Goal: Task Accomplishment & Management: Manage account settings

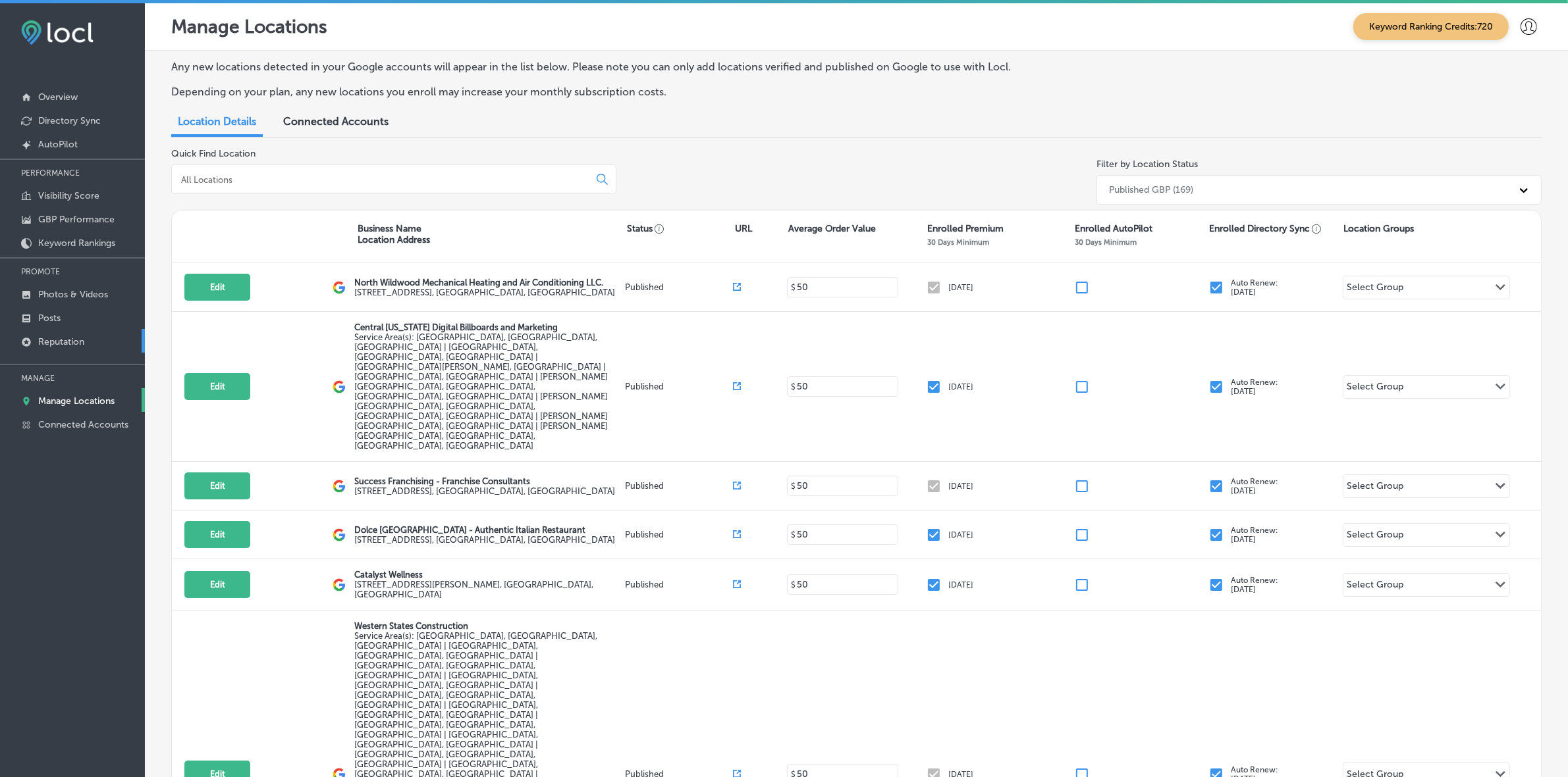
click at [71, 341] on p "Reputation" at bounding box center [61, 342] width 46 height 11
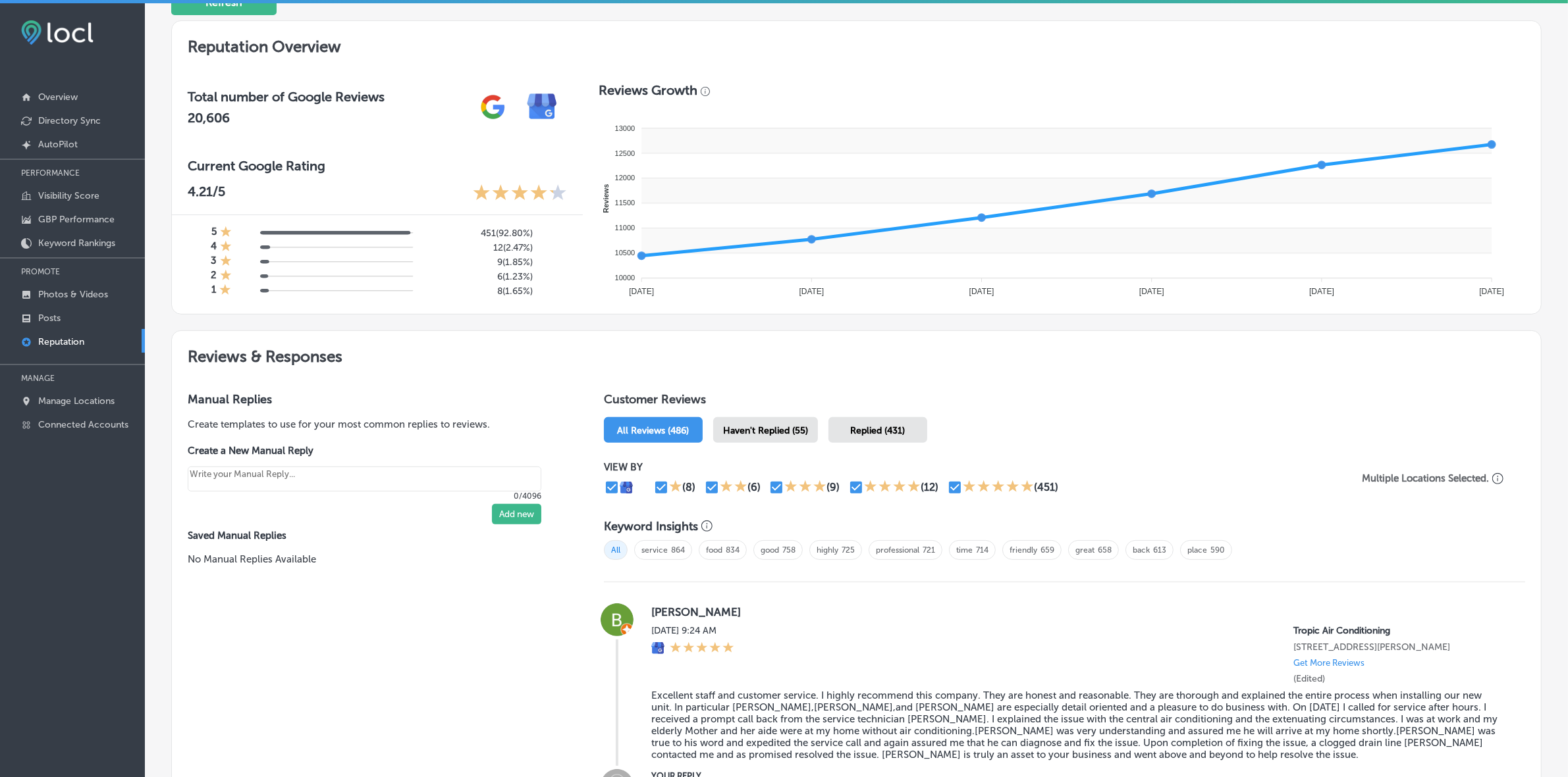
scroll to position [411, 0]
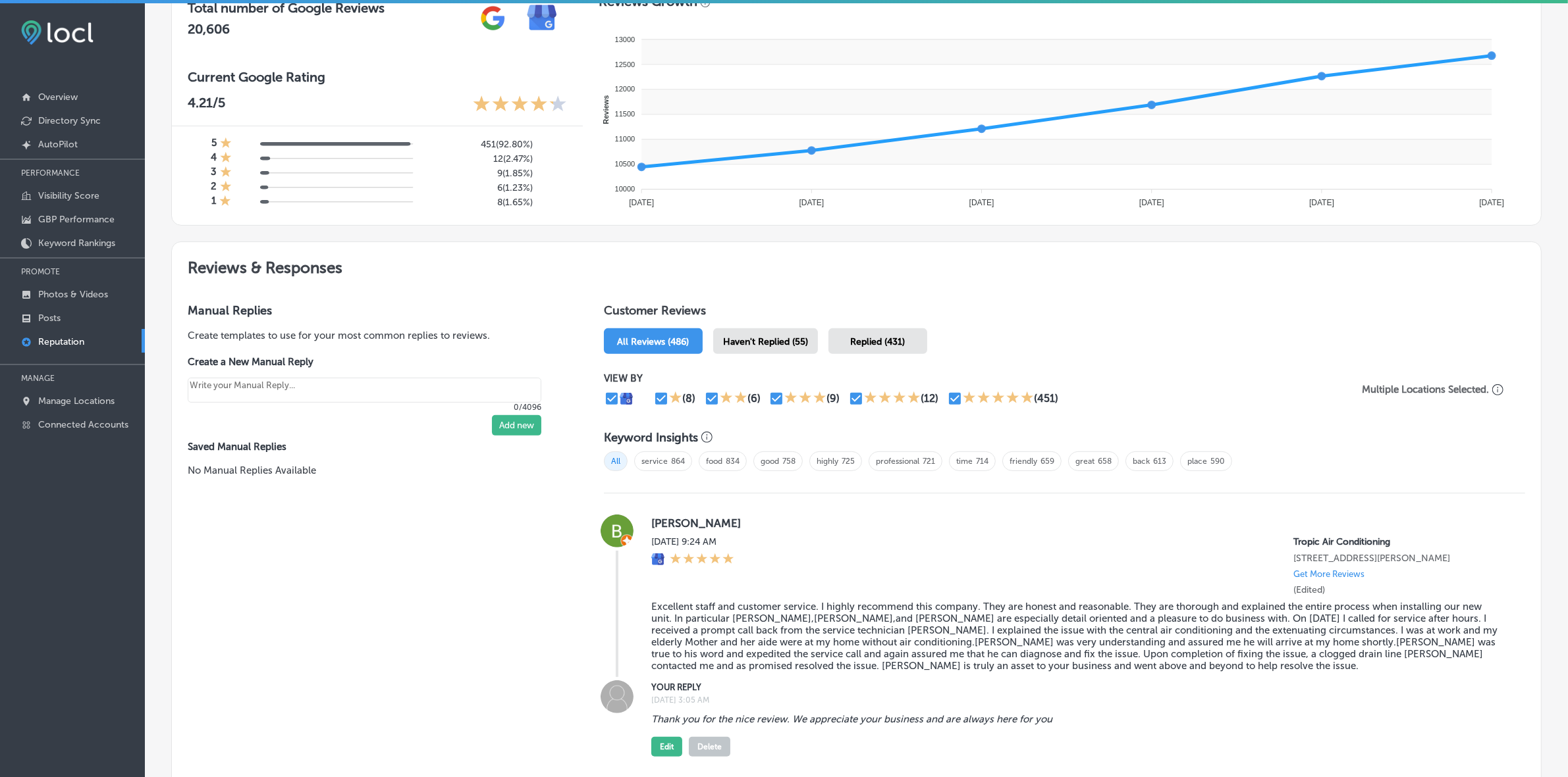
click at [758, 337] on div "Haven't Replied (55)" at bounding box center [766, 341] width 105 height 25
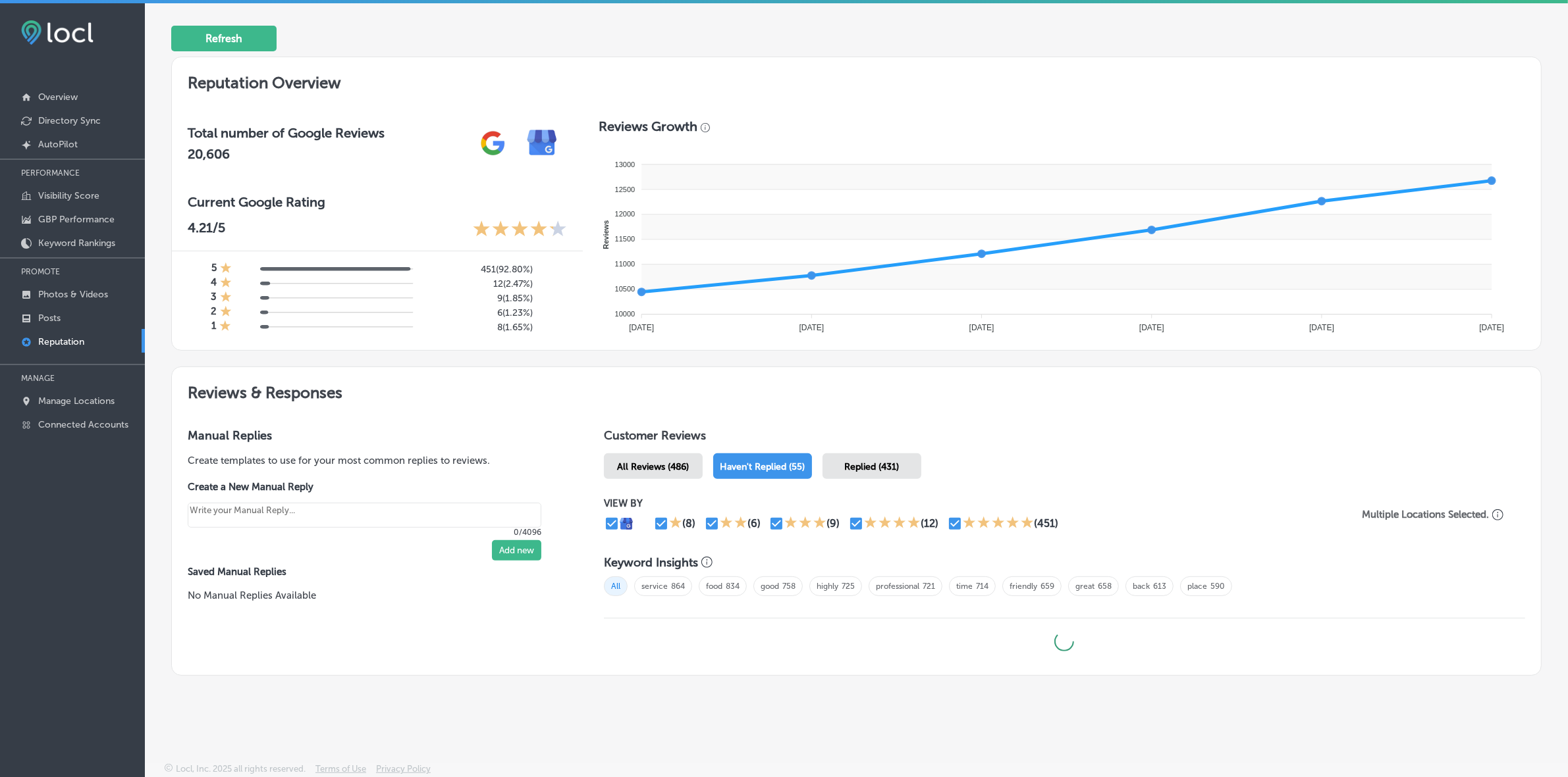
type textarea "x"
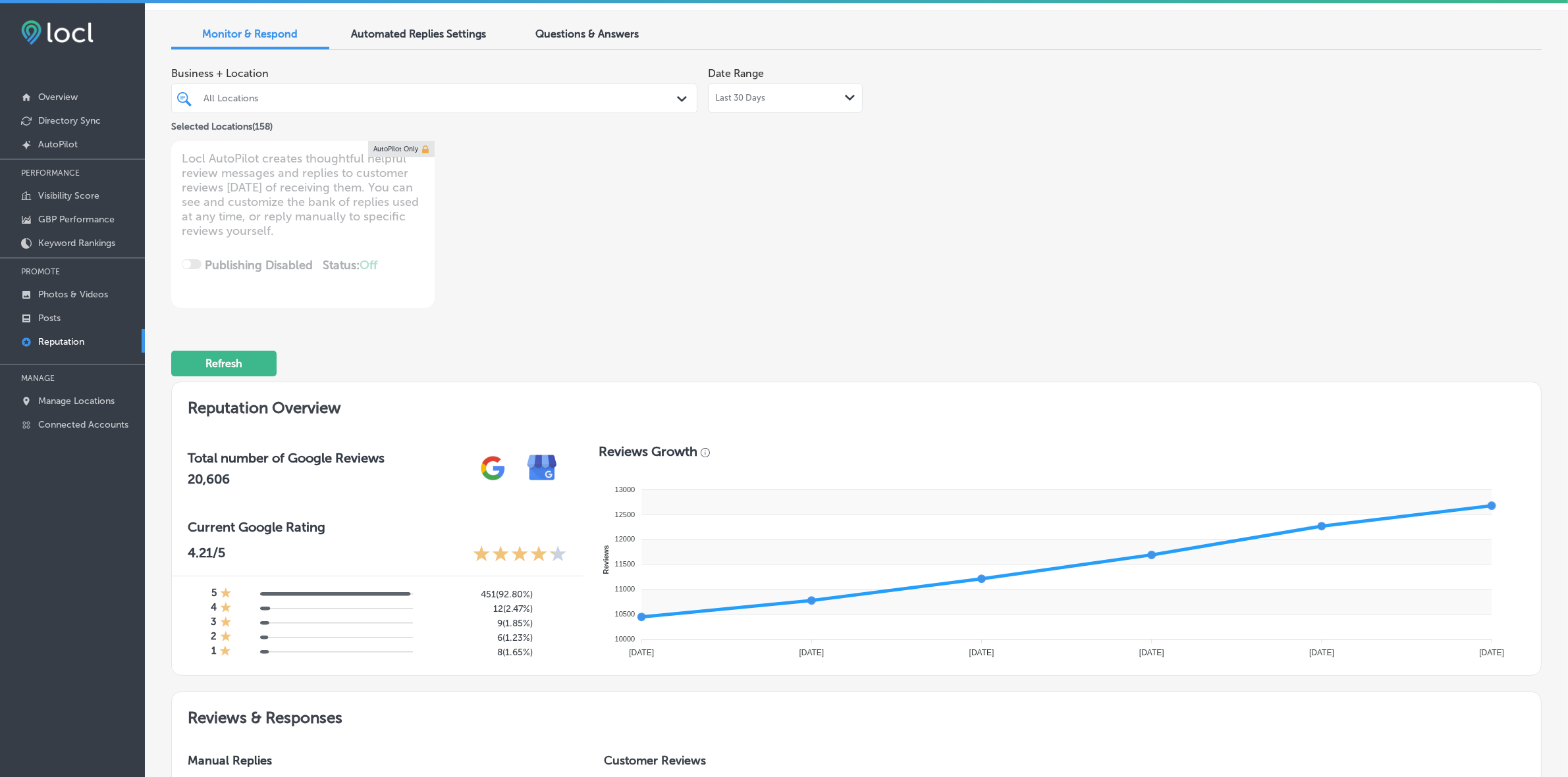
scroll to position [0, 0]
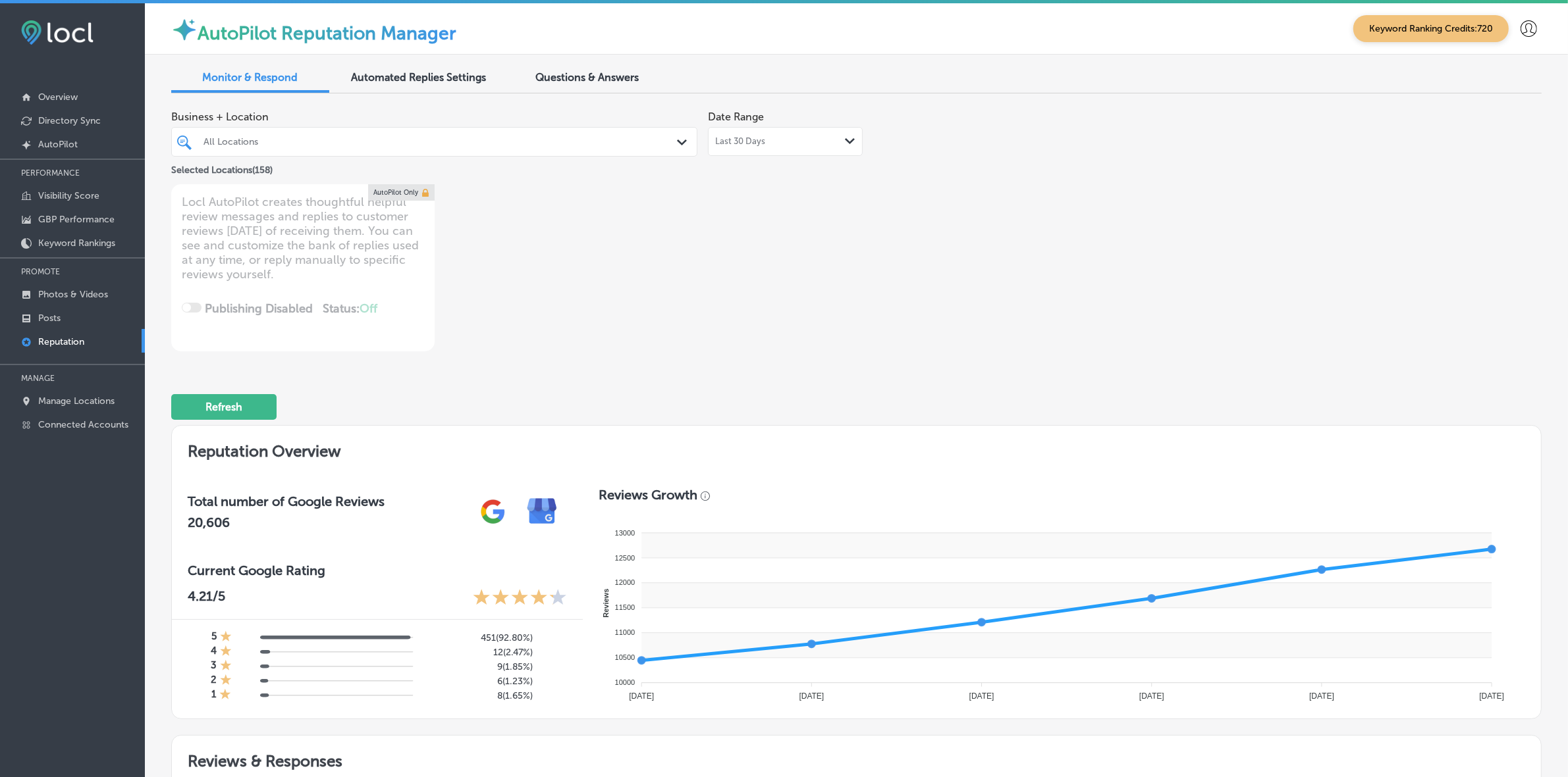
click at [517, 138] on div "All Locations" at bounding box center [441, 141] width 475 height 11
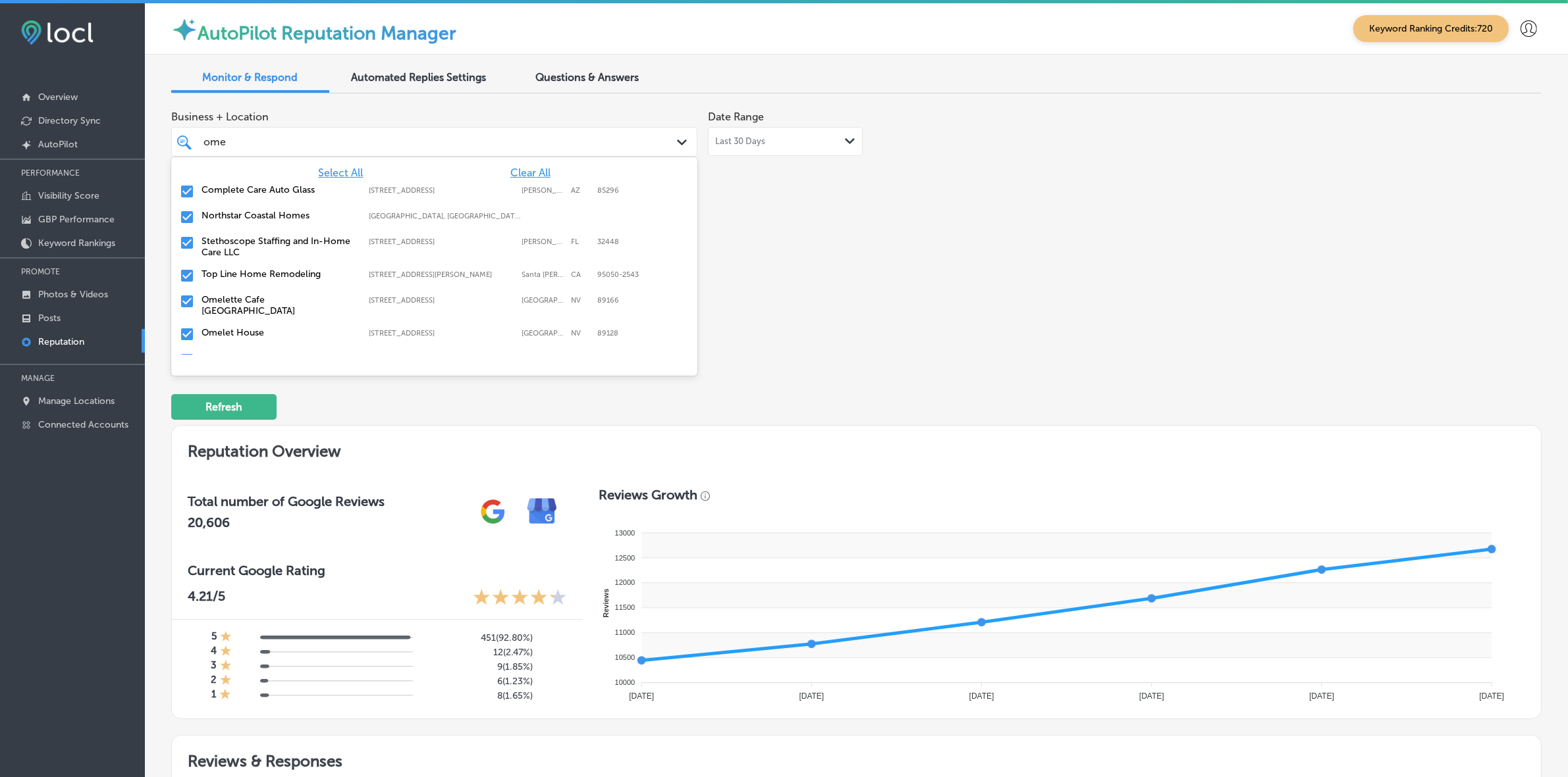
type input "omel"
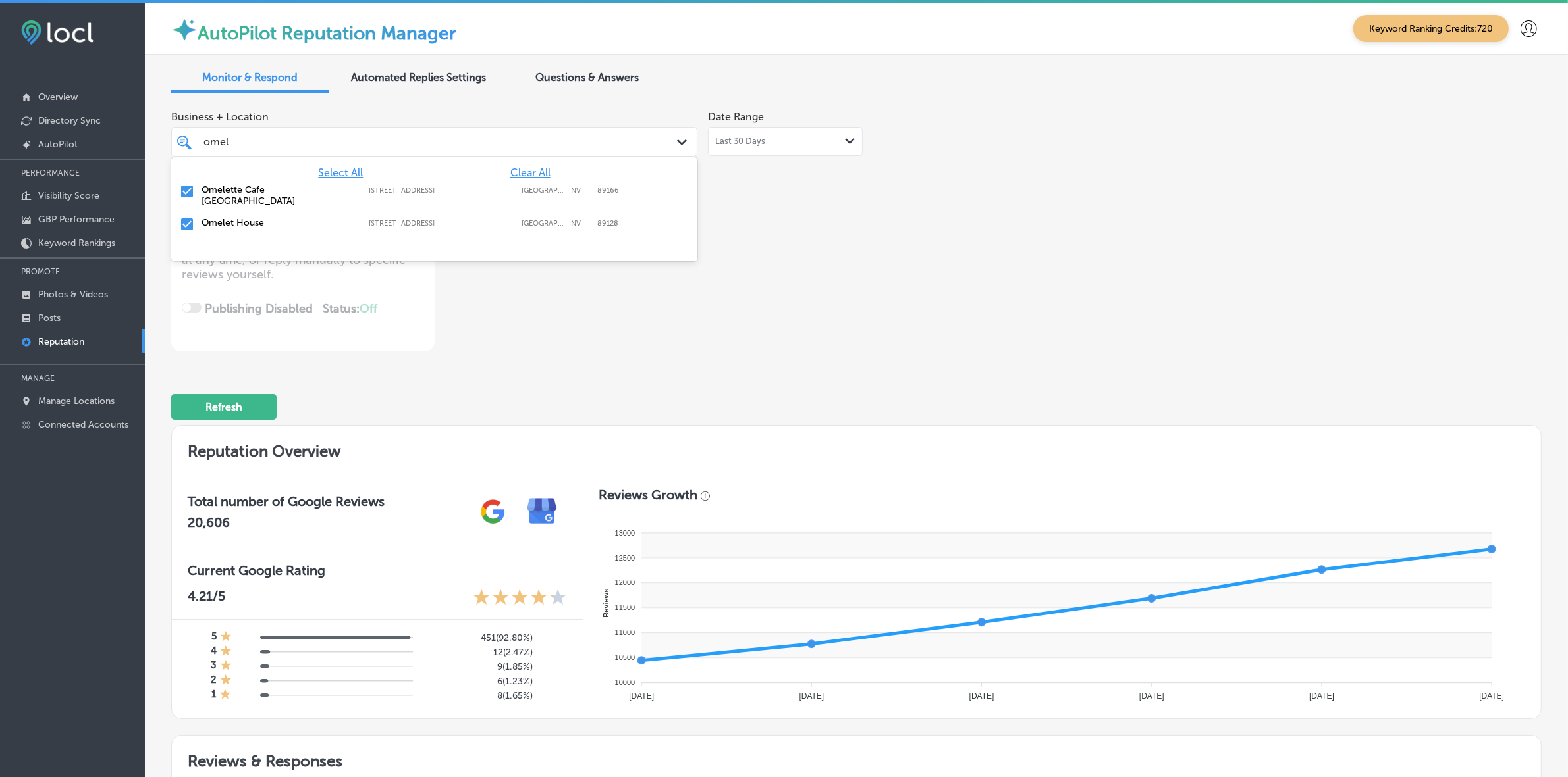
click at [271, 191] on label "Omelette Cafe Skye Canyon" at bounding box center [279, 196] width 154 height 23
type textarea "x"
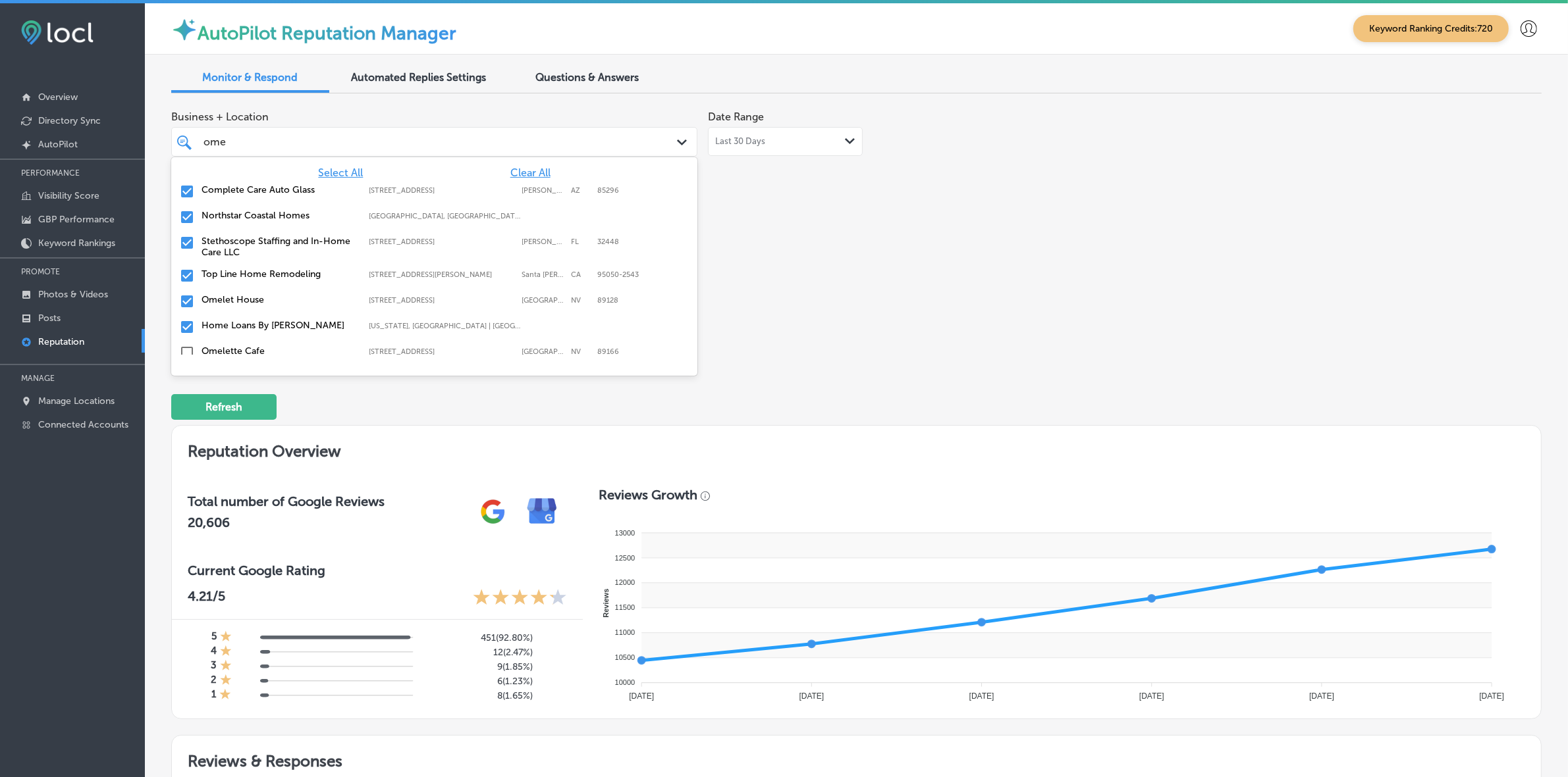
type input "ome"
click at [261, 246] on label "Stethoscope Staffing and In-Home Care LLC" at bounding box center [279, 246] width 154 height 23
click at [261, 248] on div "Top Line Home Remodeling 2096 Walsh Ave; Suit B1, Santa Clara, CA, 95050-2543 2…" at bounding box center [434, 243] width 516 height 20
click at [260, 261] on div "Home Loans By Cherie Texas, USA | Lubbock, TX, USA | Fort Wor ..." at bounding box center [434, 269] width 516 height 20
click at [281, 211] on label "Northstar Coastal Homes" at bounding box center [279, 215] width 154 height 11
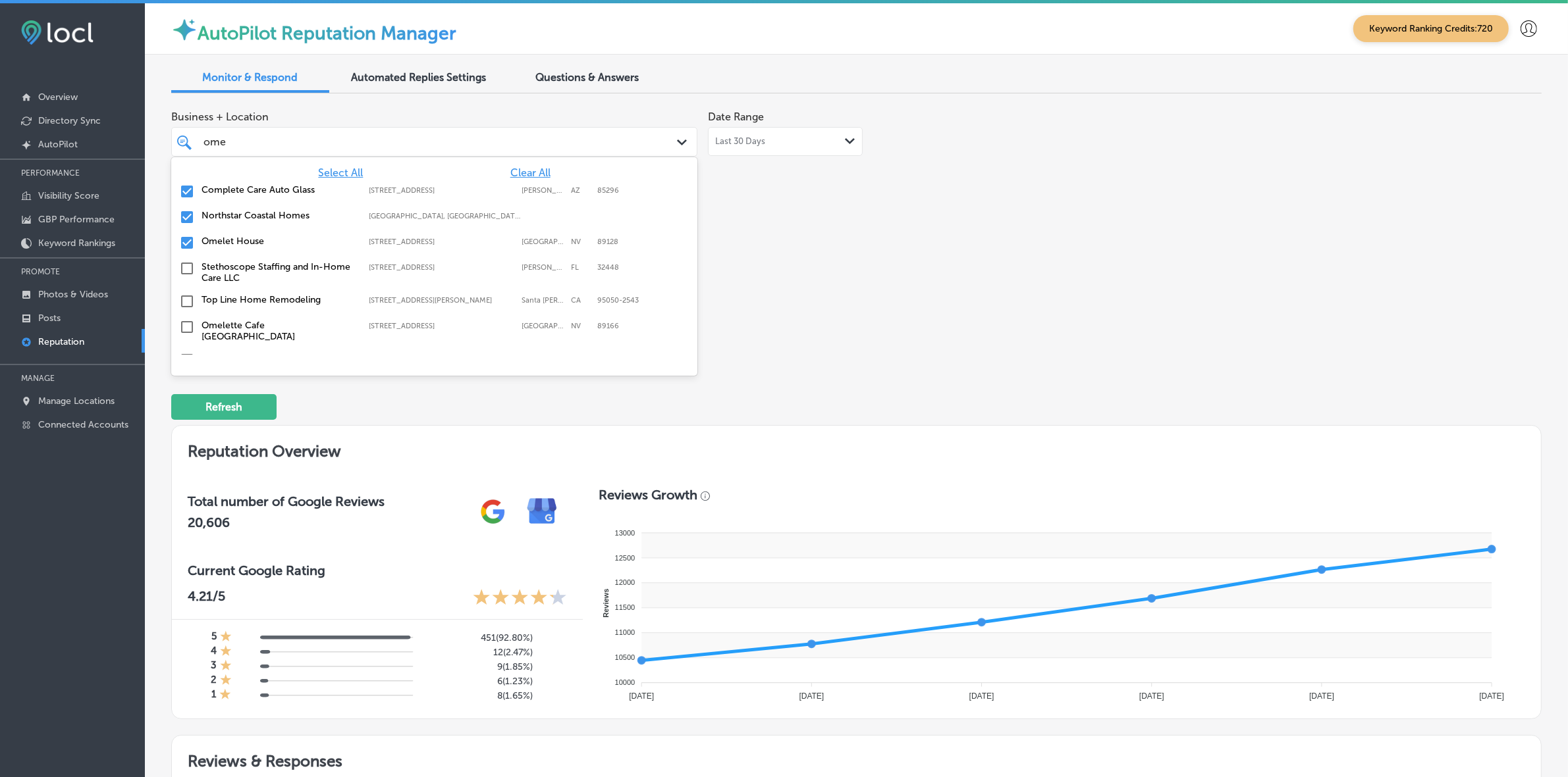
type textarea "x"
type input "o"
type input "gara"
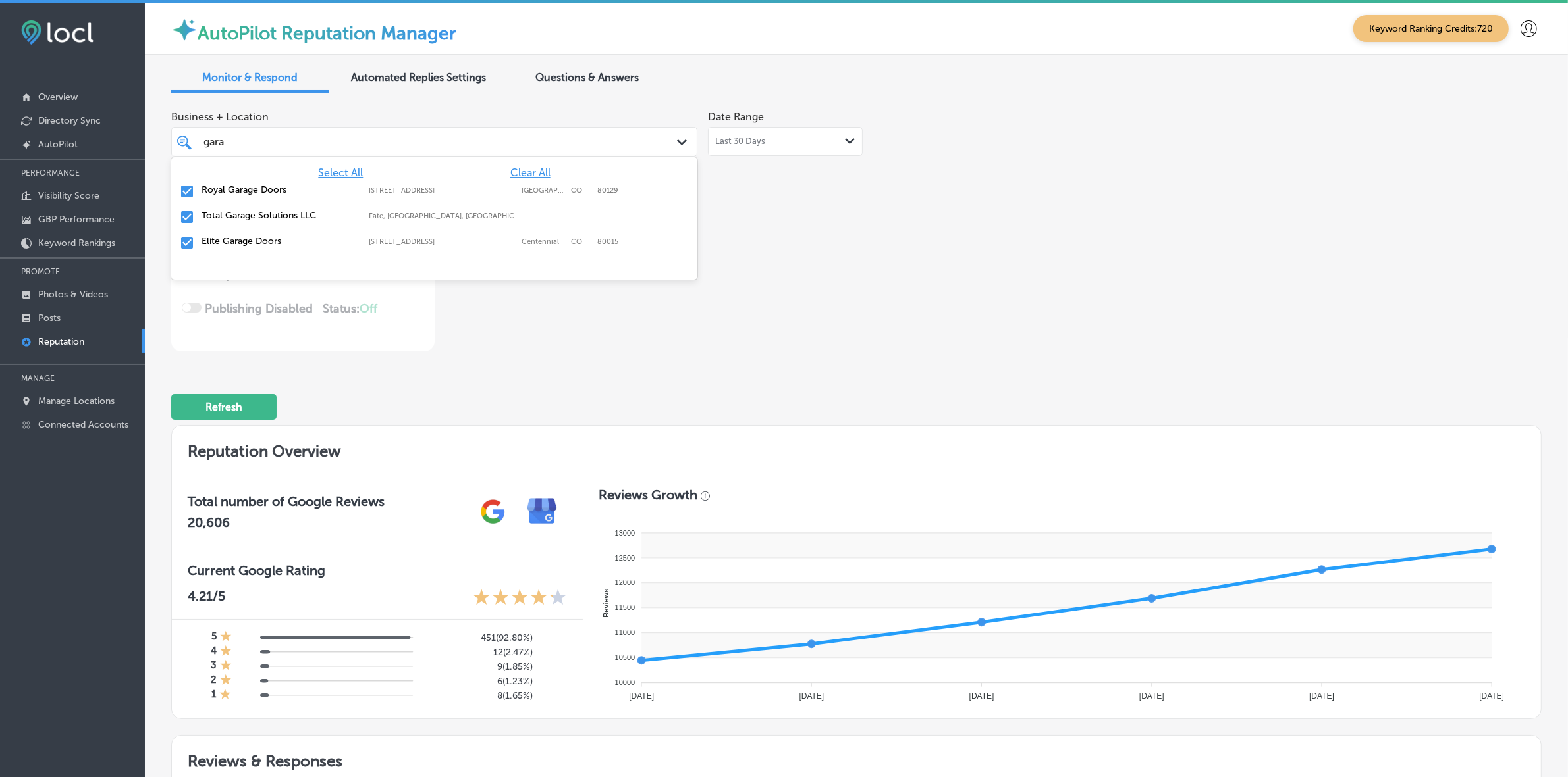
click at [268, 190] on label "Royal Garage Doors" at bounding box center [279, 190] width 154 height 11
click at [268, 196] on div "Total Garage Solutions LLC Fate, TX, USA | Lavon, TX, USA | Plano, ..." at bounding box center [434, 192] width 516 height 20
click at [268, 196] on div "Elite Garage Doors 5692 S Quemoy Ct, Centennial, CO, 80015 5692 S Quemoy Ct Cen…" at bounding box center [434, 192] width 516 height 20
type textarea "x"
type input "g"
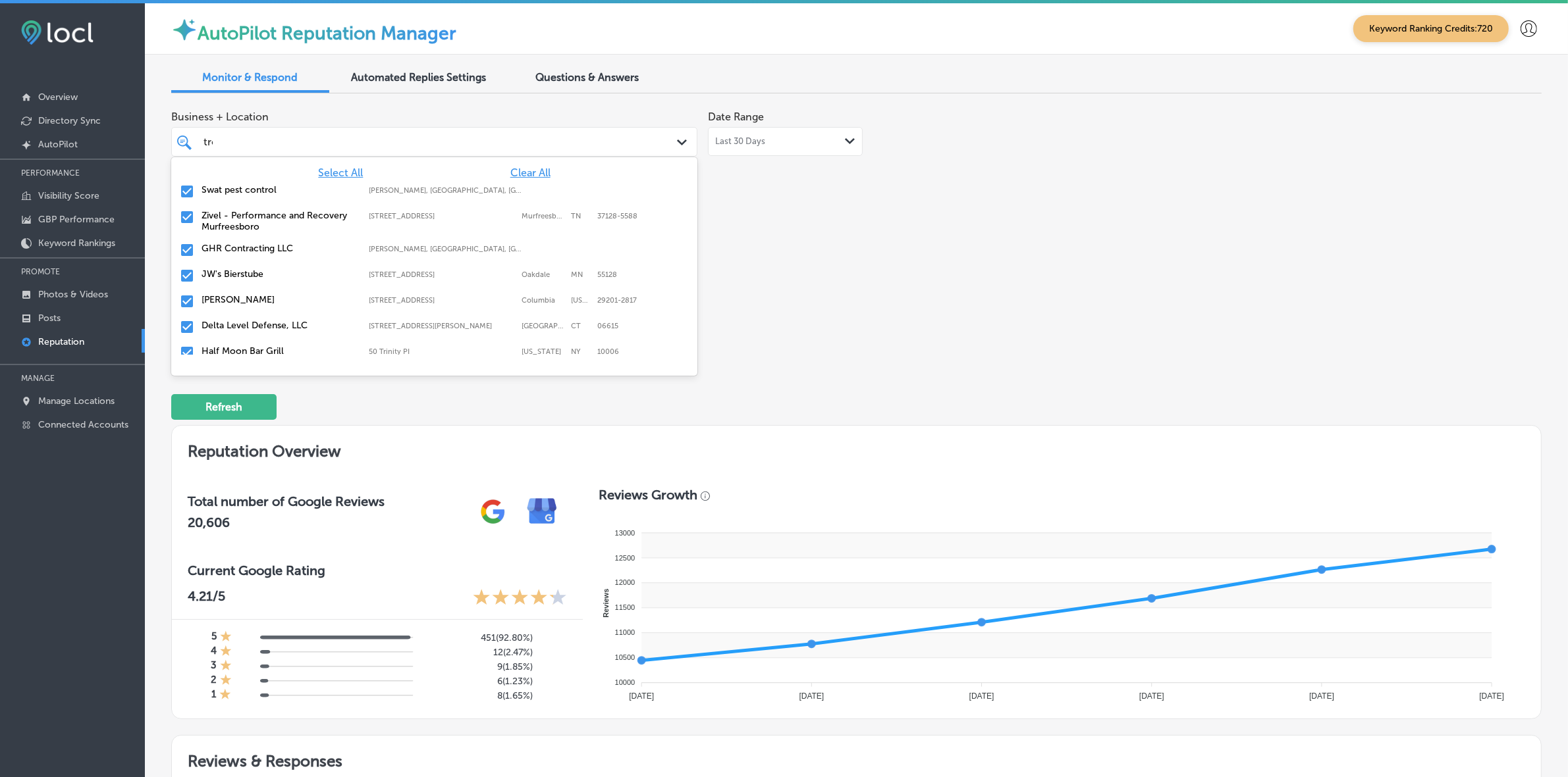
type input "trop"
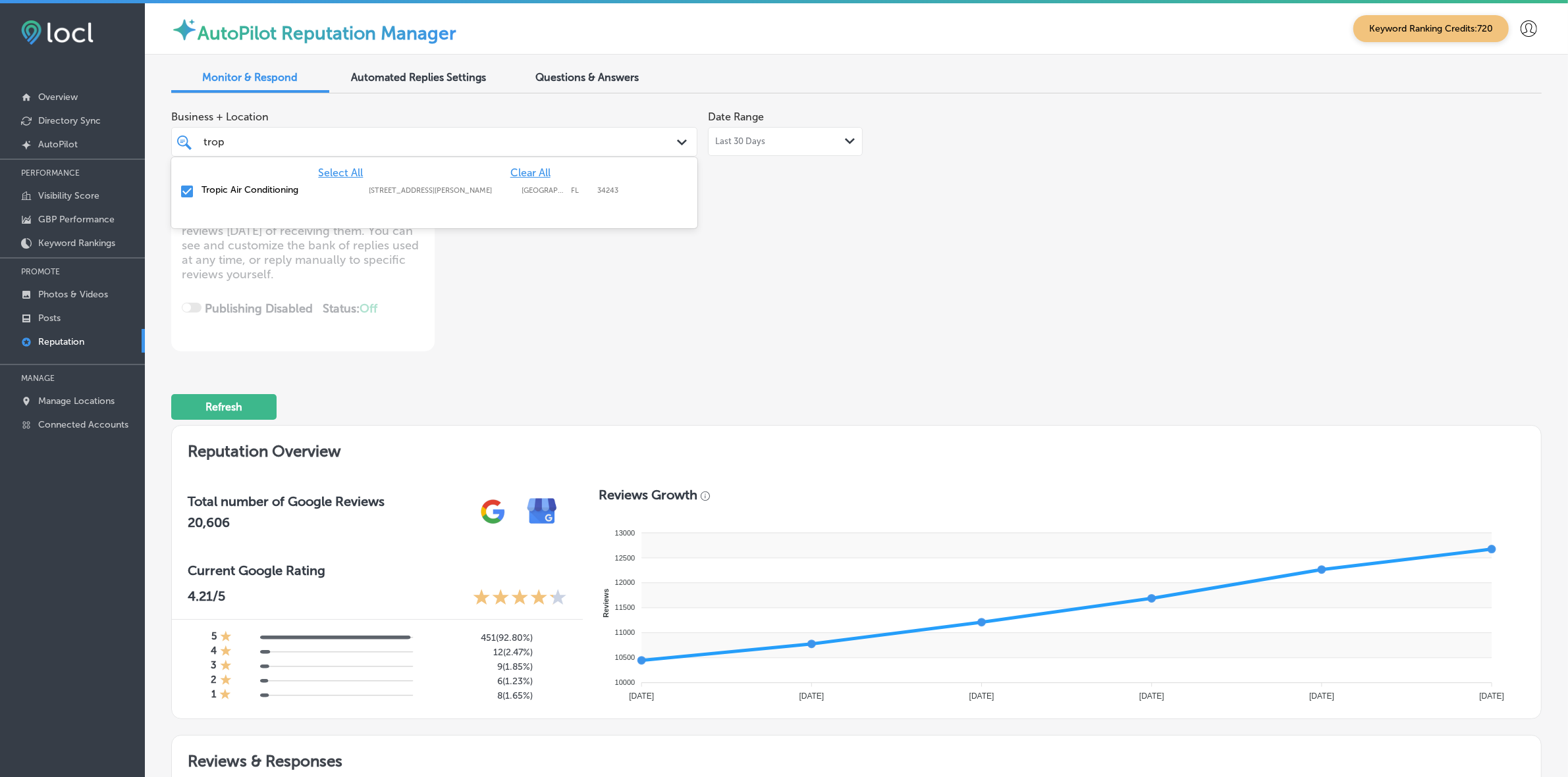
click at [265, 198] on div "Tropic Air Conditioning 1342 whitfield ave, sarasota, FL, 34243 1342 whitfield …" at bounding box center [434, 192] width 516 height 20
type textarea "x"
type input "tro"
click at [265, 188] on label "Swat pest control" at bounding box center [279, 190] width 154 height 11
click at [265, 188] on label "Strong Roofing,Inc." at bounding box center [279, 190] width 154 height 11
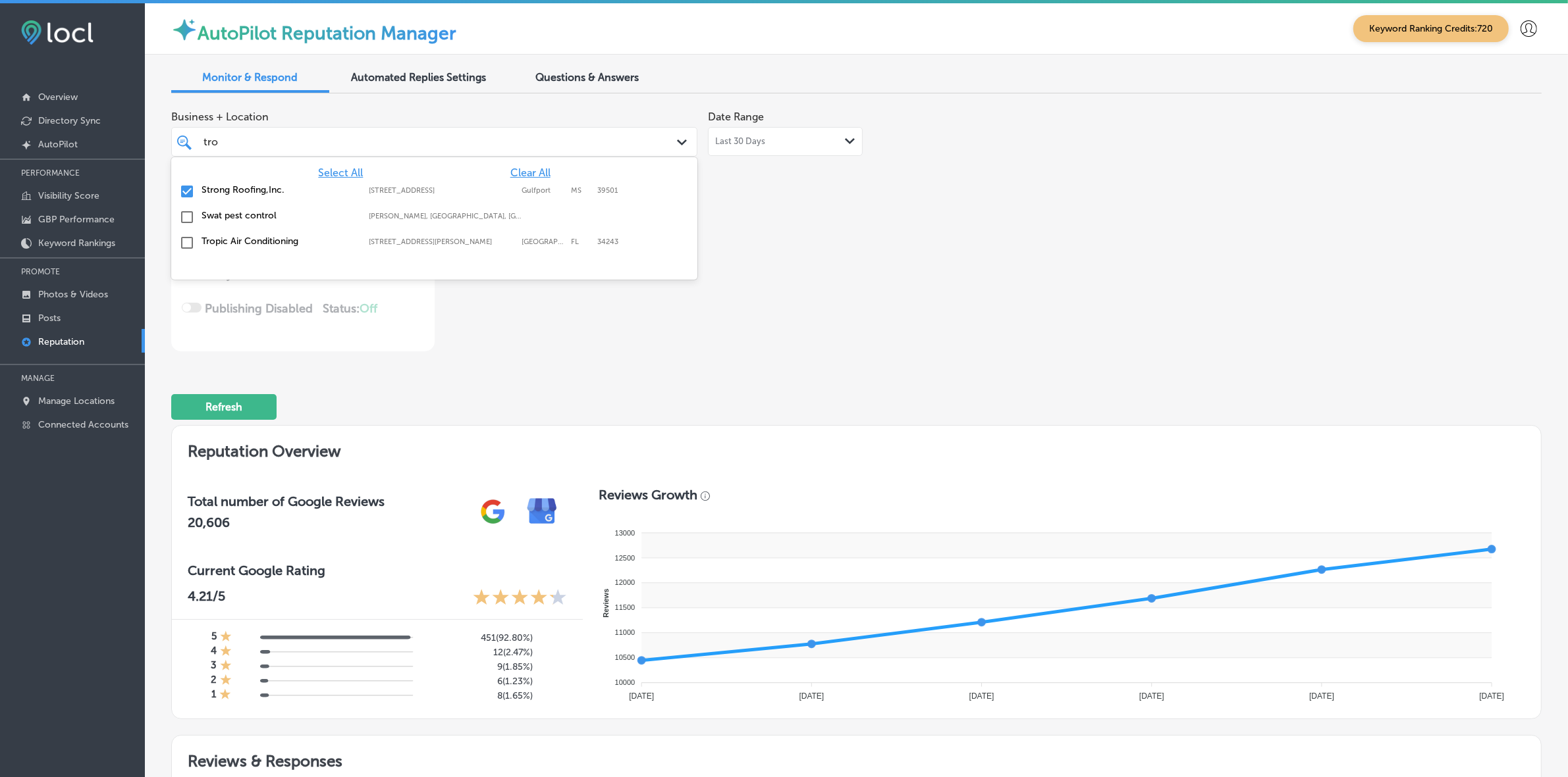
type textarea "x"
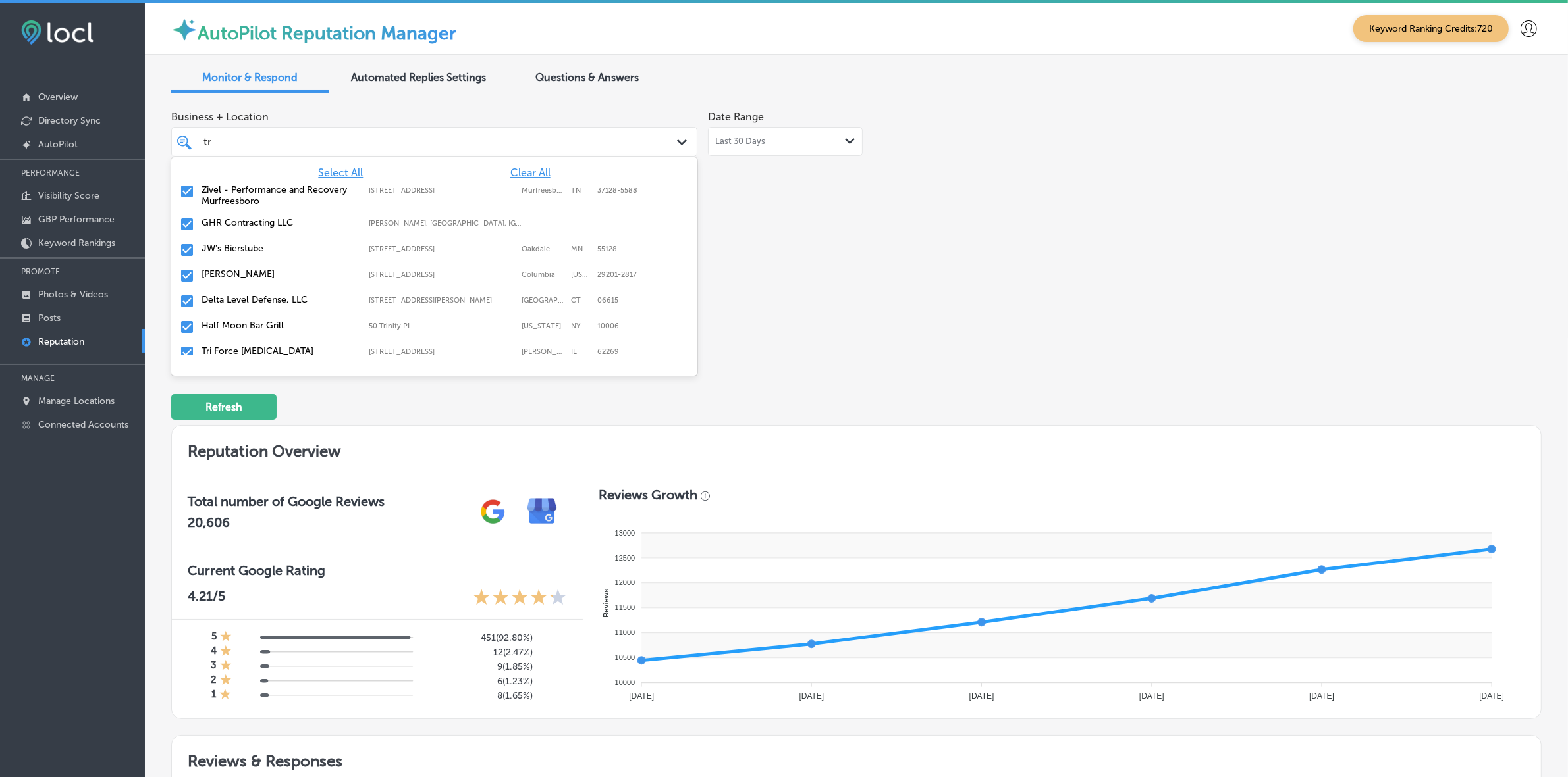
type input "t"
type input "oma"
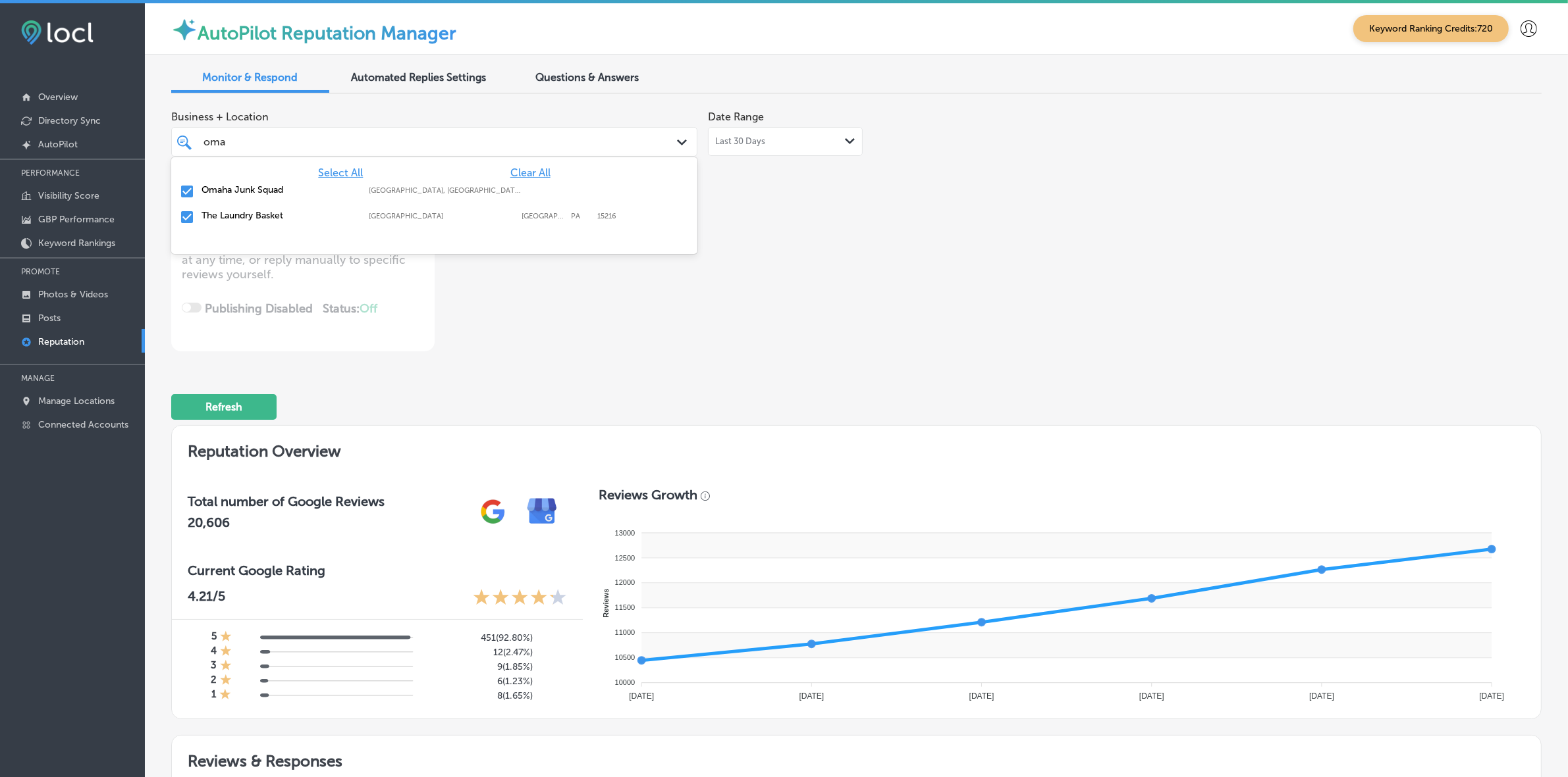
click at [484, 191] on label "Omaha, NE, USA | Wahoo, NE, USA | Gretna ..." at bounding box center [446, 190] width 154 height 9
type textarea "x"
type input "om"
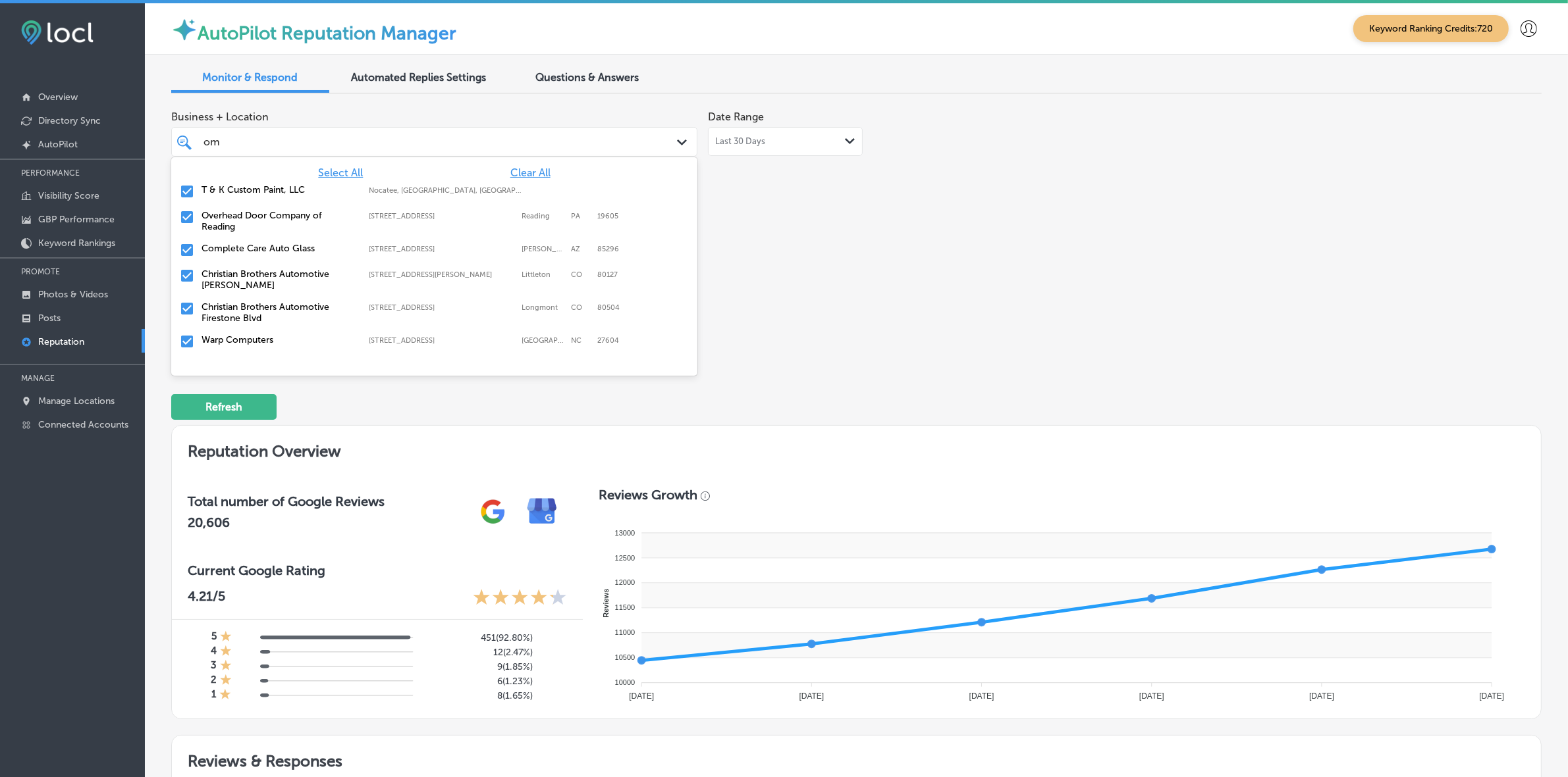
click at [348, 198] on div "T & K Custom Paint, LLC Nocatee, FL, USA | Asbury Lake, FL, USA ..." at bounding box center [434, 192] width 516 height 20
click at [348, 198] on label "Overhead Door Company of Reading" at bounding box center [279, 196] width 154 height 23
click at [265, 263] on label "Christian Brothers Automotive Firestone Blvd" at bounding box center [279, 254] width 154 height 23
click at [261, 255] on div "Warp Computers 4701 Atlantic Ave #107, Raleigh, NC, 27604 4701 Atlantic Ave #10…" at bounding box center [434, 250] width 516 height 20
click at [261, 255] on label "Mississippi Asthma Allergy Clinic, P.A." at bounding box center [279, 254] width 154 height 23
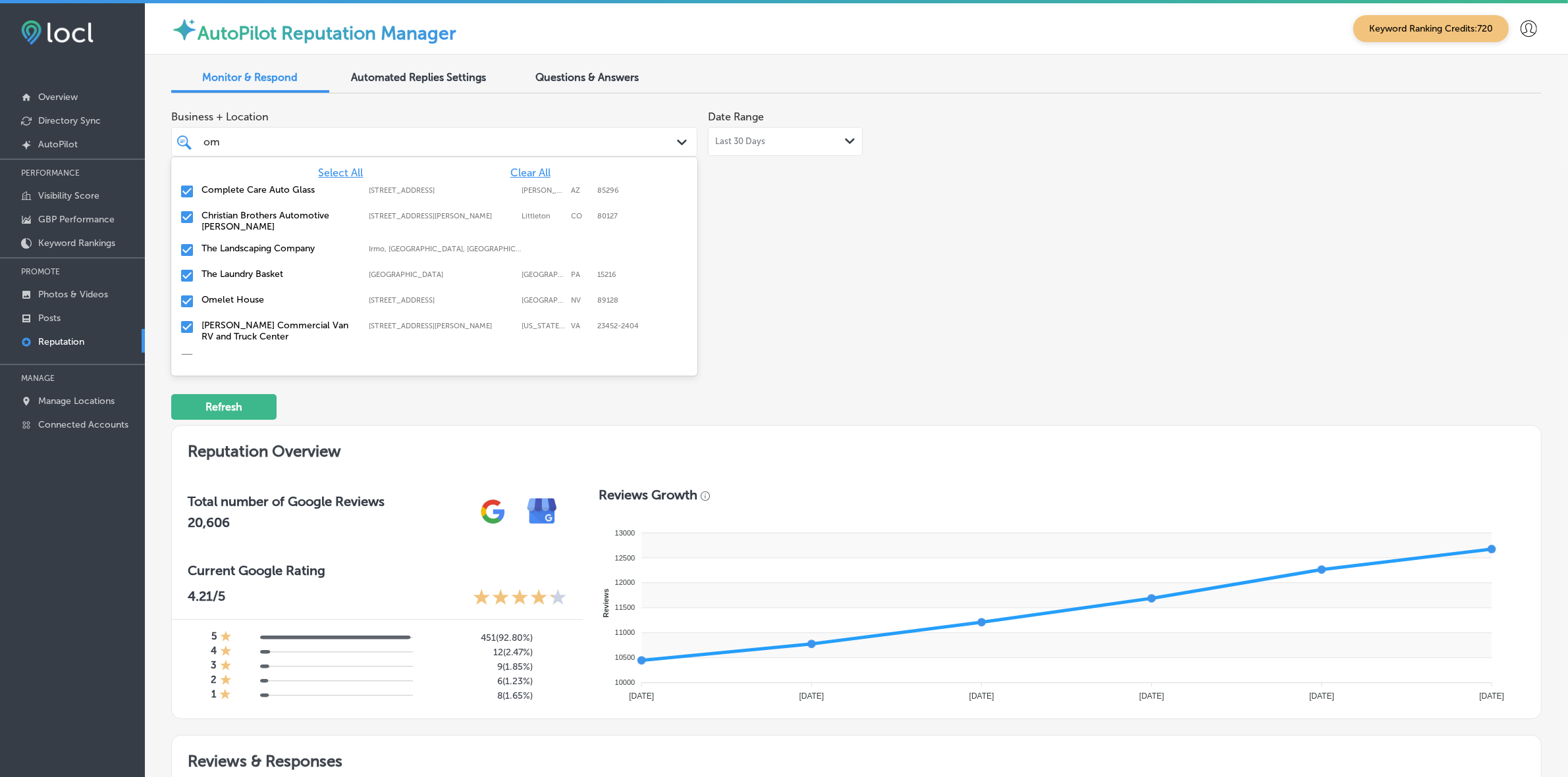
click at [261, 255] on div "The Landscaping Company Irmo, SC, USA | Cayce, SC, USA | Gilbert ..." at bounding box center [434, 250] width 516 height 20
click at [261, 302] on label "Charles Barker Commercial Van RV and Truck Center" at bounding box center [279, 305] width 154 height 23
type textarea "x"
type input "o"
type input "sto"
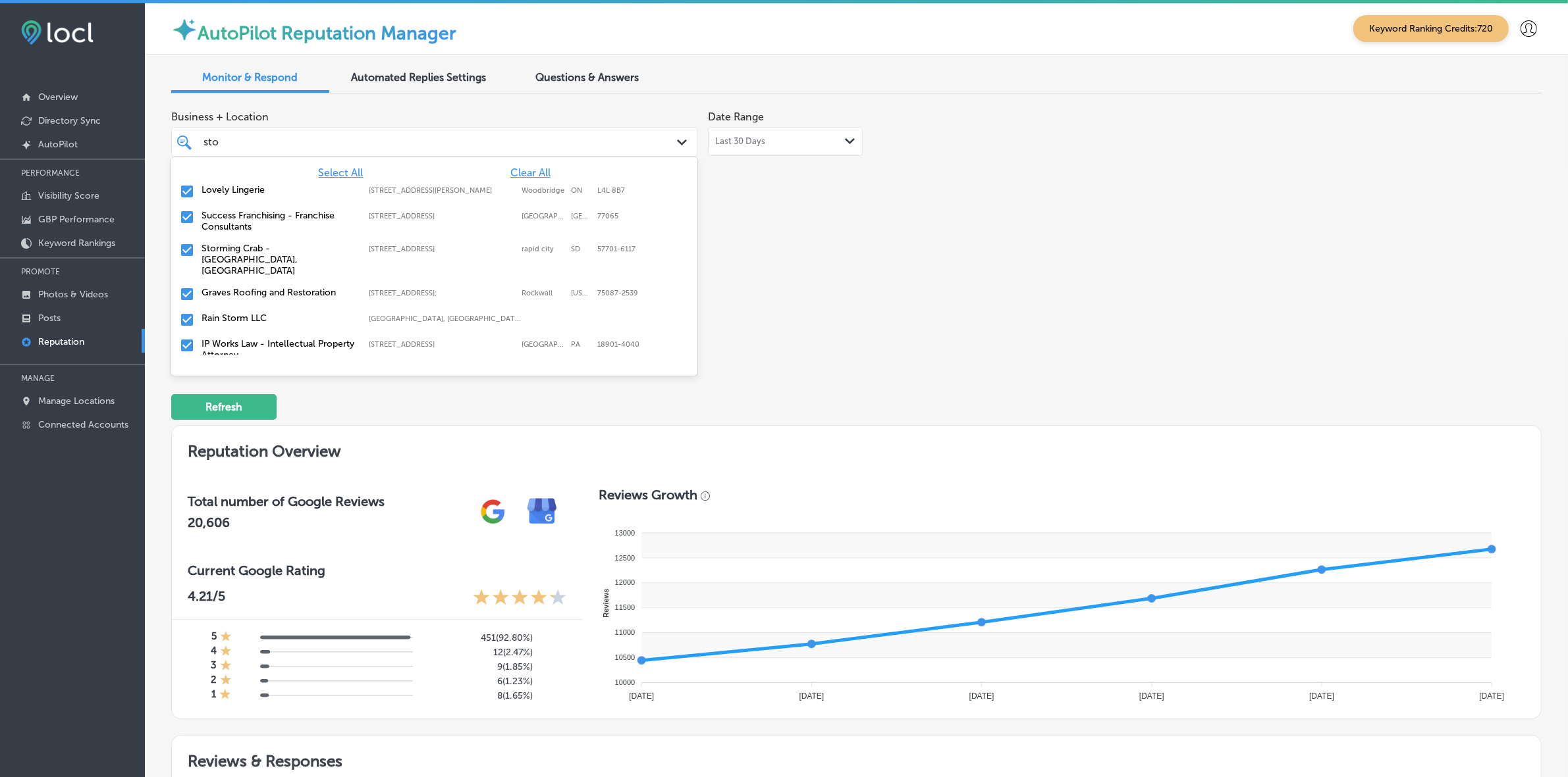
click at [386, 247] on label "1756 eglin st" at bounding box center [441, 249] width 146 height 9
click at [386, 247] on label "2026 Hwy 66;" at bounding box center [441, 249] width 146 height 9
click at [334, 257] on div "Rain Storm LLC Brooklyn, NY, USA | Red Hook, NY 12571, ..." at bounding box center [434, 250] width 516 height 20
click at [334, 257] on label "IP Works Law - Intellectual Property Attorney" at bounding box center [279, 254] width 154 height 23
click at [347, 232] on label "Success Franchising - Franchise Consultants" at bounding box center [279, 221] width 154 height 23
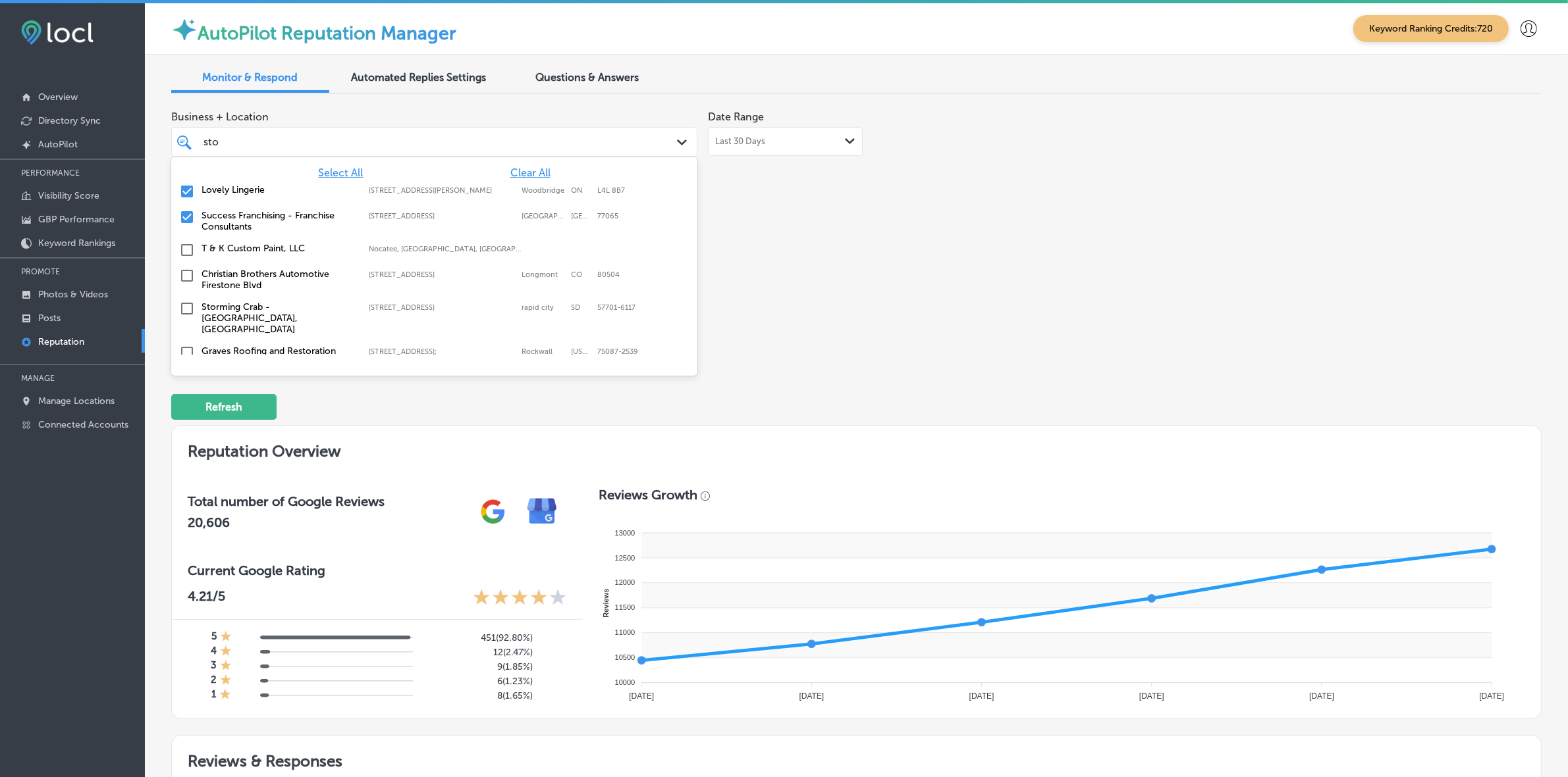
type textarea "x"
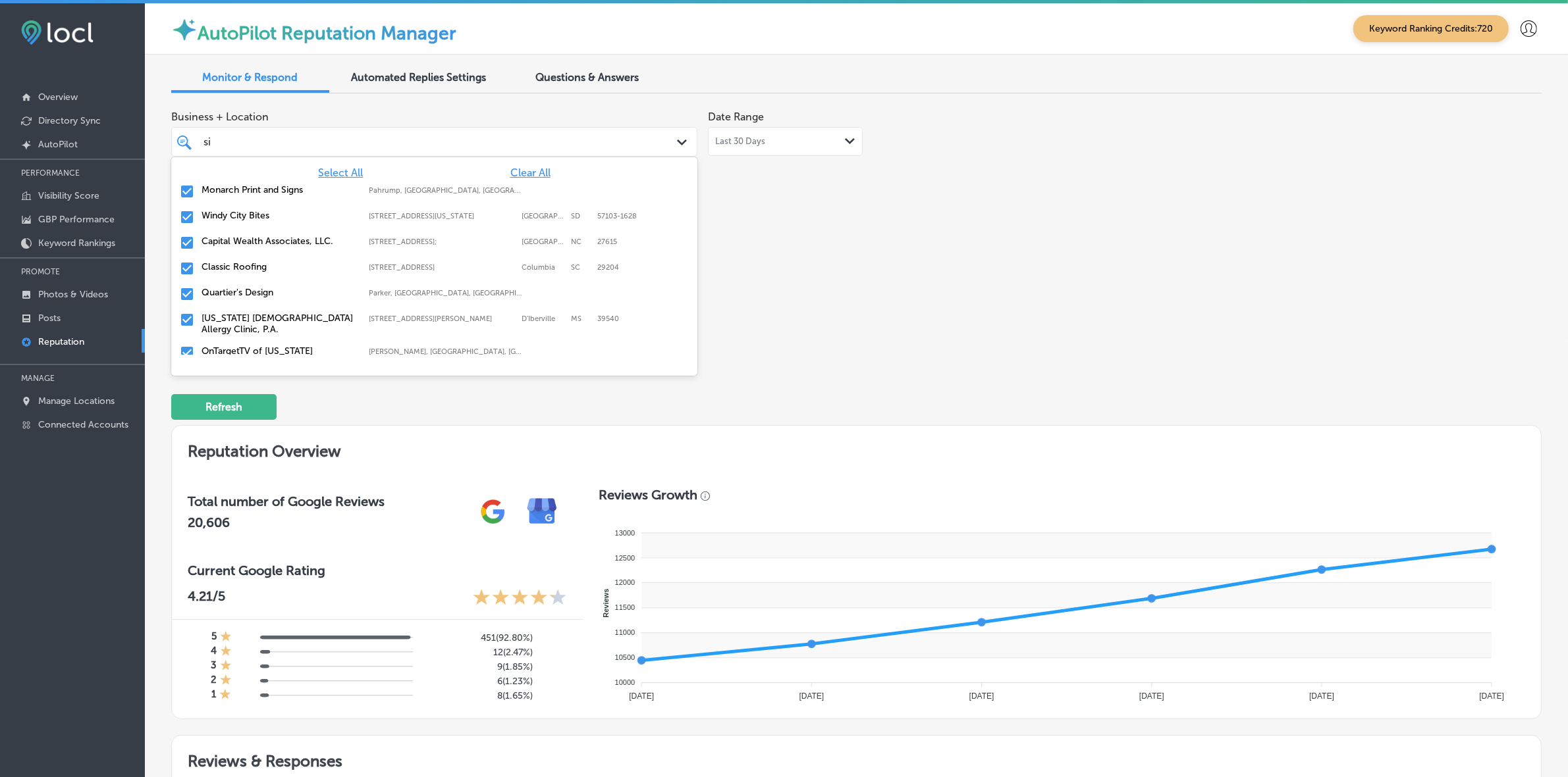
type input "sic"
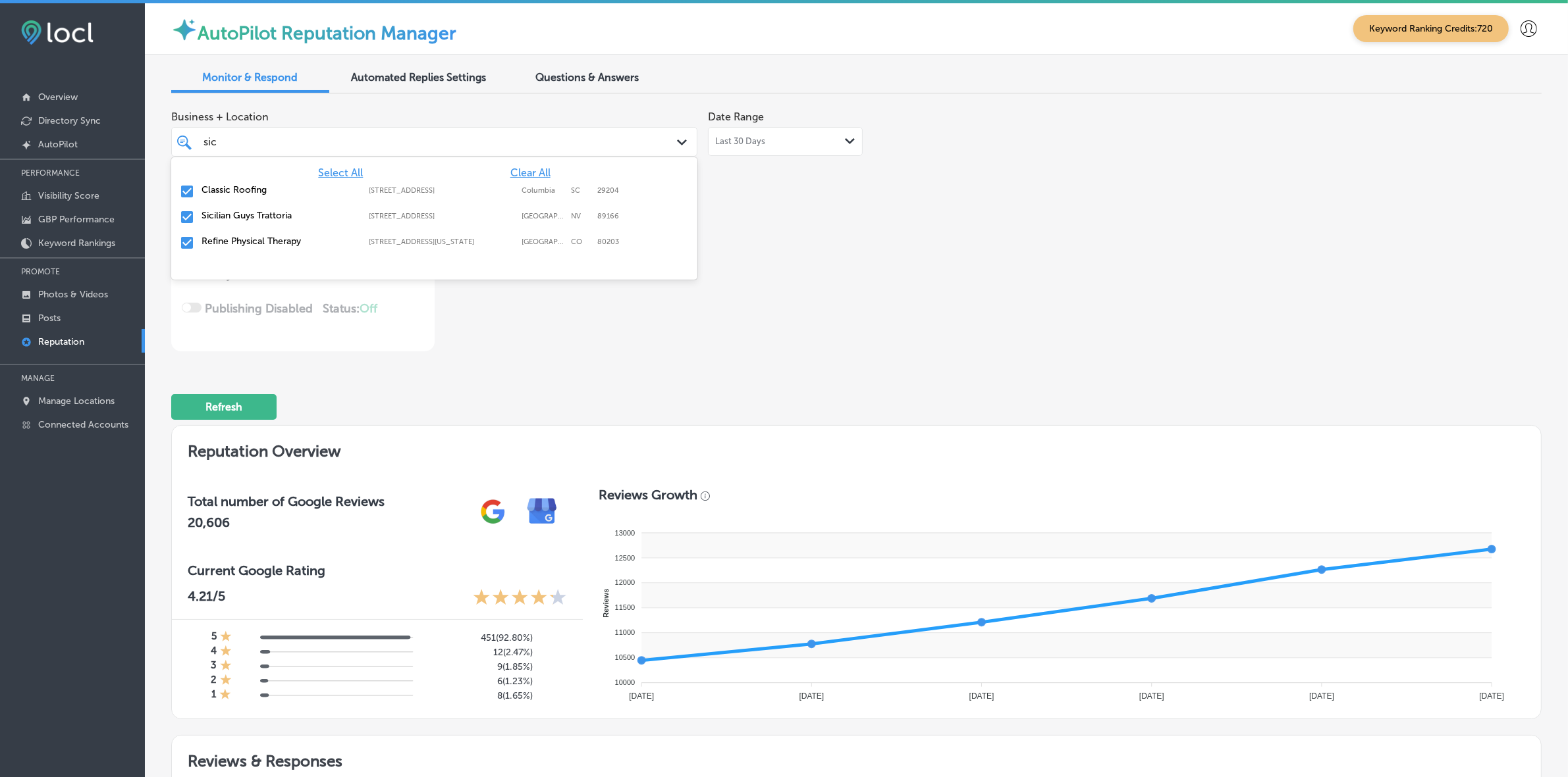
click at [300, 219] on label "Sicilian Guys Trattoria" at bounding box center [279, 215] width 154 height 11
click at [300, 219] on label "Refine Physical Therapy" at bounding box center [279, 215] width 154 height 11
click at [303, 189] on label "Classic Roofing" at bounding box center [279, 190] width 154 height 11
type textarea "x"
type input "si"
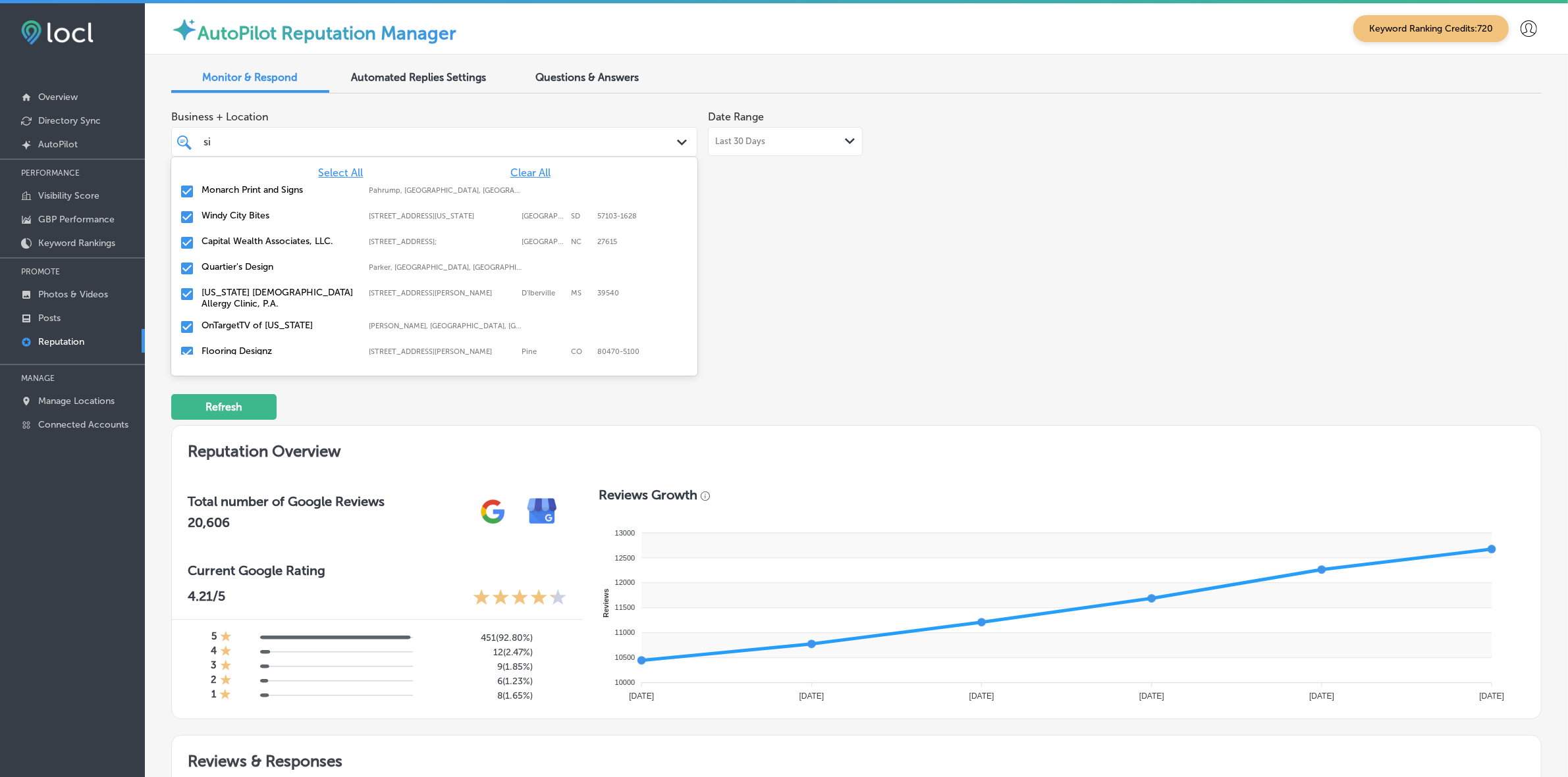
click at [250, 217] on label "Windy City Bites" at bounding box center [279, 215] width 154 height 11
click at [254, 191] on label "Monarch Print and Signs" at bounding box center [279, 190] width 154 height 11
click at [254, 191] on label "Capital Wealth Associates, LLC." at bounding box center [279, 190] width 154 height 11
click at [254, 191] on label "Quartier's Design" at bounding box center [279, 190] width 154 height 11
click at [247, 248] on label "Flooring Designz" at bounding box center [279, 248] width 154 height 11
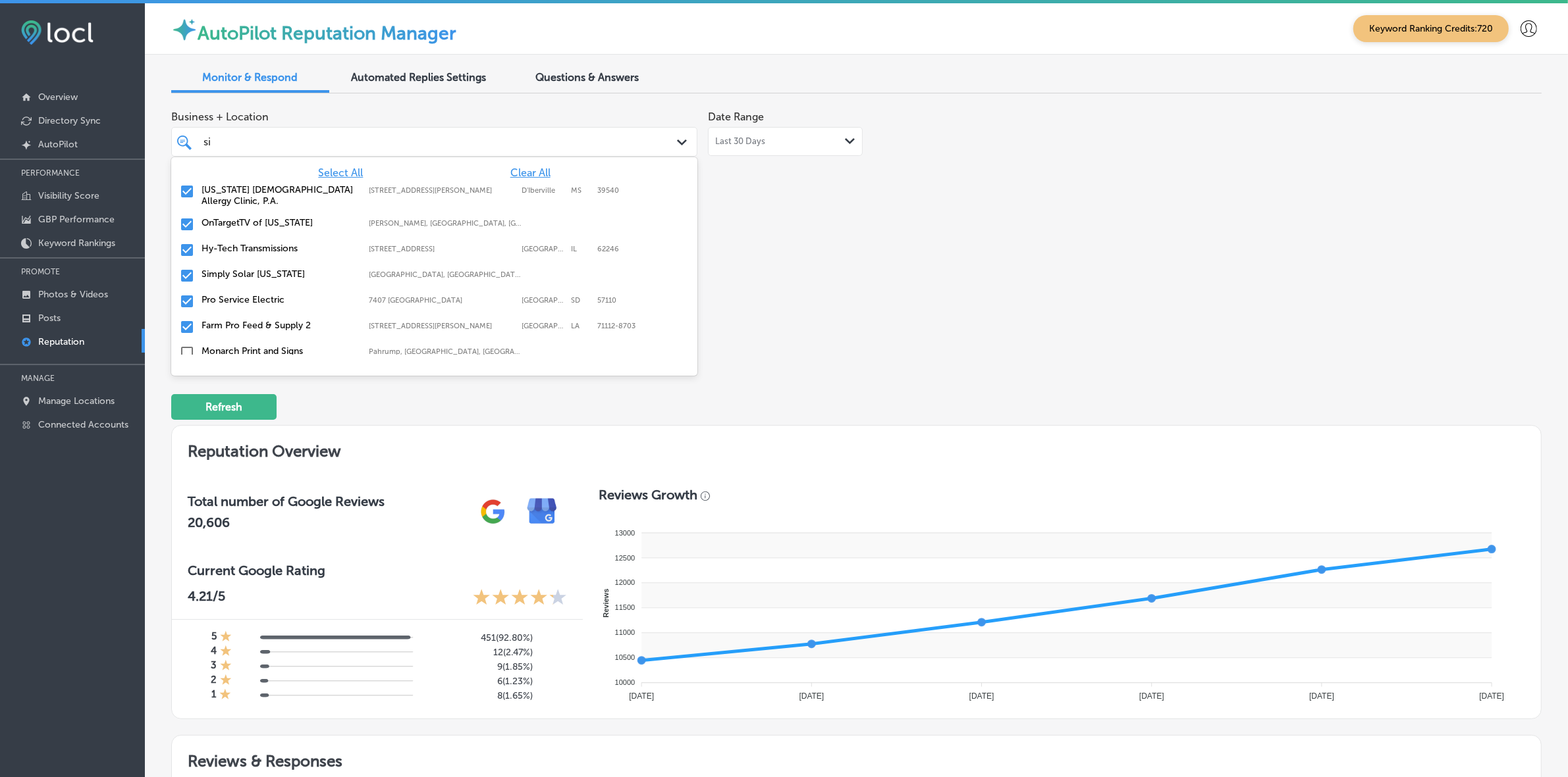
click at [247, 248] on label "Hy-Tech Transmissions" at bounding box center [279, 248] width 154 height 11
click at [247, 248] on label "Simply Solar Illinois" at bounding box center [279, 248] width 154 height 11
click at [247, 248] on label "Pro Service Electric" at bounding box center [279, 248] width 154 height 11
click at [247, 248] on label "Farm Pro Feed & Supply 2" at bounding box center [279, 248] width 154 height 11
type textarea "x"
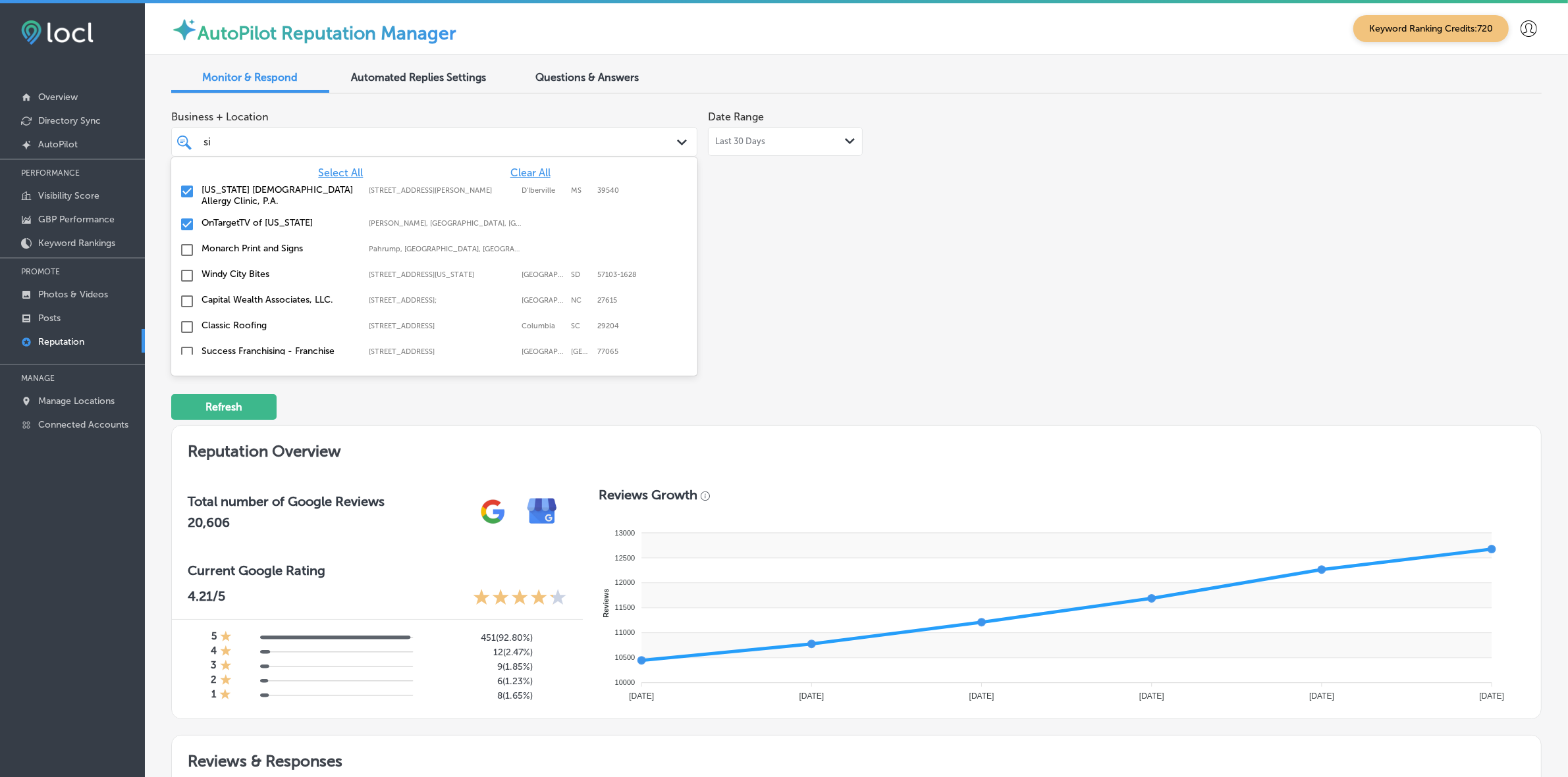
type input "si"
click at [932, 314] on div "Business + Location option 5520 Barksdale Blvd, deselected. option 8319 Six For…" at bounding box center [582, 228] width 823 height 247
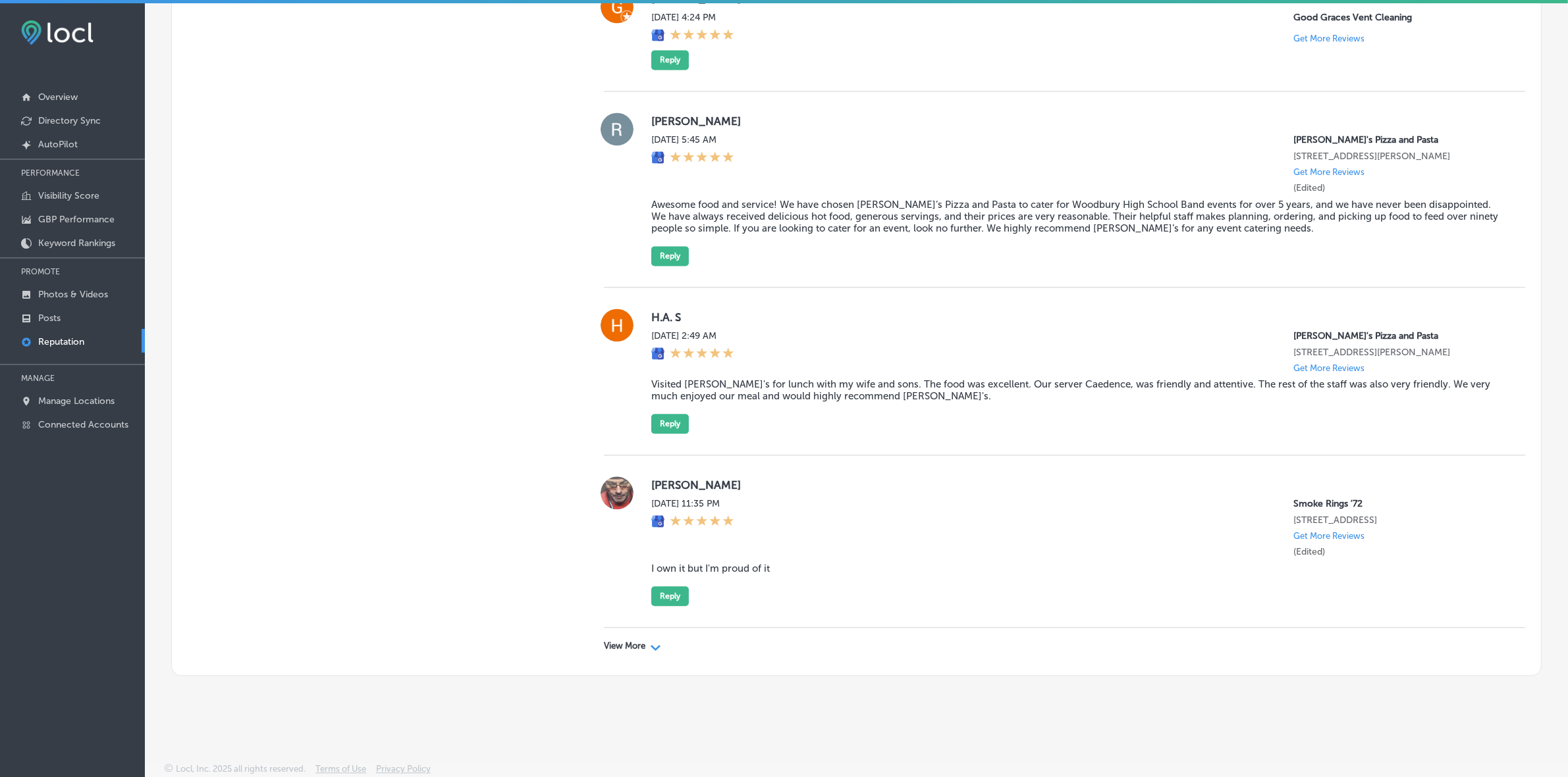
scroll to position [3712, 0]
click at [623, 643] on p "View More" at bounding box center [624, 646] width 41 height 10
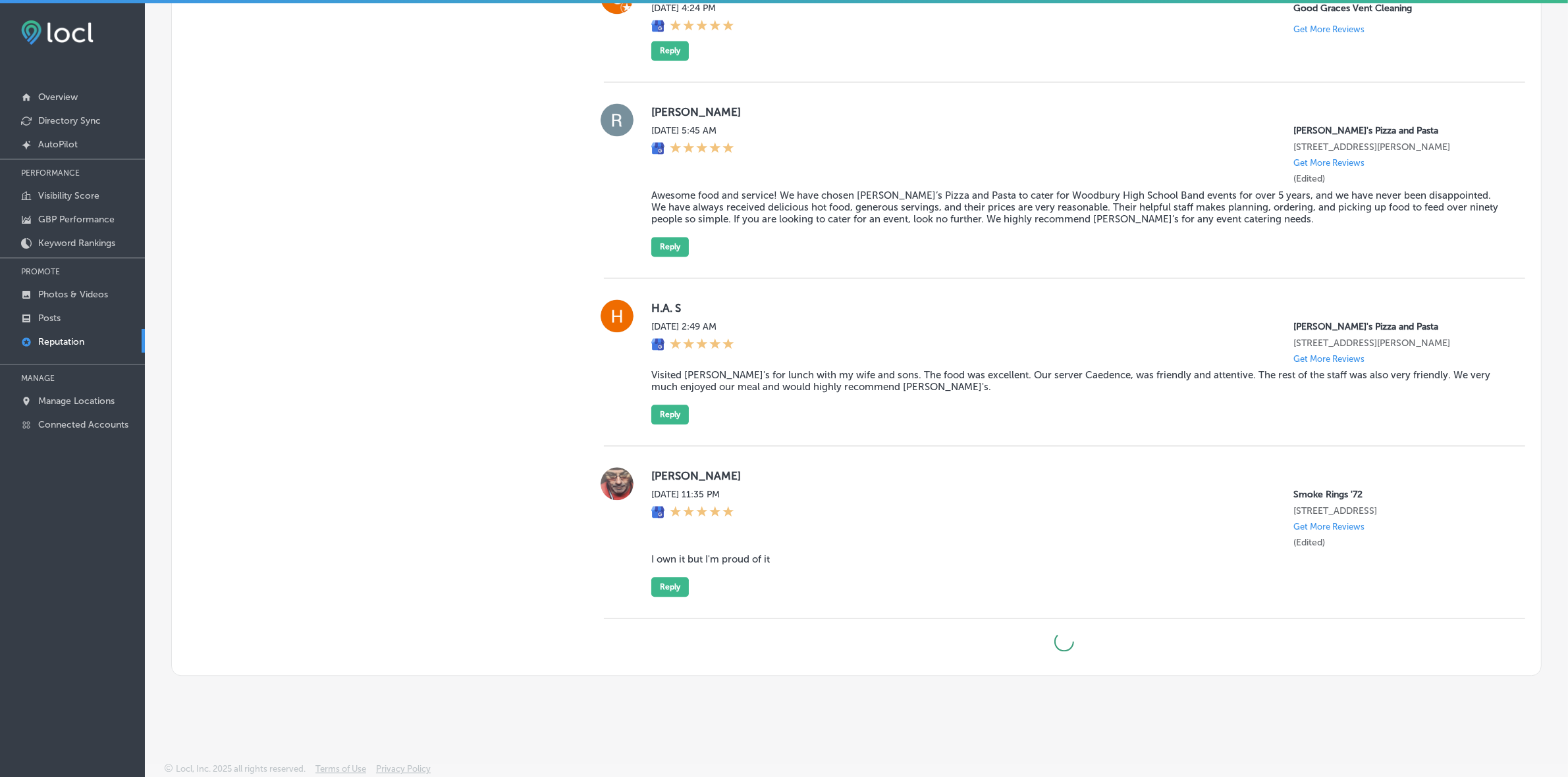
type textarea "x"
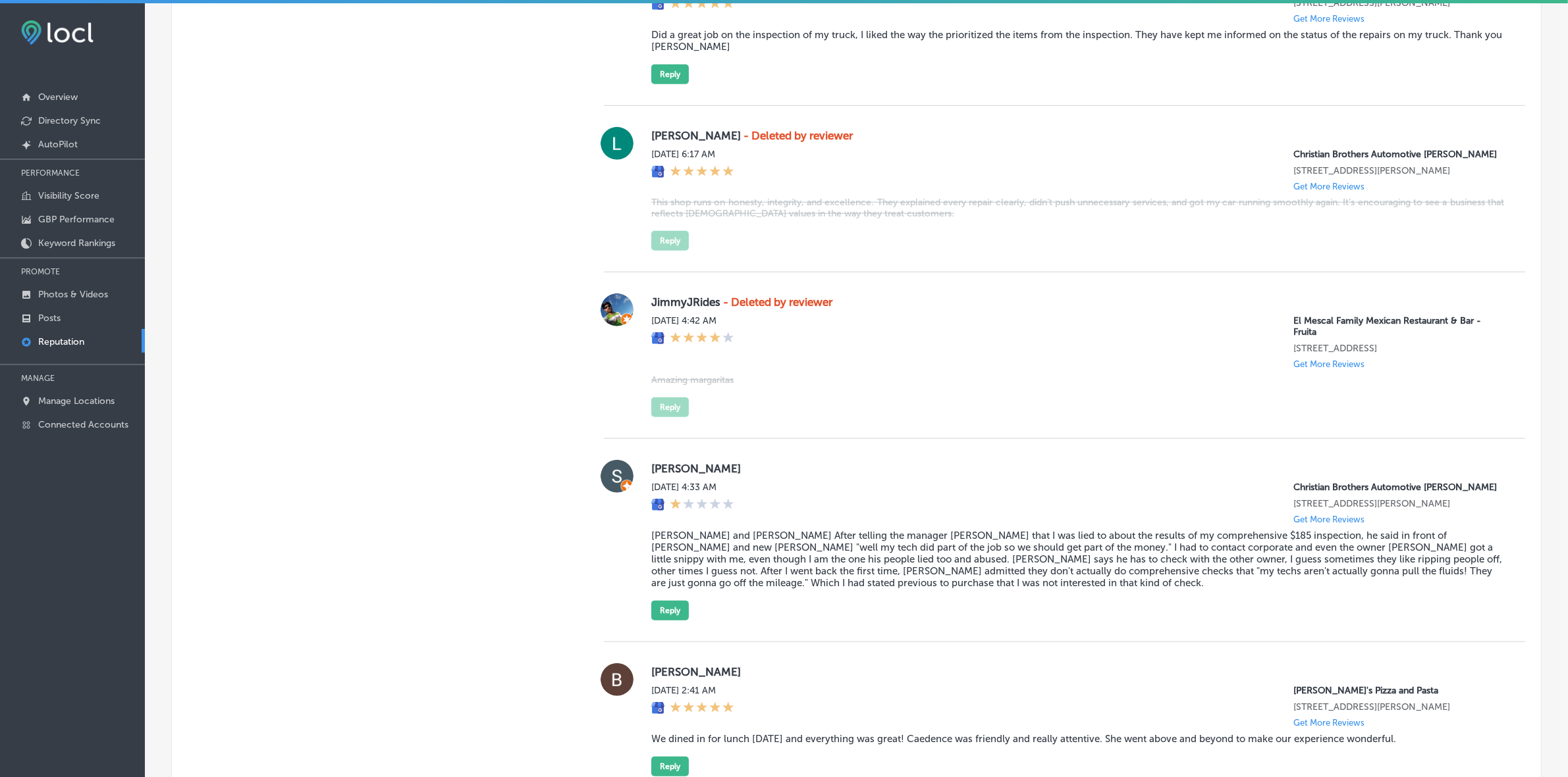
scroll to position [0, 0]
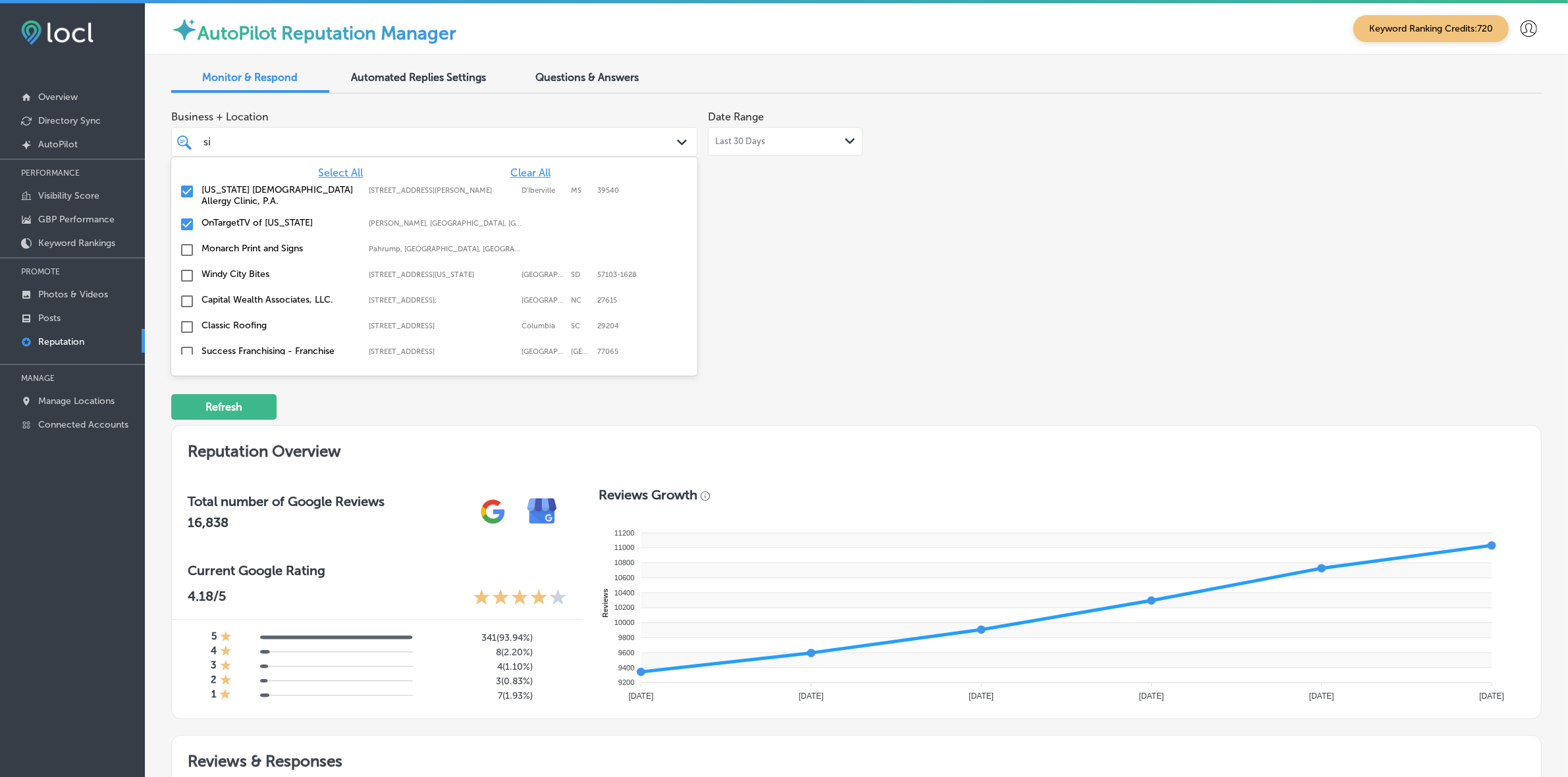
click at [628, 143] on div "si si" at bounding box center [434, 142] width 475 height 20
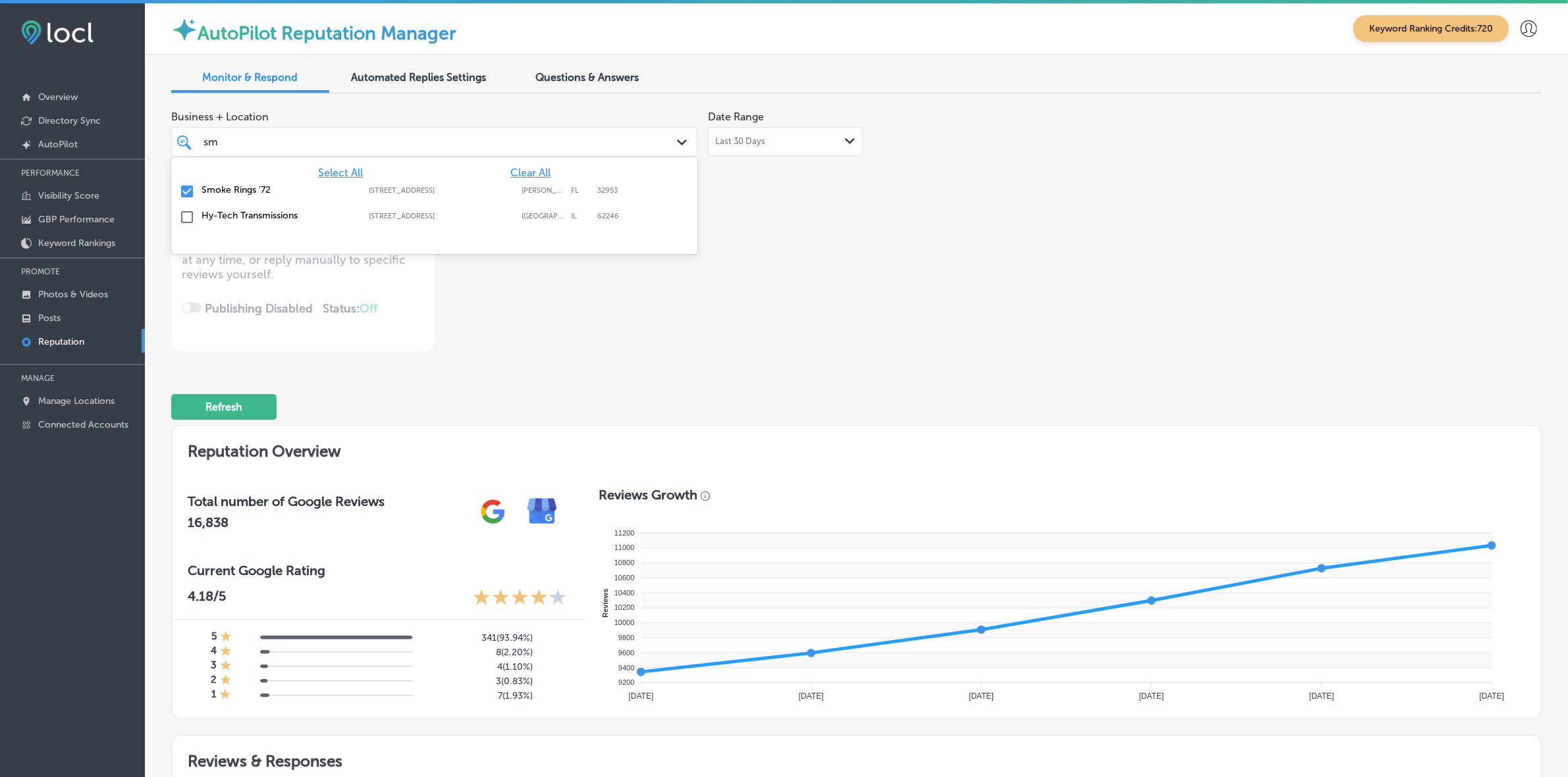
type input "smo"
click at [632, 183] on div "Smoke Rings '72 925 North Courtenay Parkway, Merritt Island, FL, 32953 925 Nort…" at bounding box center [434, 192] width 516 height 20
type textarea "x"
type input "s"
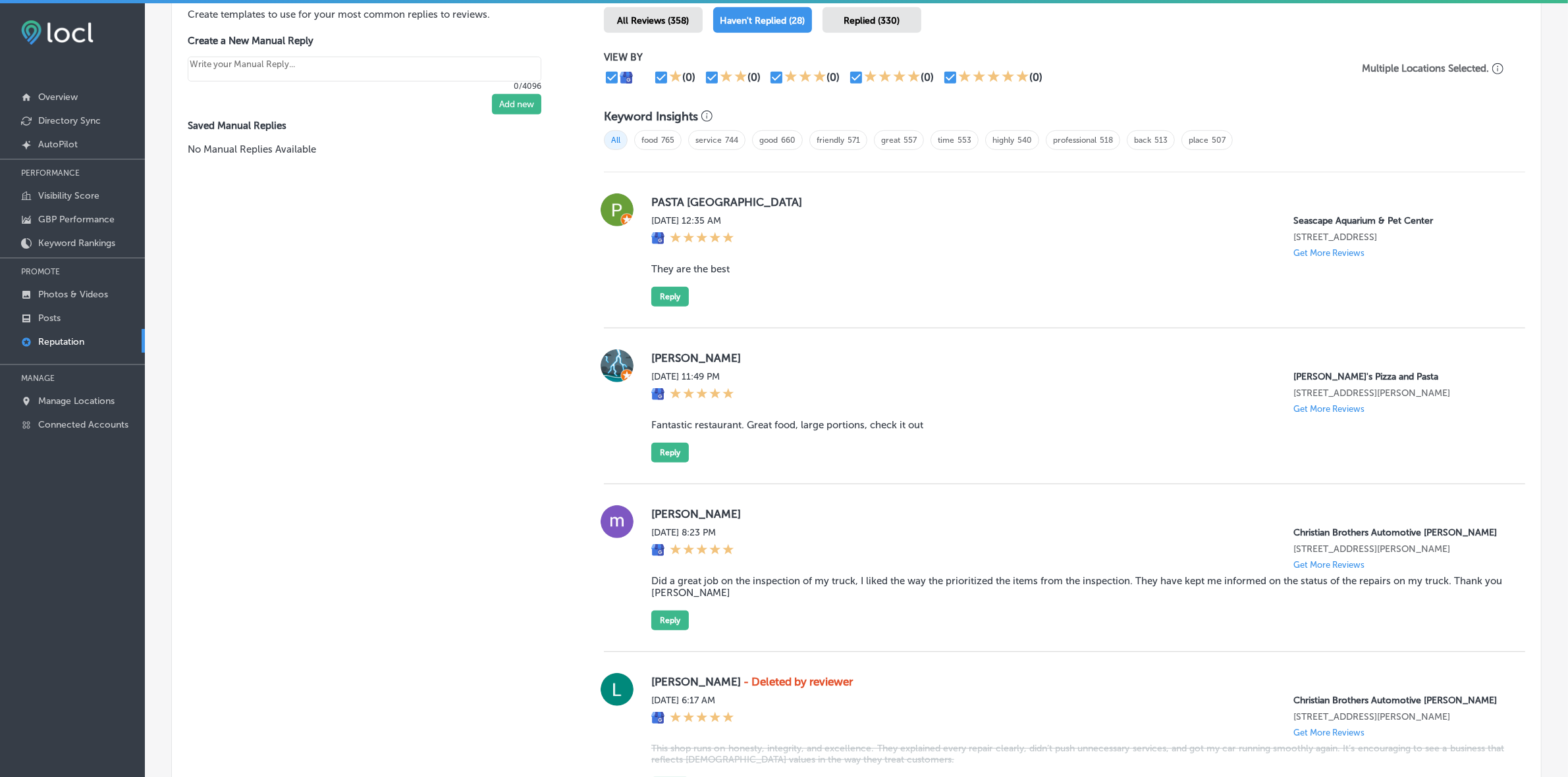
scroll to position [823, 0]
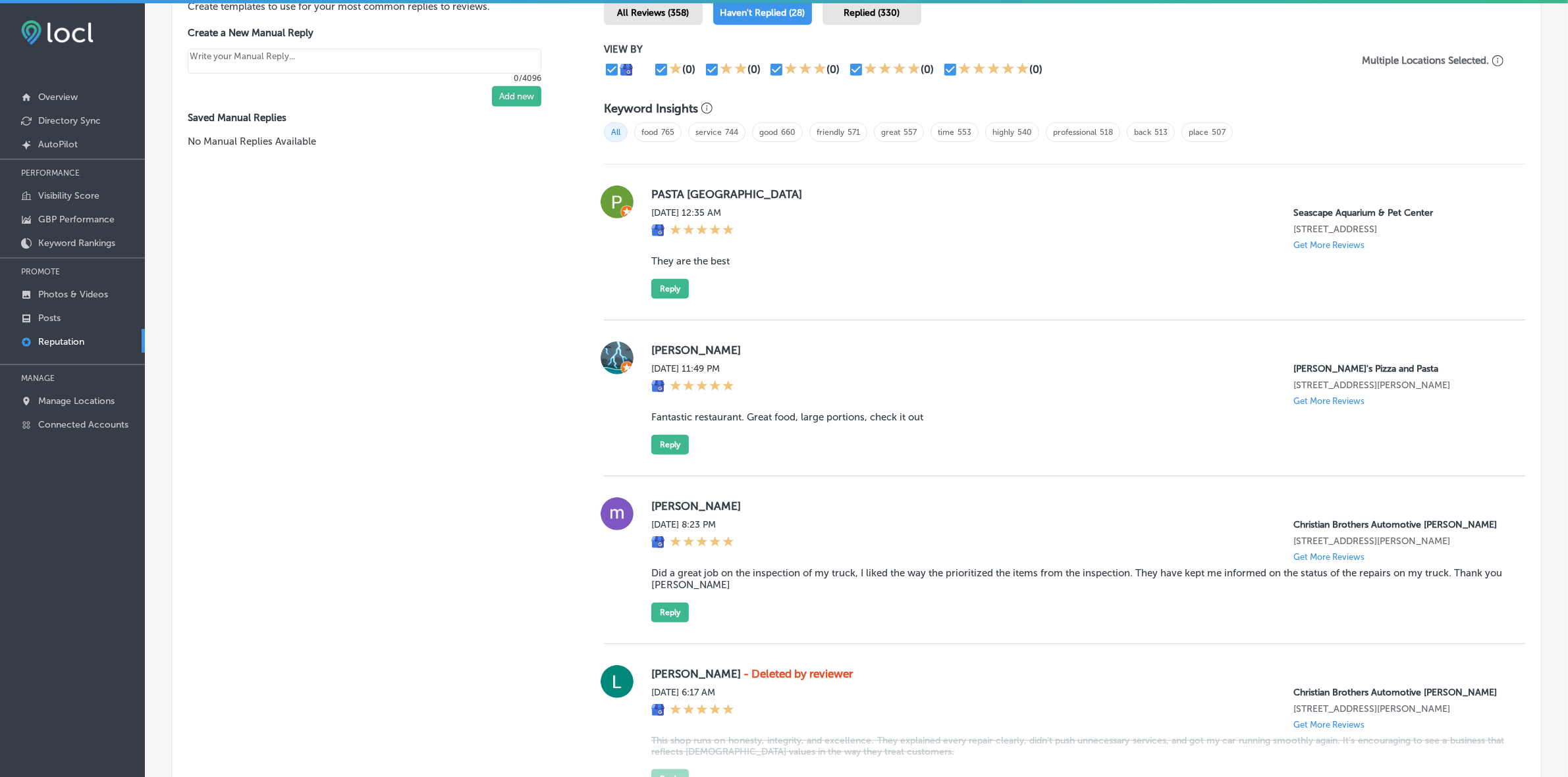
click at [662, 196] on label "PASTA NYC" at bounding box center [1077, 194] width 852 height 13
copy label "PASTA"
click at [679, 196] on label "PASTA NYC" at bounding box center [1077, 194] width 852 height 13
copy label "PASTA NYC"
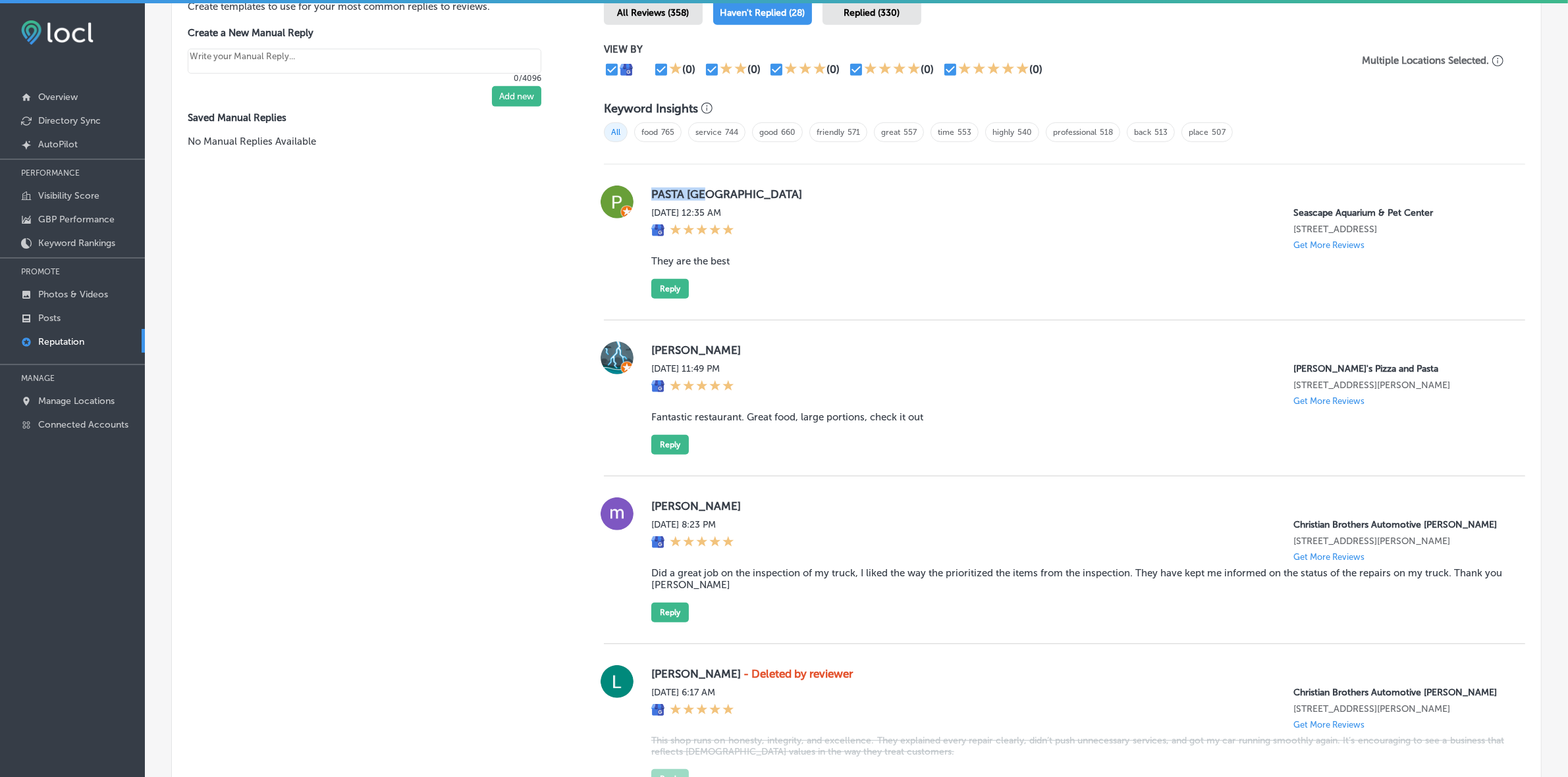
drag, startPoint x: 718, startPoint y: 198, endPoint x: 640, endPoint y: 201, distance: 78.1
click at [640, 201] on div "PASTA NYC Thu, Aug 28, 2025 12:35 AM Seascape Aquarium & Pet Center 2162 Gulf G…" at bounding box center [1064, 242] width 921 height 113
click at [702, 267] on blockquote "They are the best" at bounding box center [1077, 261] width 852 height 12
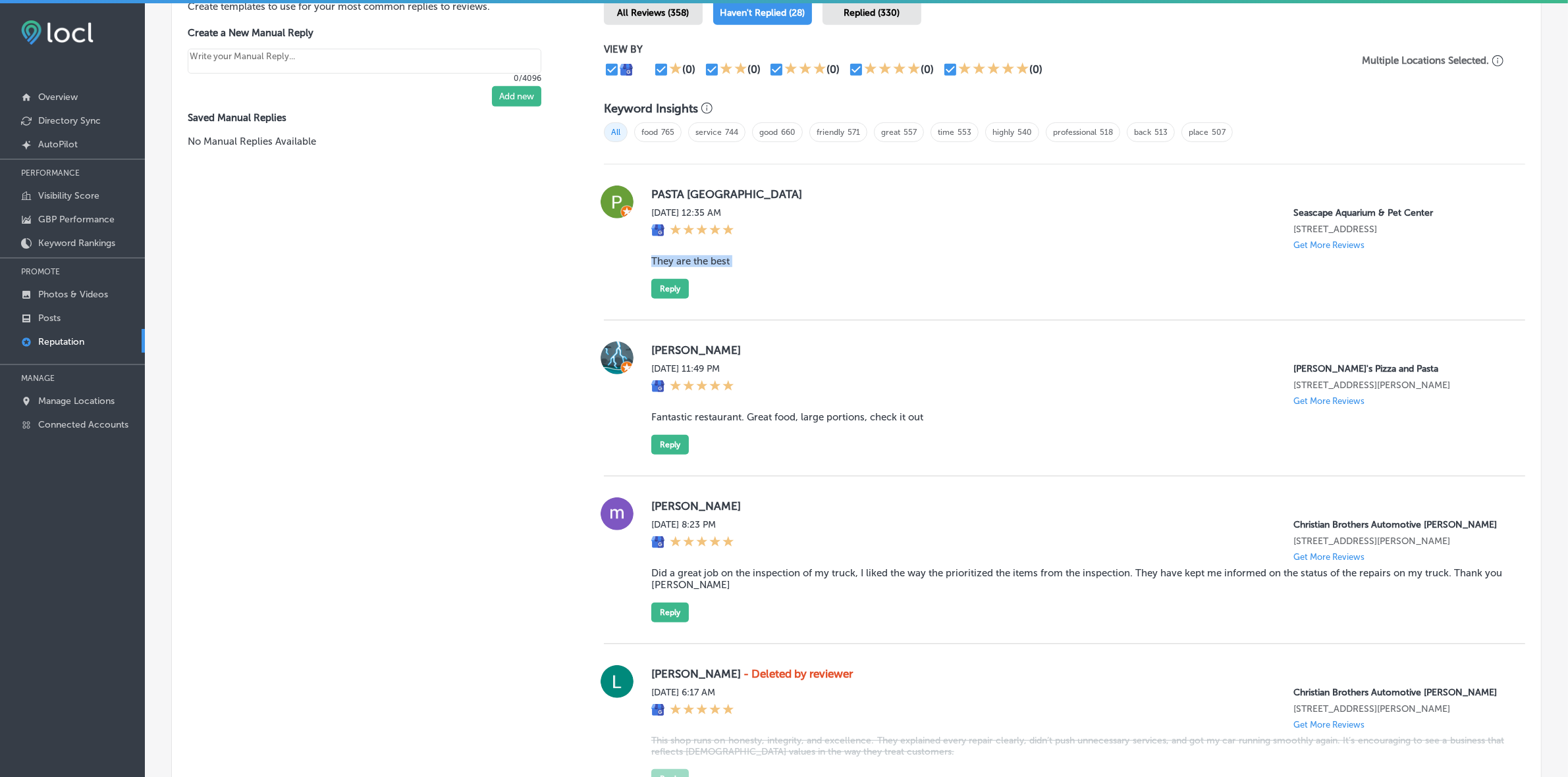
copy blockquote "They are the best"
click at [665, 296] on button "Reply" at bounding box center [670, 289] width 38 height 20
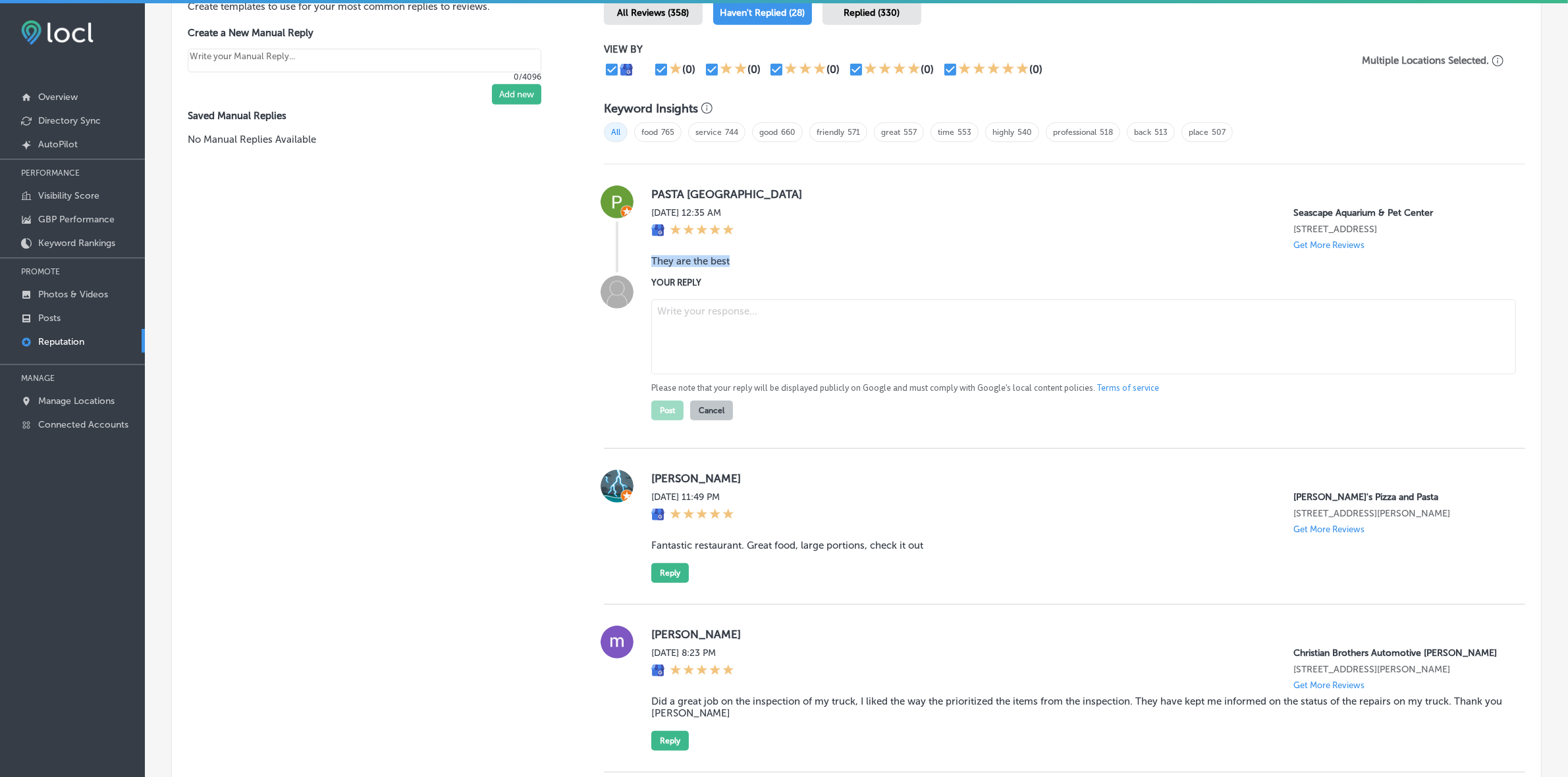
click at [764, 321] on textarea at bounding box center [1083, 337] width 865 height 75
type textarea "x"
paste textarea "ChatGPT said: Thank you for the fantastic review! At Seascape Aquarium & Pet Ce…"
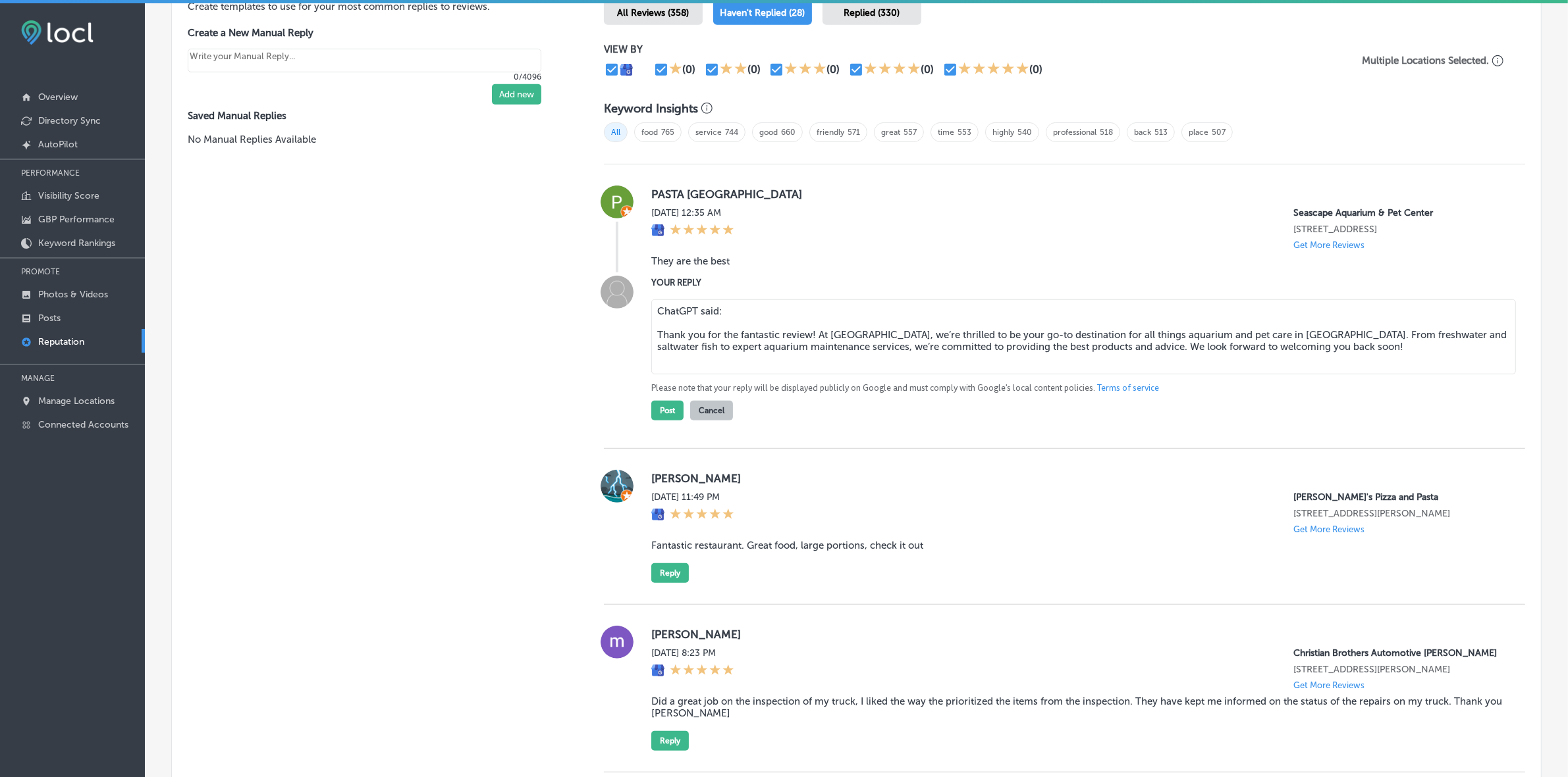
drag, startPoint x: 752, startPoint y: 326, endPoint x: 639, endPoint y: 311, distance: 114.0
click at [639, 311] on div "YOUR REPLY ChatGPT said: Thank you for the fantastic review! At Seascape Aquari…" at bounding box center [1064, 347] width 921 height 145
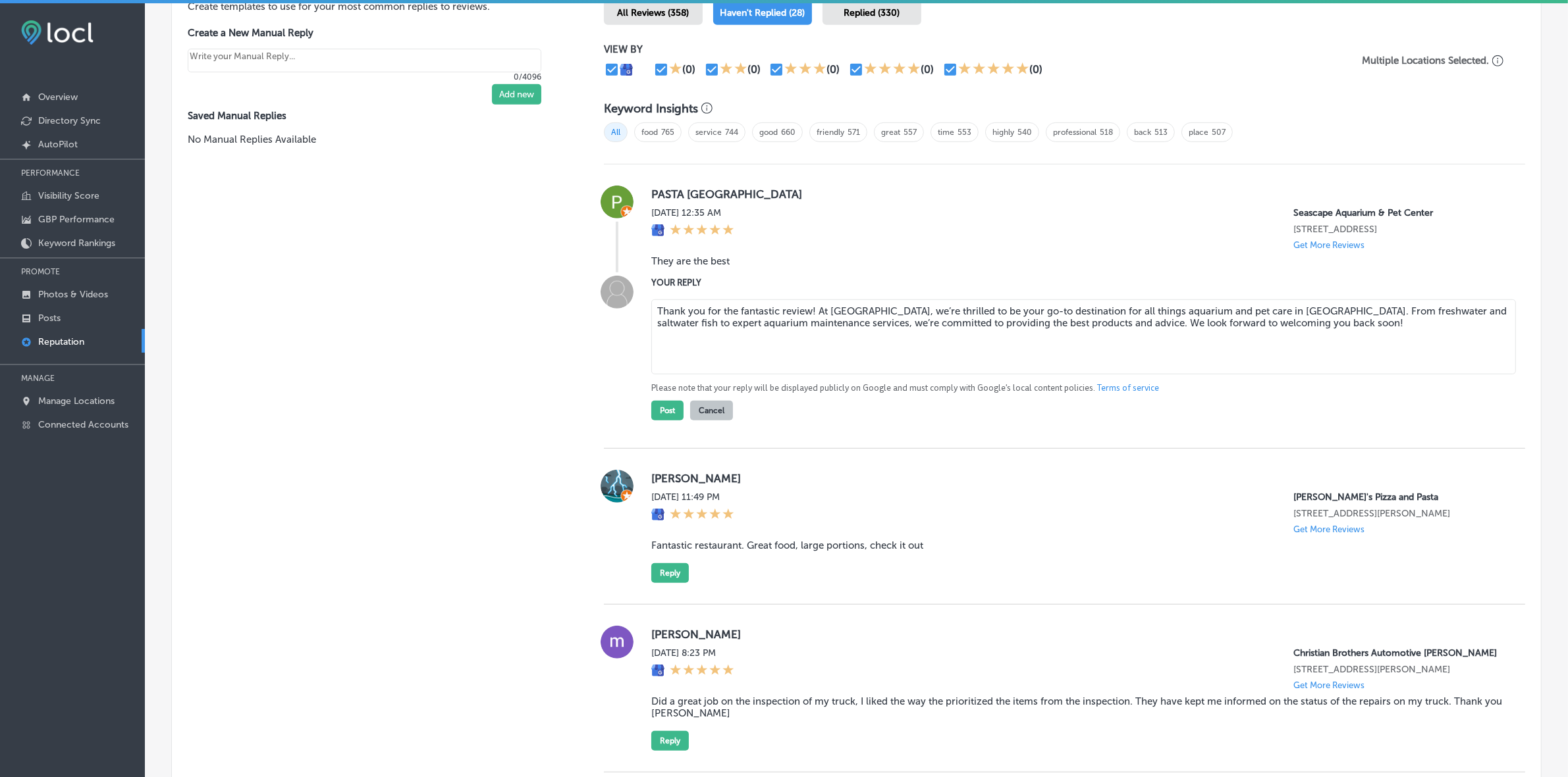
click at [656, 323] on textarea "Thank you for the fantastic review! At Seascape Aquarium & Pet Center, we’re th…" at bounding box center [1083, 337] width 865 height 75
type textarea "Thank you for the fantastic review! At Seascape Aquarium & Pet Center, we’re th…"
click at [660, 421] on button "Post" at bounding box center [667, 410] width 32 height 20
type textarea "x"
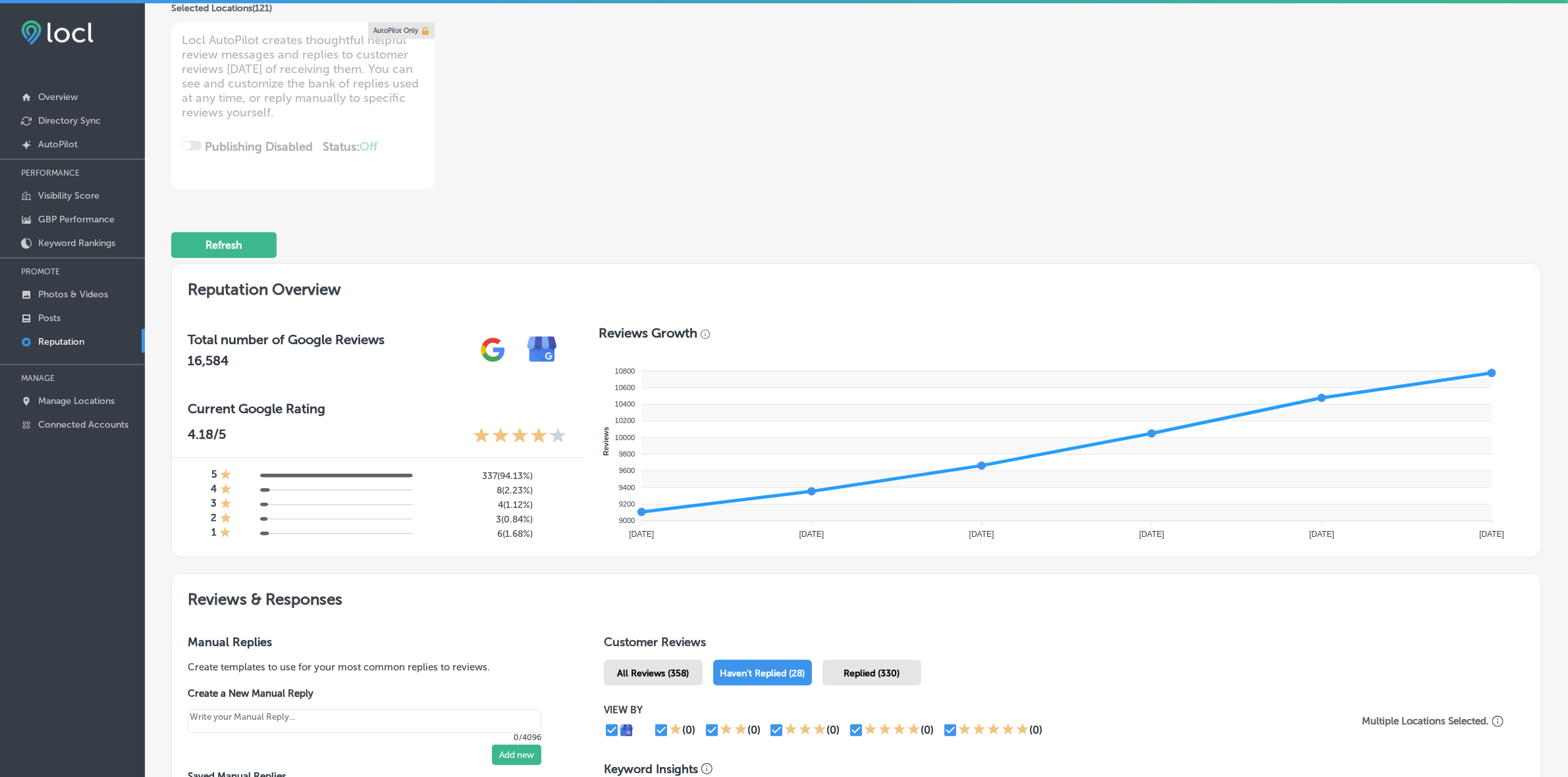
scroll to position [41, 0]
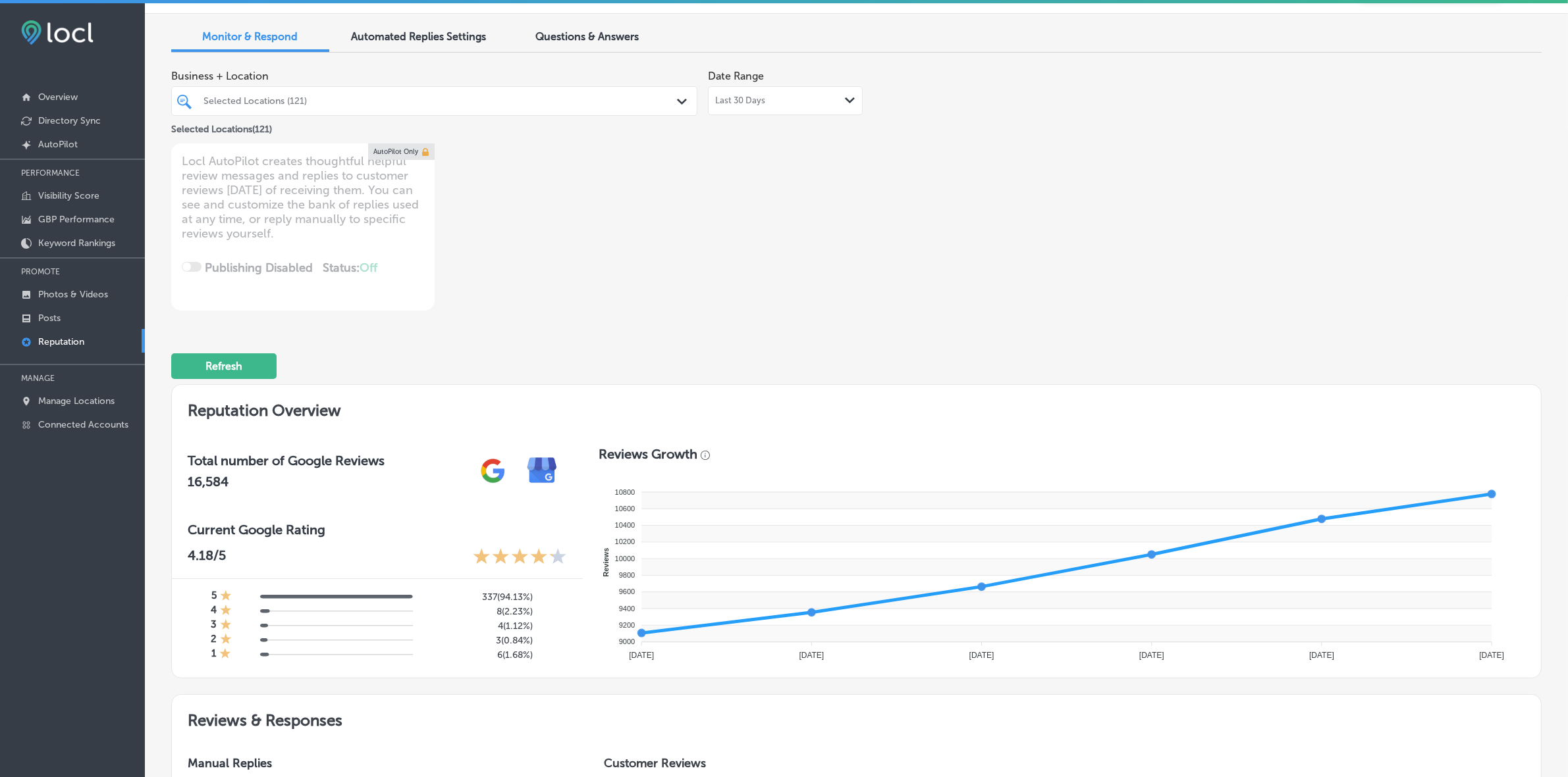
click at [423, 99] on div "Selected Locations (121)" at bounding box center [441, 100] width 475 height 11
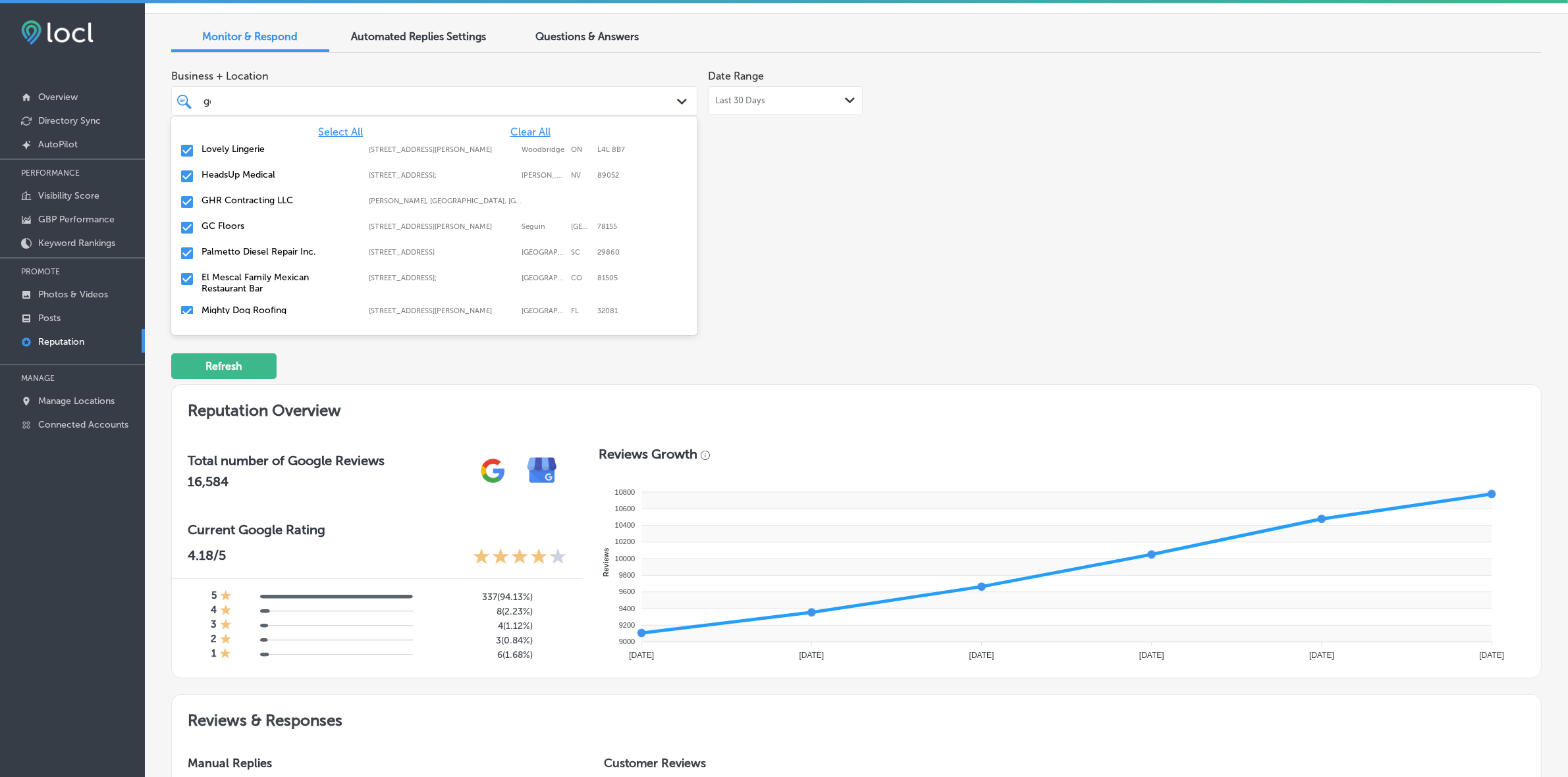
type input "goo"
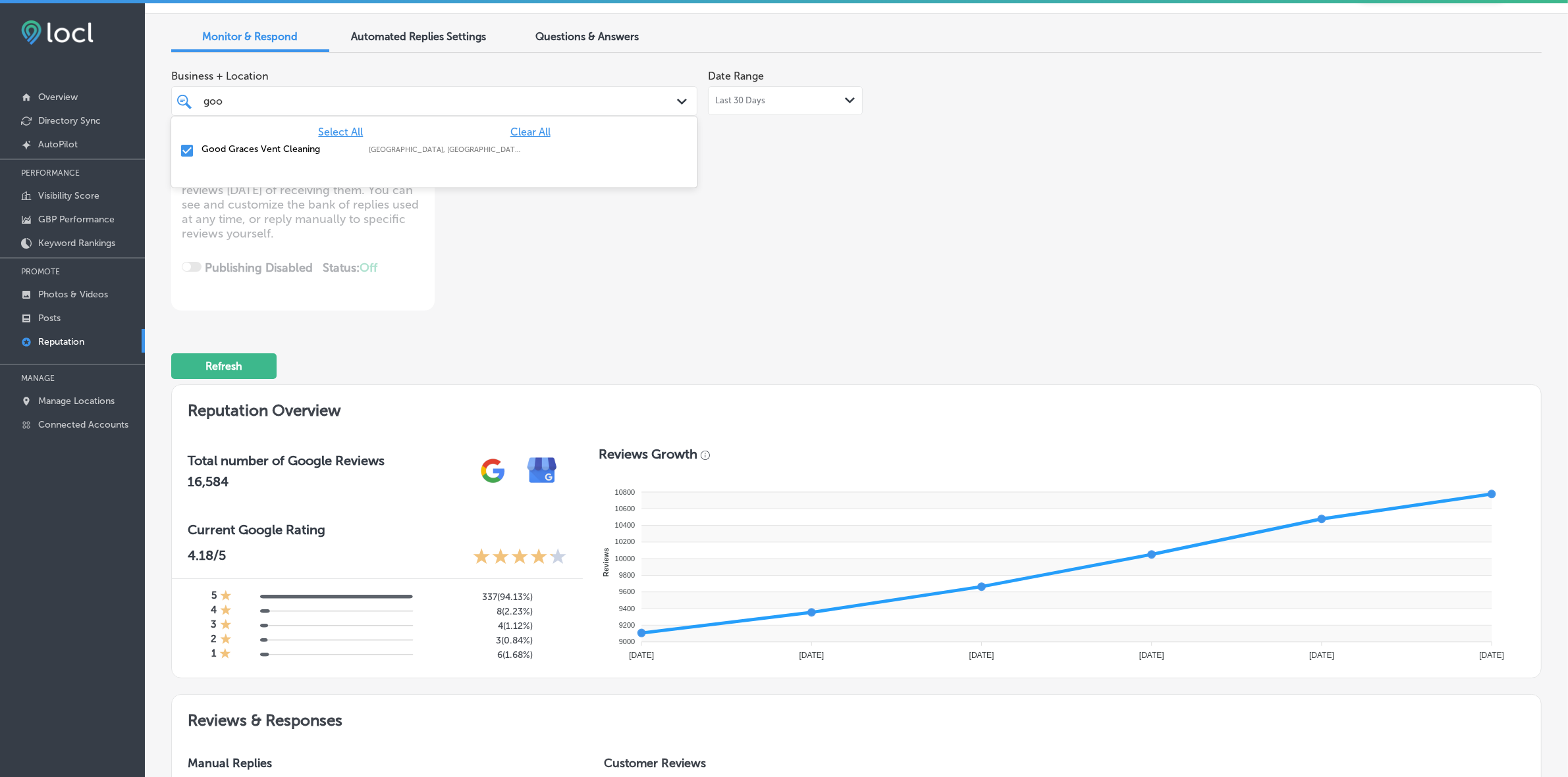
click at [399, 153] on label "Berwyn, PA, USA | Thorndale, PA, USA | E ..." at bounding box center [446, 150] width 154 height 9
type textarea "x"
type input "go"
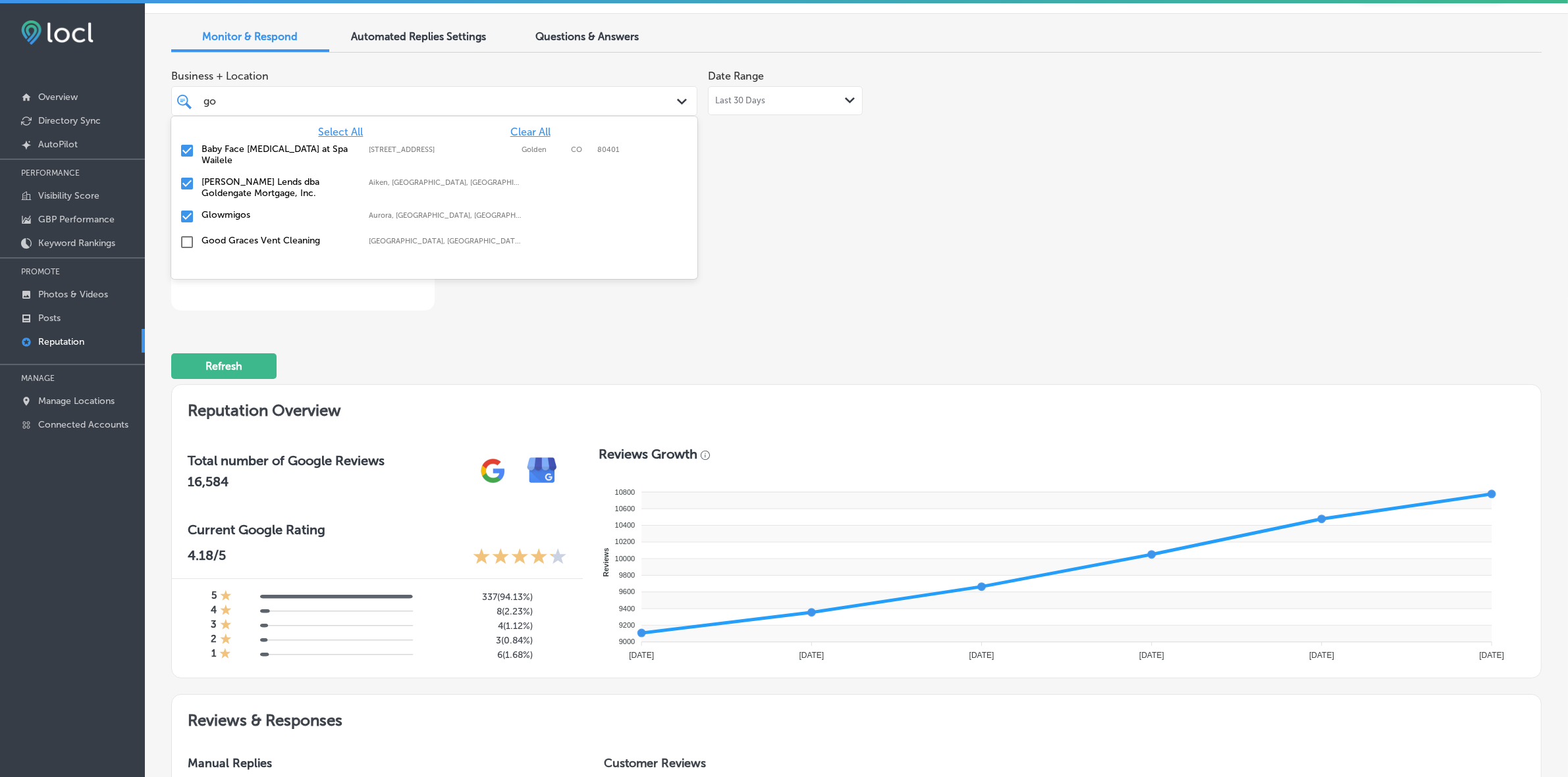
click at [382, 178] on label "Aiken, SC, USA | Evans, GA, USA | August ..." at bounding box center [446, 182] width 154 height 9
click at [382, 178] on label "Aurora, CO, USA | Denver, CO, USA | Gold ..." at bounding box center [446, 182] width 154 height 9
type textarea "x"
type input "g"
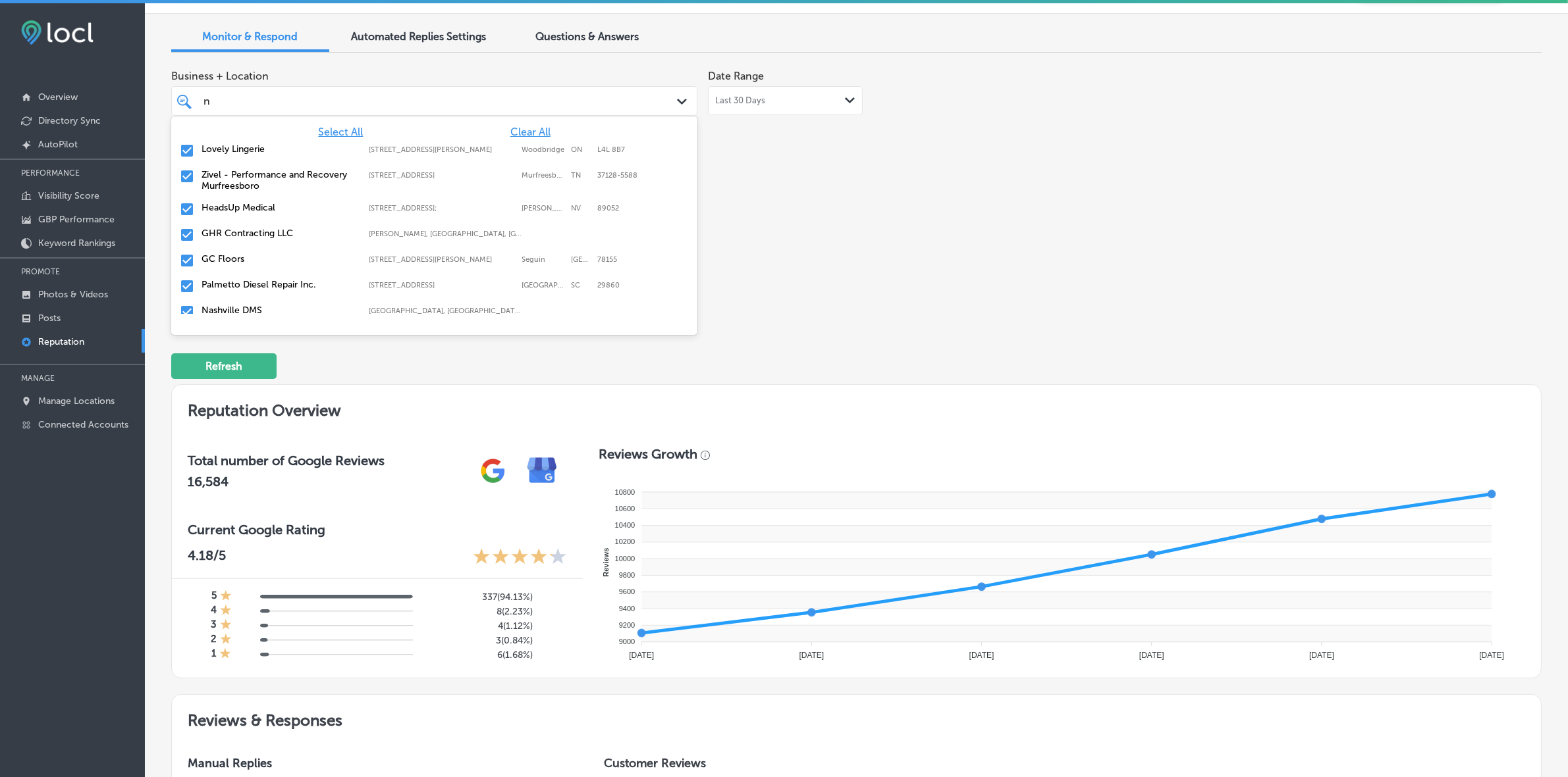
type input "ns"
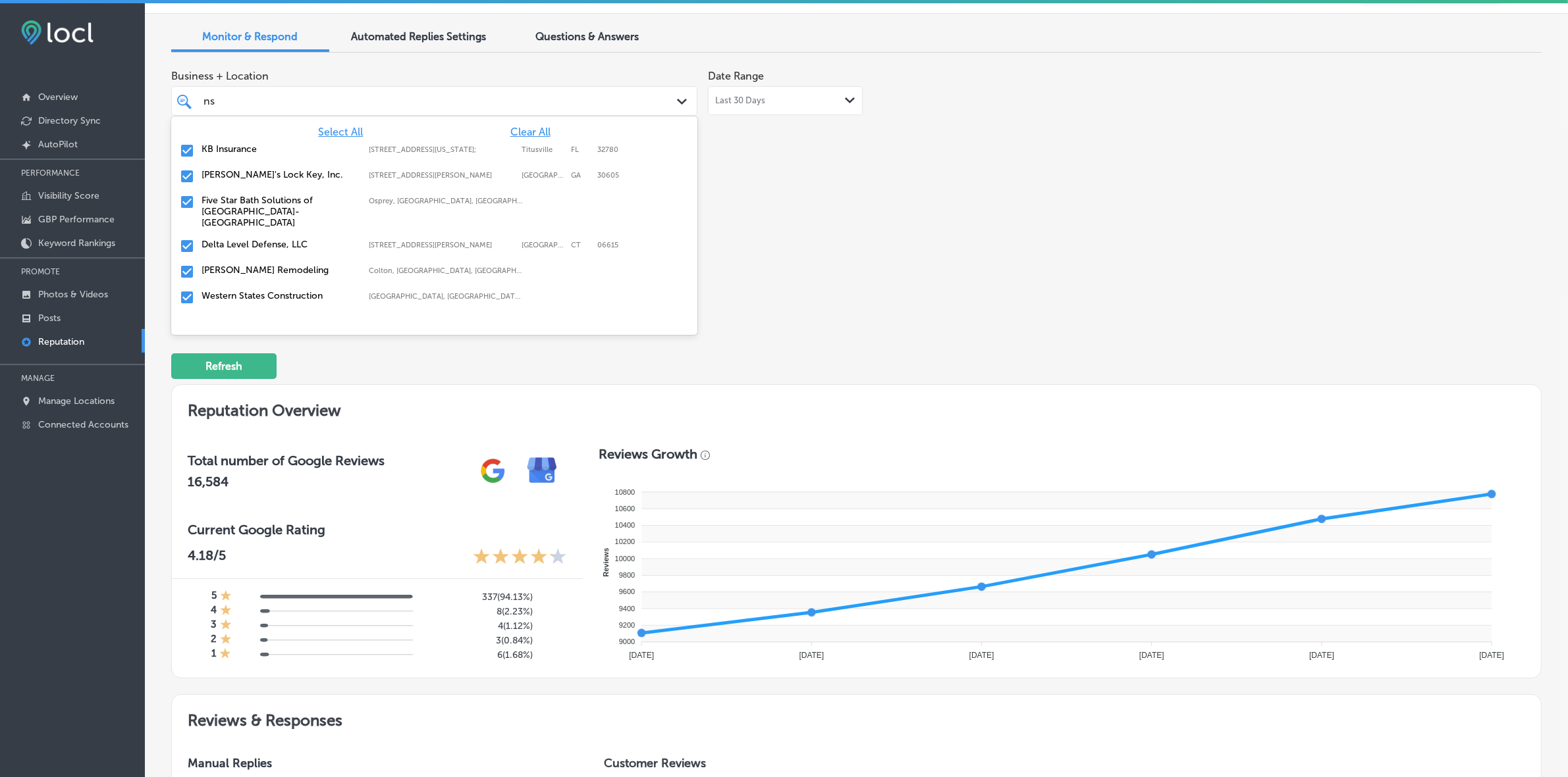
click at [377, 155] on div "KB Insurance 2395 S Washington Ave Suite 3;, Titusville, FL, 32780 2395 S Washi…" at bounding box center [434, 151] width 516 height 20
type textarea "x"
type input "nas"
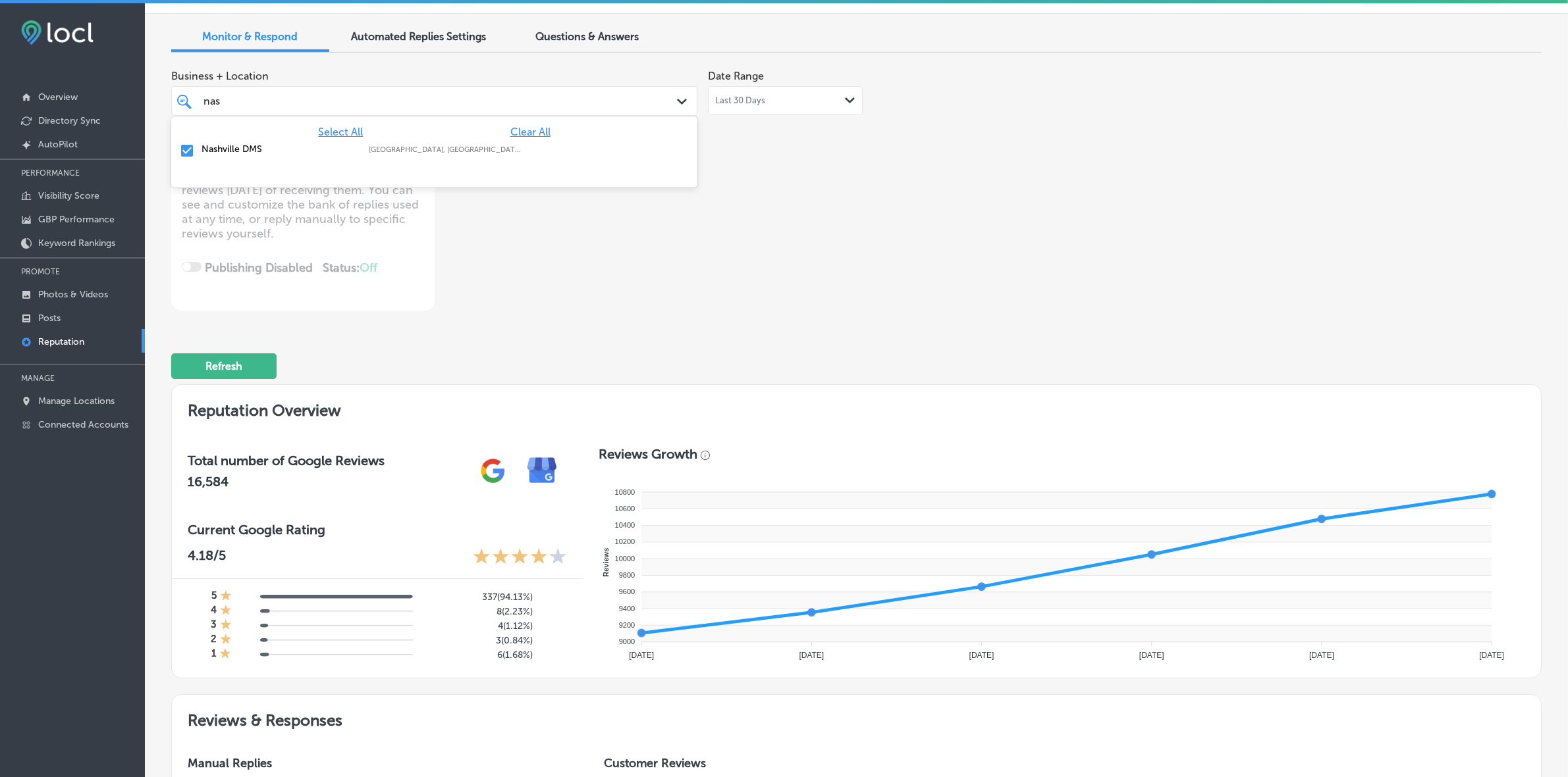
click at [275, 143] on label "Nashville DMS" at bounding box center [279, 148] width 154 height 11
type textarea "x"
type input "na"
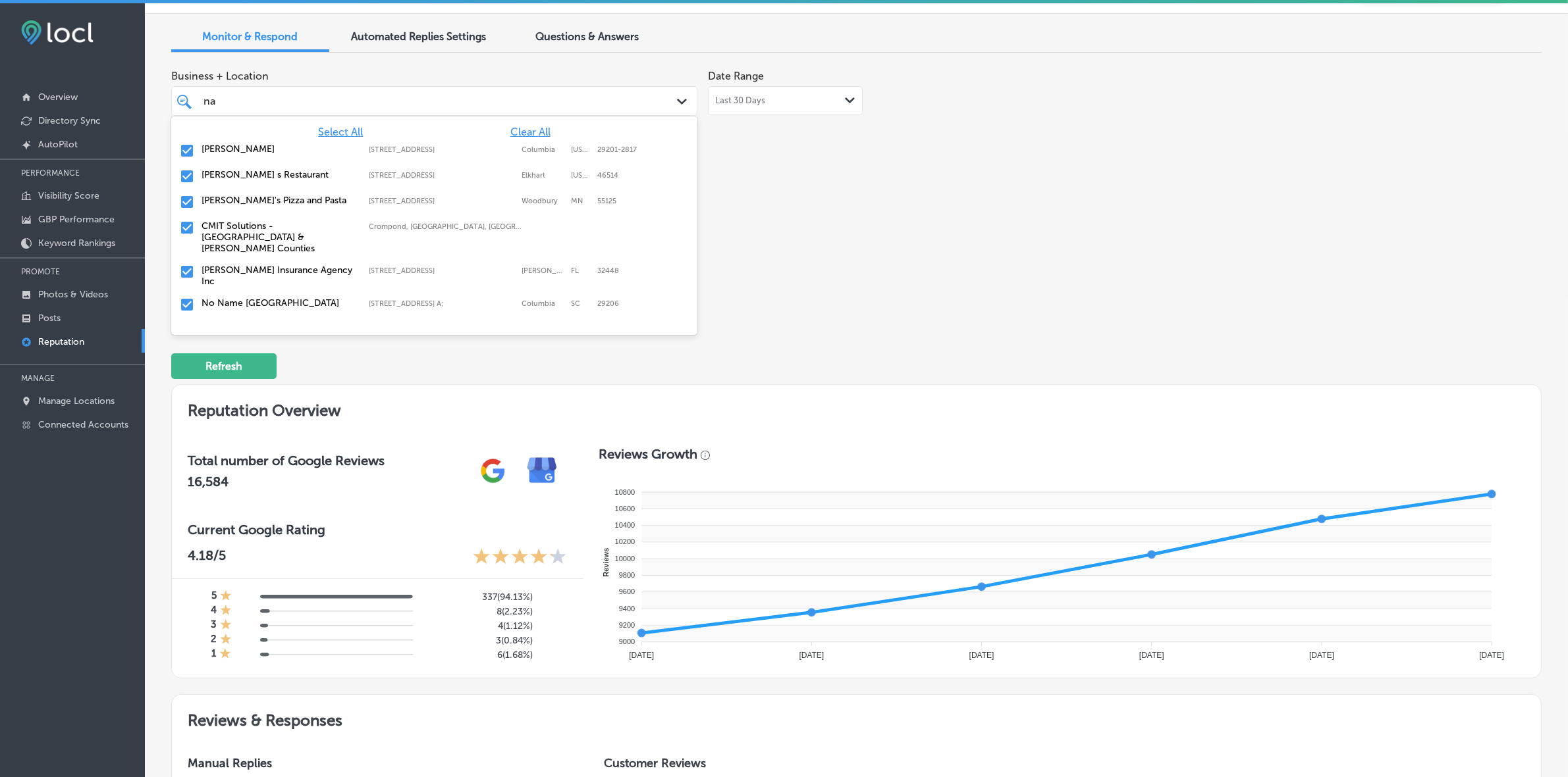
click at [274, 156] on div "Hendrix 1649 Main Street, Columbia, South Carolina, 29201-2817 1649 Main Street…" at bounding box center [434, 151] width 516 height 20
click at [263, 198] on label "CMIT Solutions - [GEOGRAPHIC_DATA] & [PERSON_NAME] Counties" at bounding box center [279, 212] width 154 height 33
click at [263, 198] on label "Milton Insurance Agency Inc" at bounding box center [279, 206] width 154 height 23
click at [263, 198] on label "No Name Deli Forest Drive" at bounding box center [279, 200] width 154 height 11
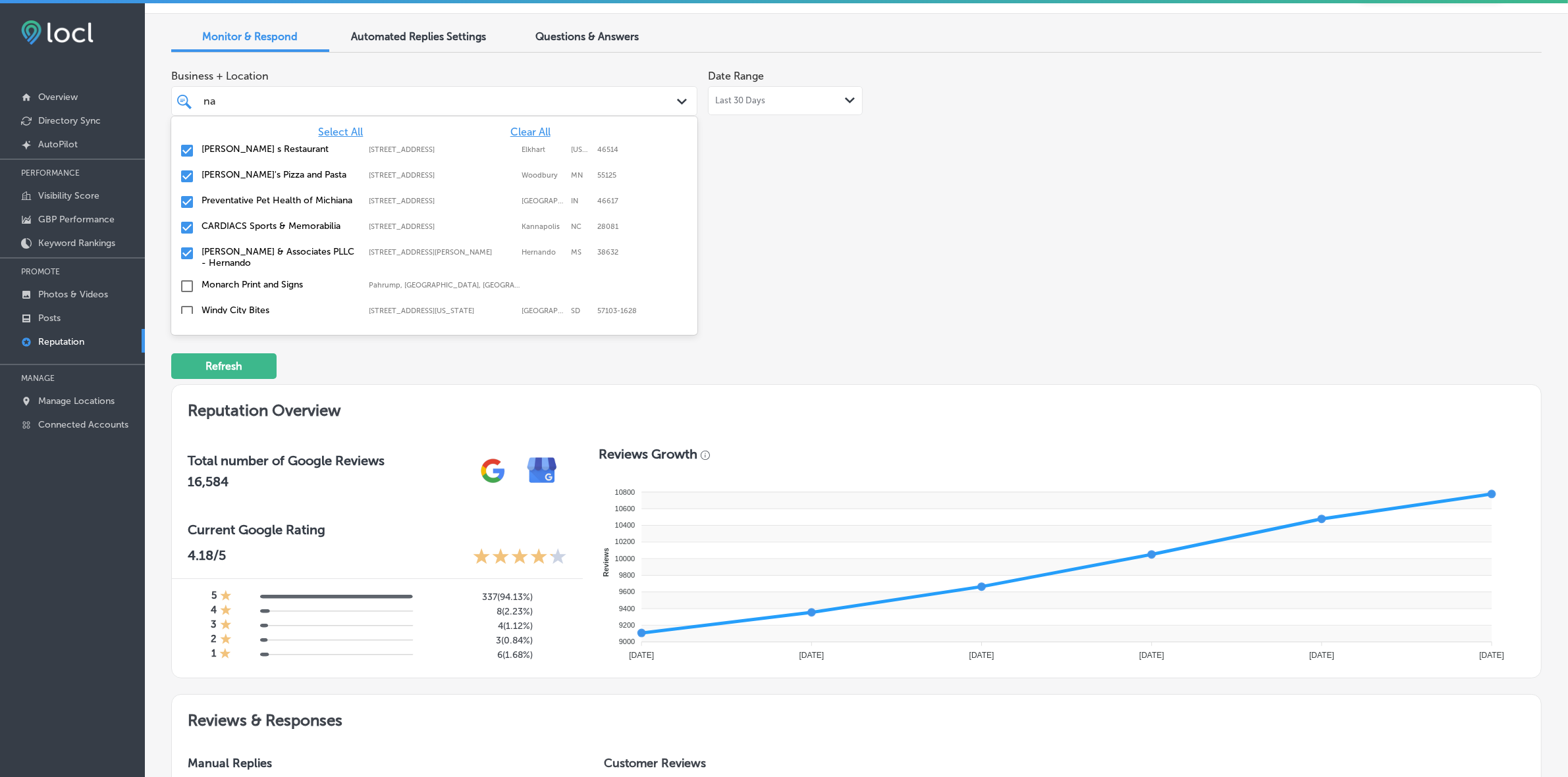
click at [263, 198] on label "Preventative Pet Health of Michiana" at bounding box center [279, 200] width 154 height 11
type textarea "x"
type input "n"
click at [252, 177] on label "Zivel - Performance and Recovery Murfreesboro" at bounding box center [279, 180] width 154 height 23
click at [246, 273] on label "El Mescal Family Mexican Restaurant Bar" at bounding box center [279, 283] width 154 height 23
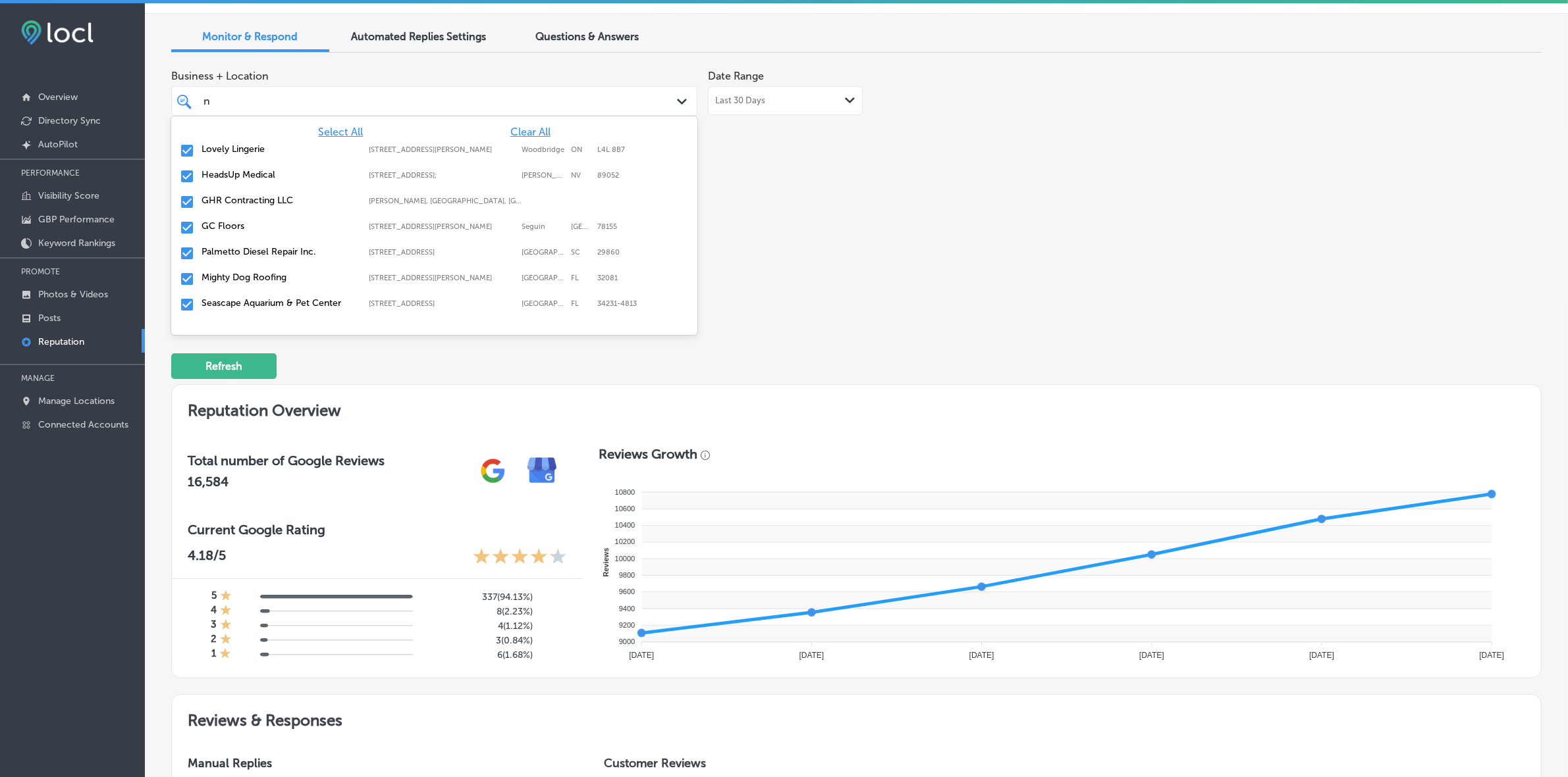
click at [246, 273] on label "Mighty Dog Roofing" at bounding box center [279, 277] width 154 height 11
type textarea "x"
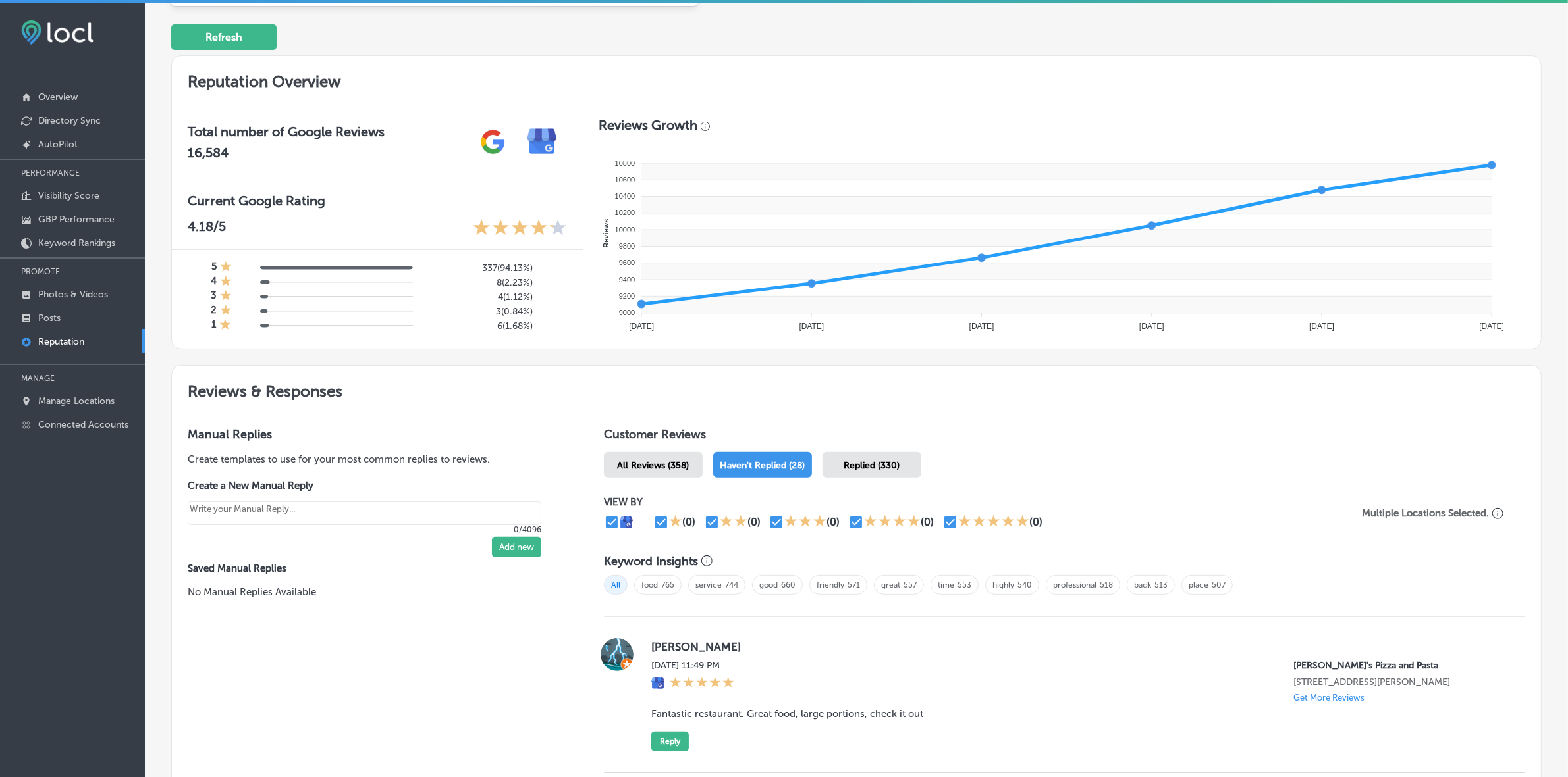
scroll to position [0, 0]
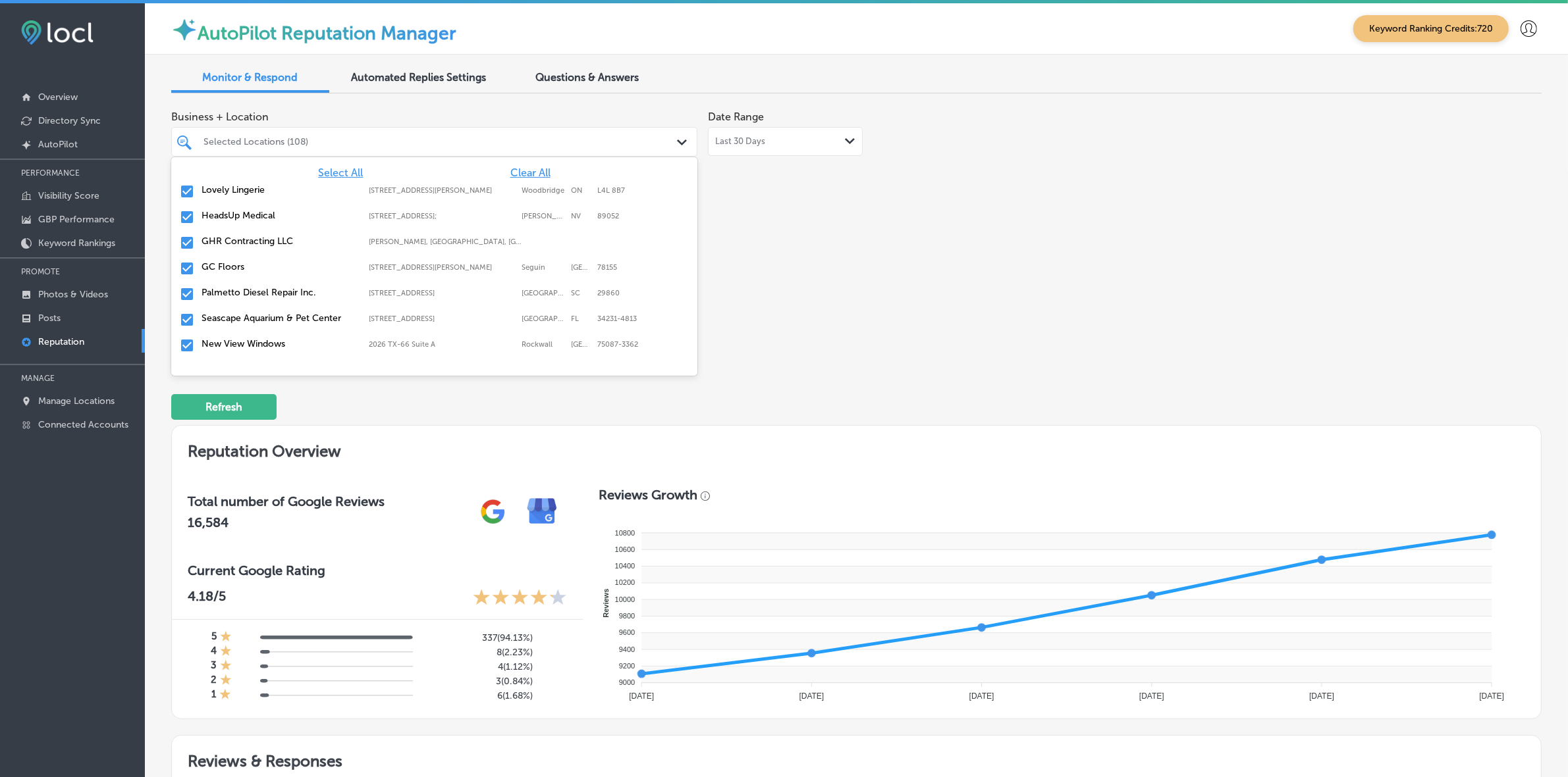
click at [737, 232] on div "Business + Location option 10895 Old Dixie Highway; Unit 95-5-6, deselected. op…" at bounding box center [582, 228] width 823 height 247
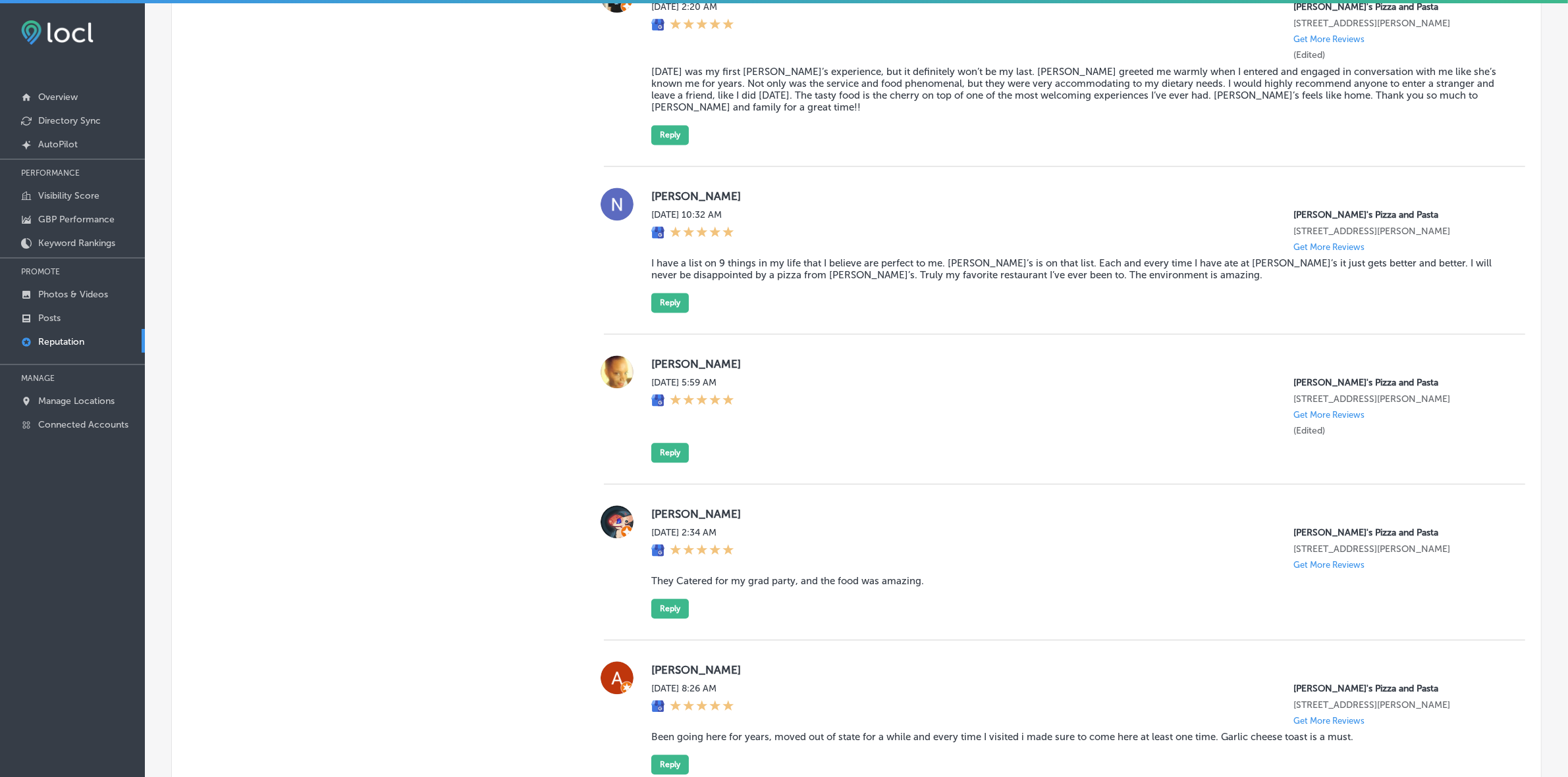
scroll to position [3809, 0]
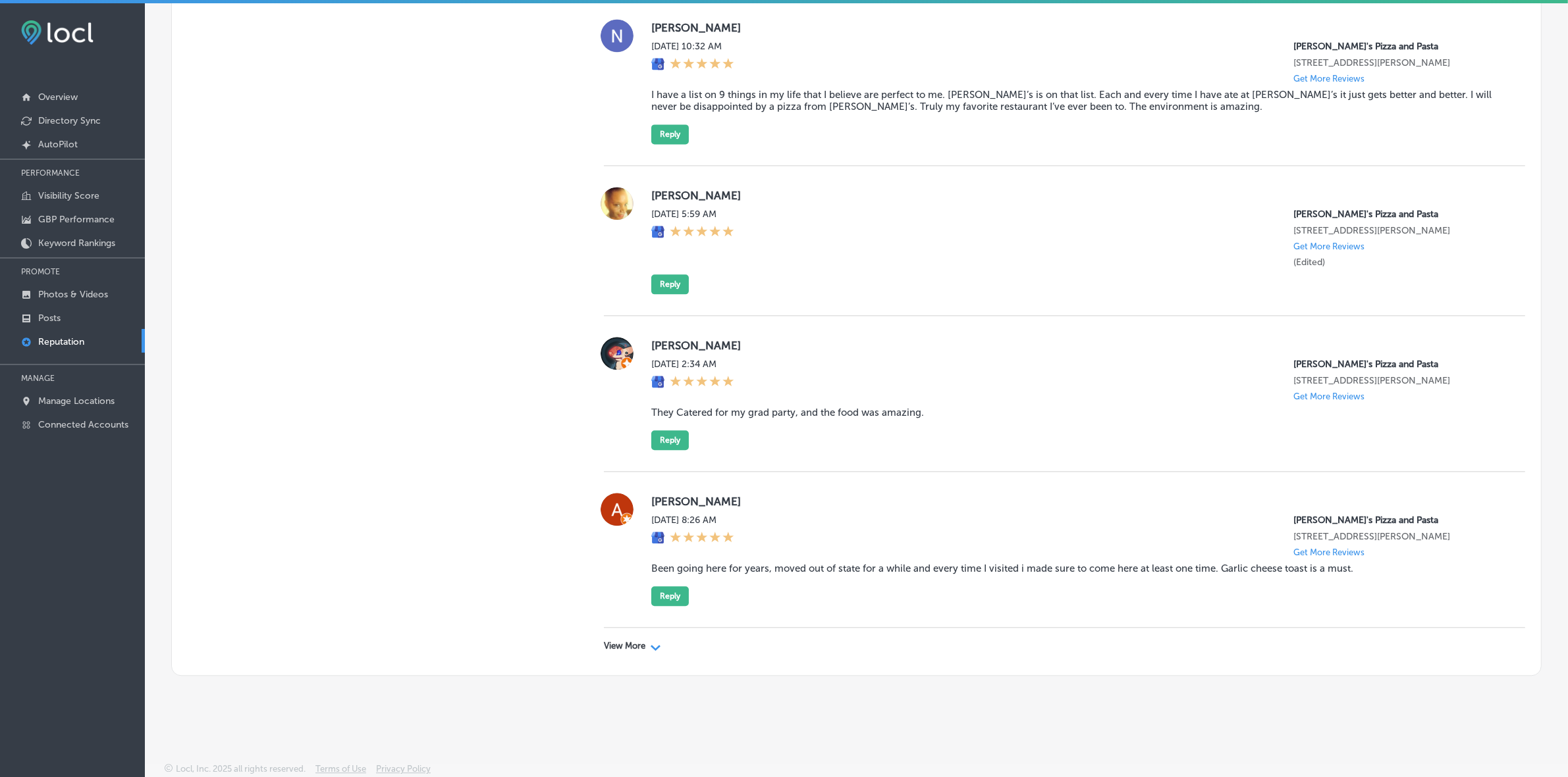
click at [630, 638] on div "View More Path Created with Sketch." at bounding box center [1064, 646] width 921 height 37
click at [617, 643] on p "View More" at bounding box center [624, 646] width 41 height 10
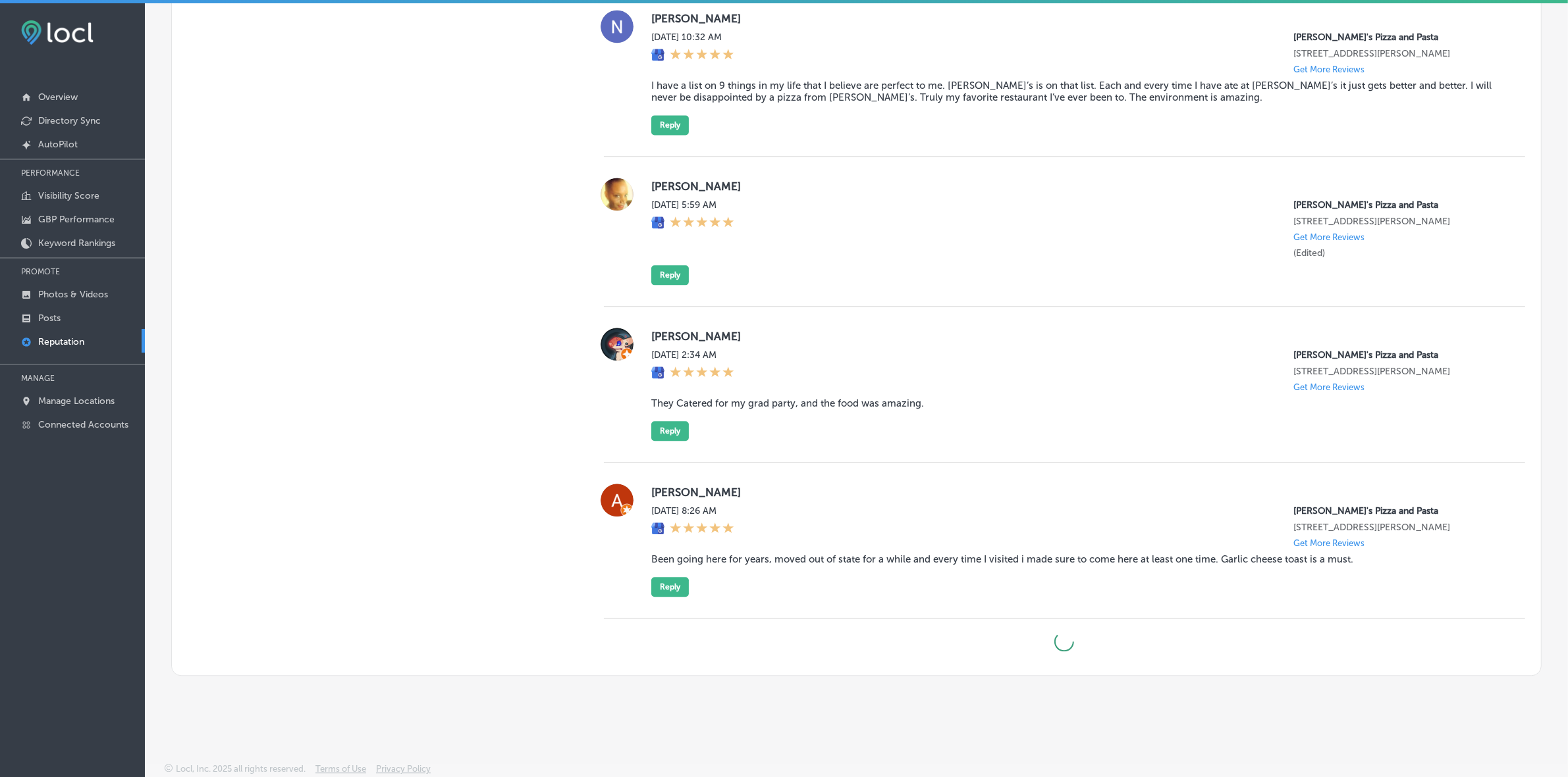
type textarea "x"
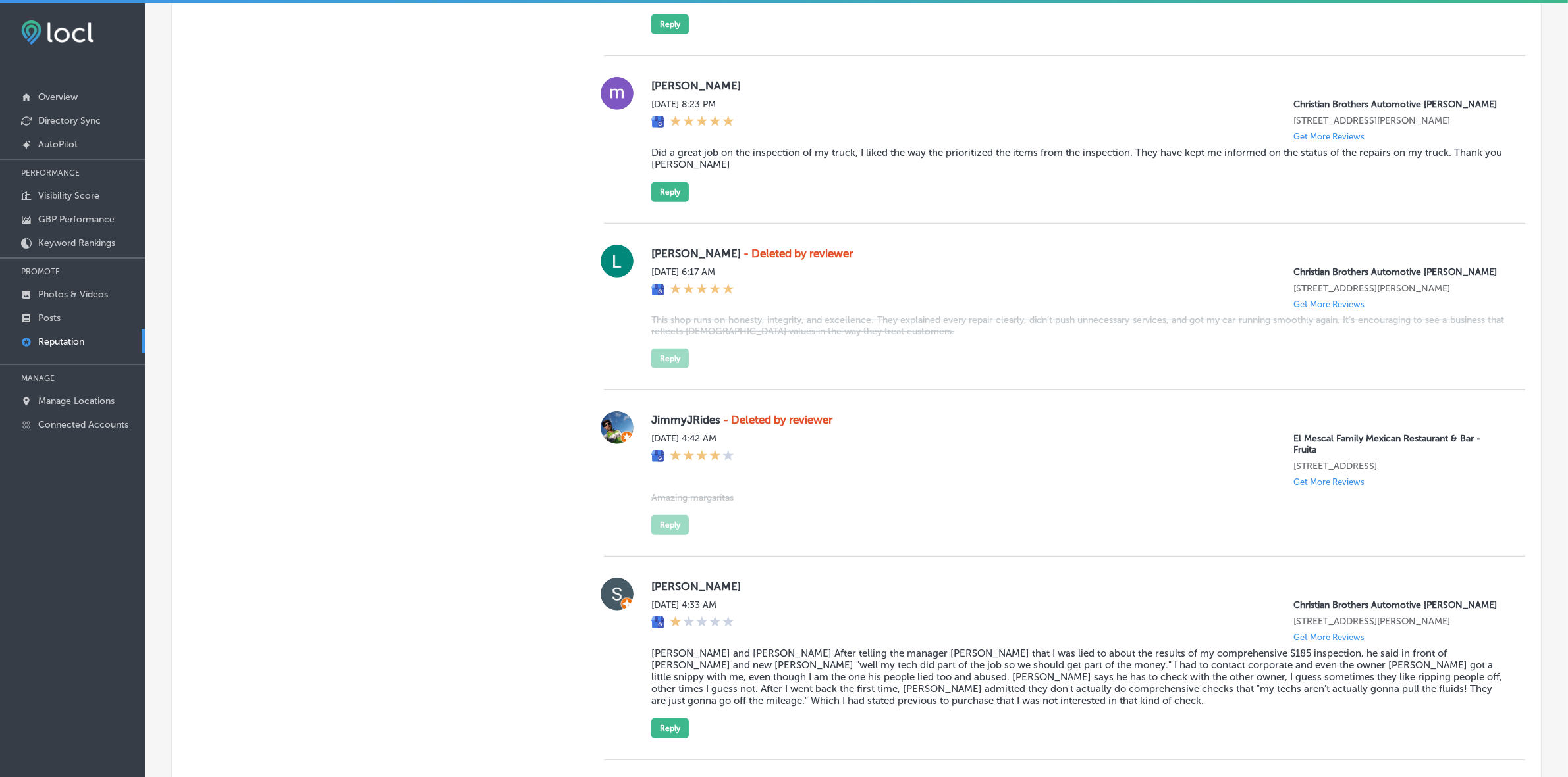
scroll to position [1334, 0]
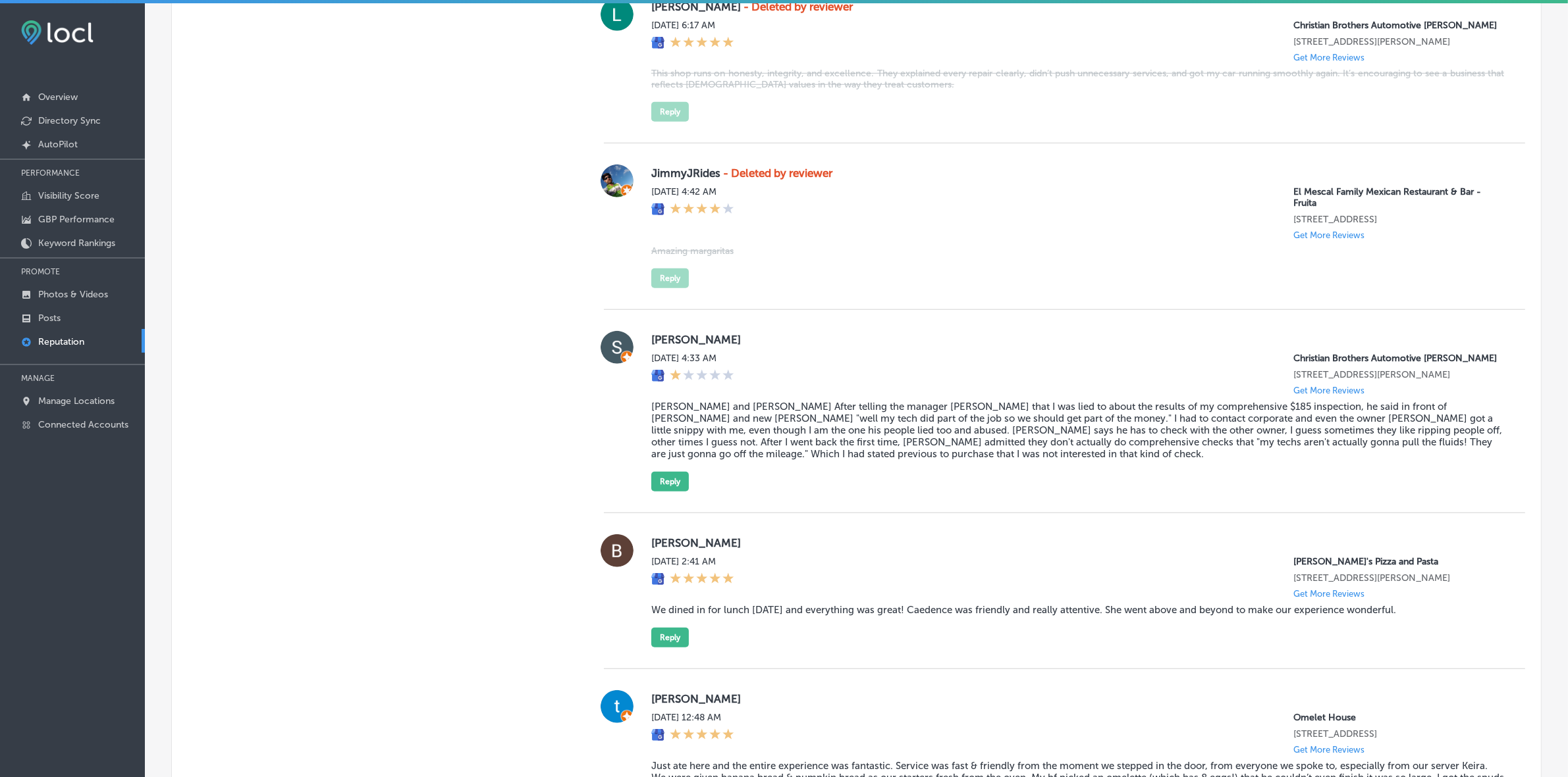
click at [665, 346] on label "Sara E" at bounding box center [1077, 339] width 852 height 13
click at [665, 346] on label "Sara E" at bounding box center [1077, 339] width 852 height 13
copy label "Sara"
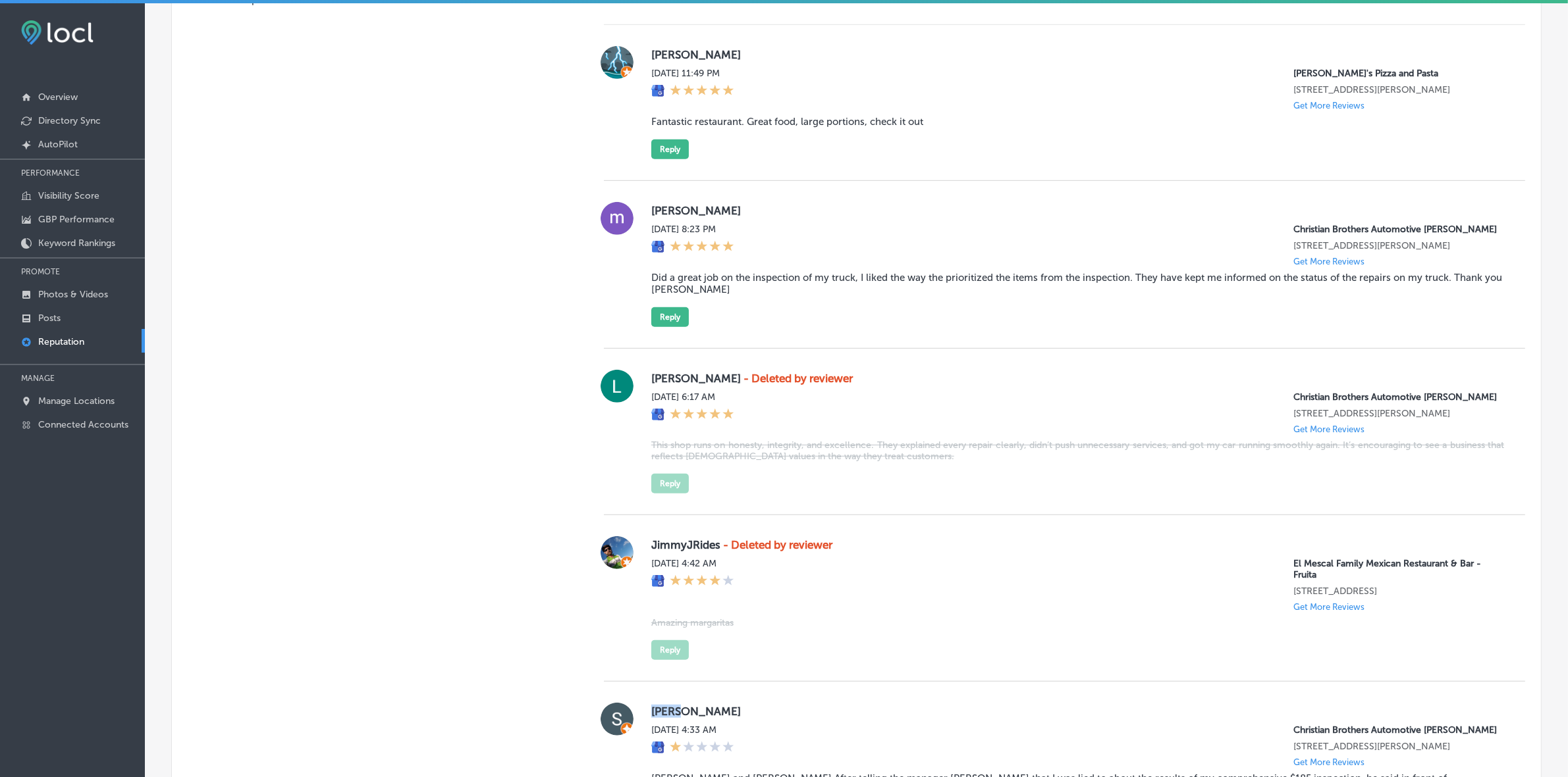
scroll to position [922, 0]
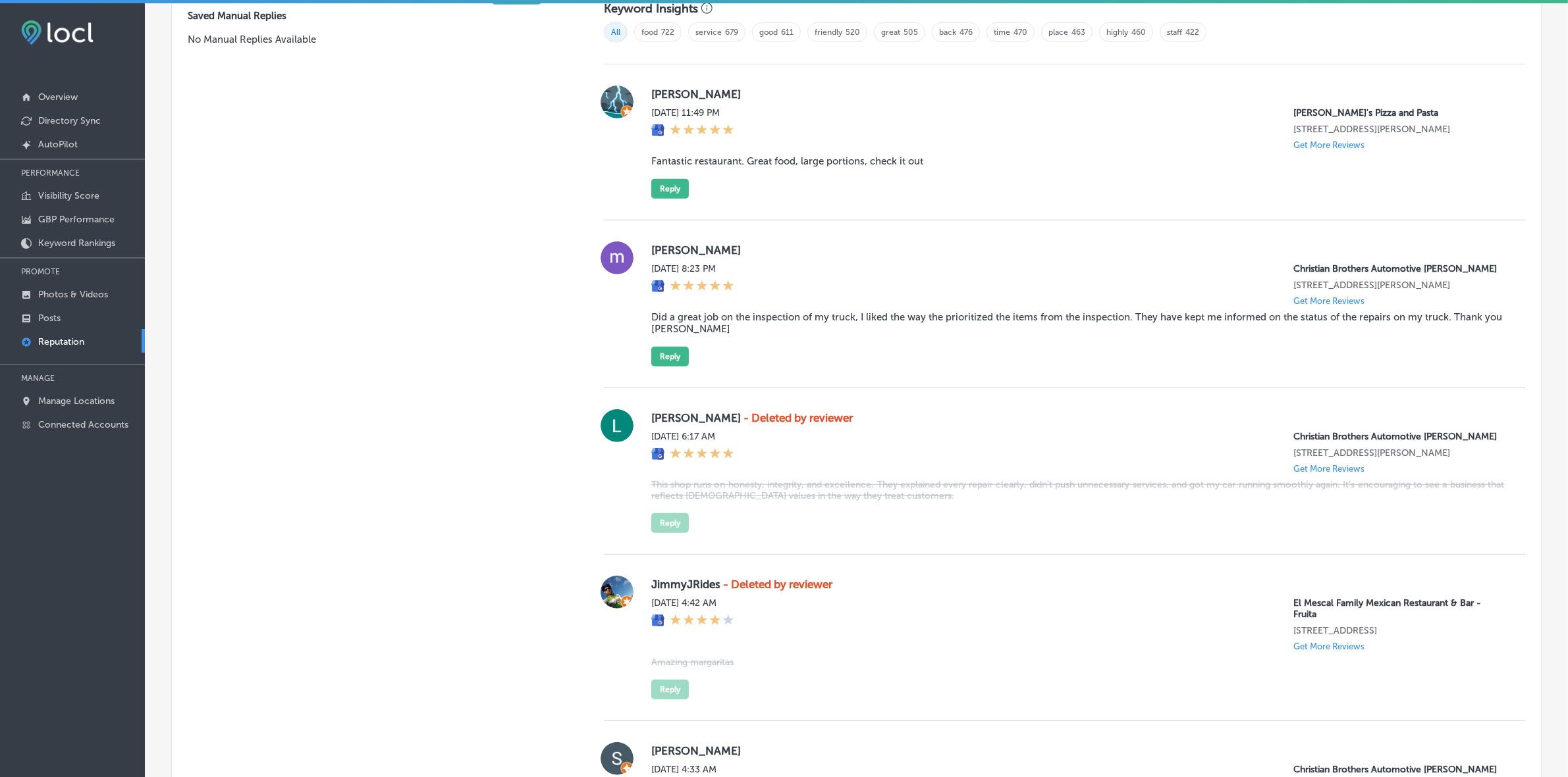
click at [657, 249] on label "michel Barrett" at bounding box center [1077, 250] width 852 height 13
copy label "michel"
click at [695, 335] on blockquote "Did a great job on the inspection of my truck, I liked the way the prioritized …" at bounding box center [1077, 323] width 852 height 24
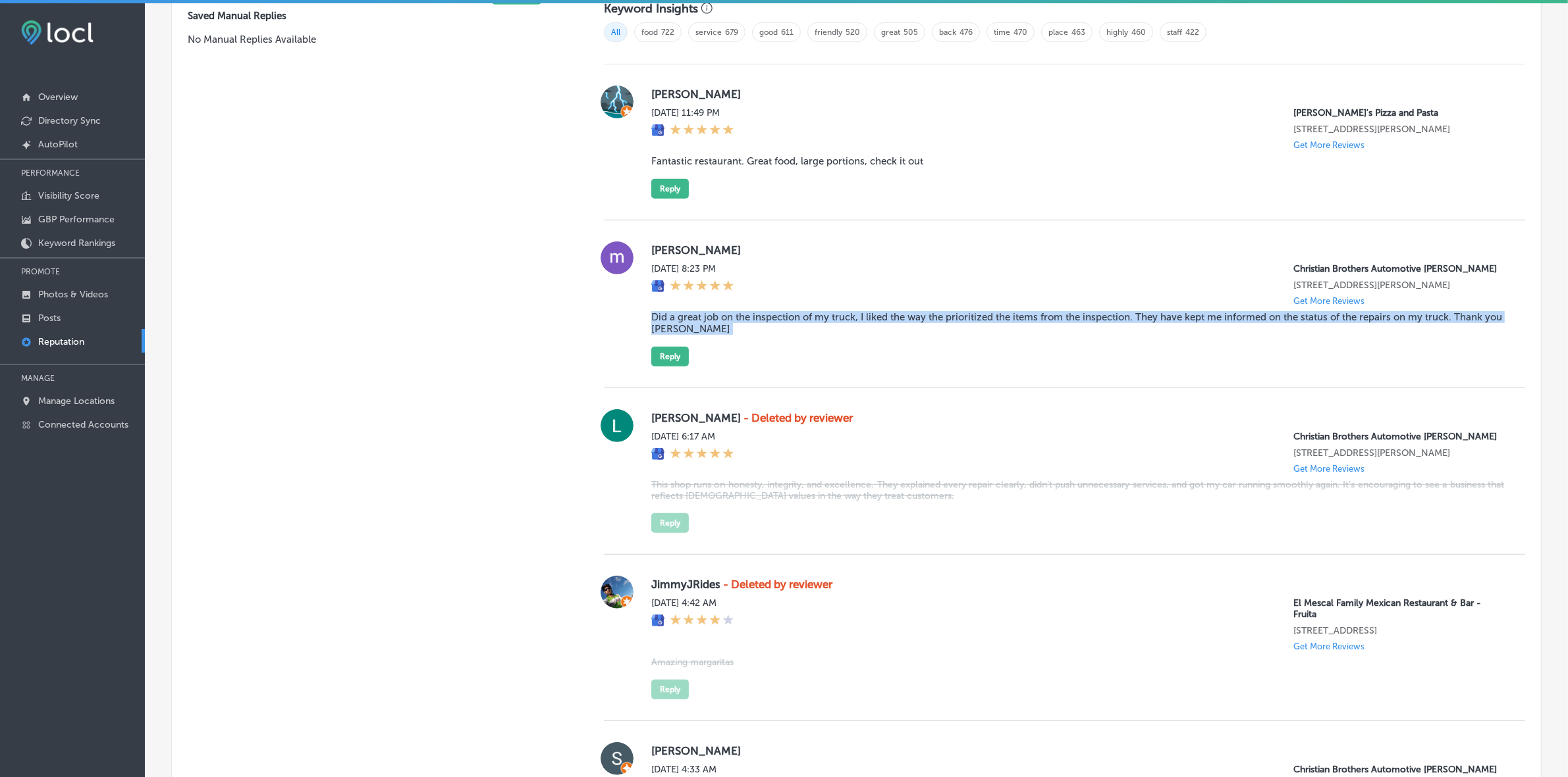
click at [695, 335] on blockquote "Did a great job on the inspection of my truck, I liked the way the prioritized …" at bounding box center [1077, 323] width 852 height 24
copy blockquote "Did a great job on the inspection of my truck, I liked the way the prioritized …"
click at [663, 366] on button "Reply" at bounding box center [670, 356] width 38 height 20
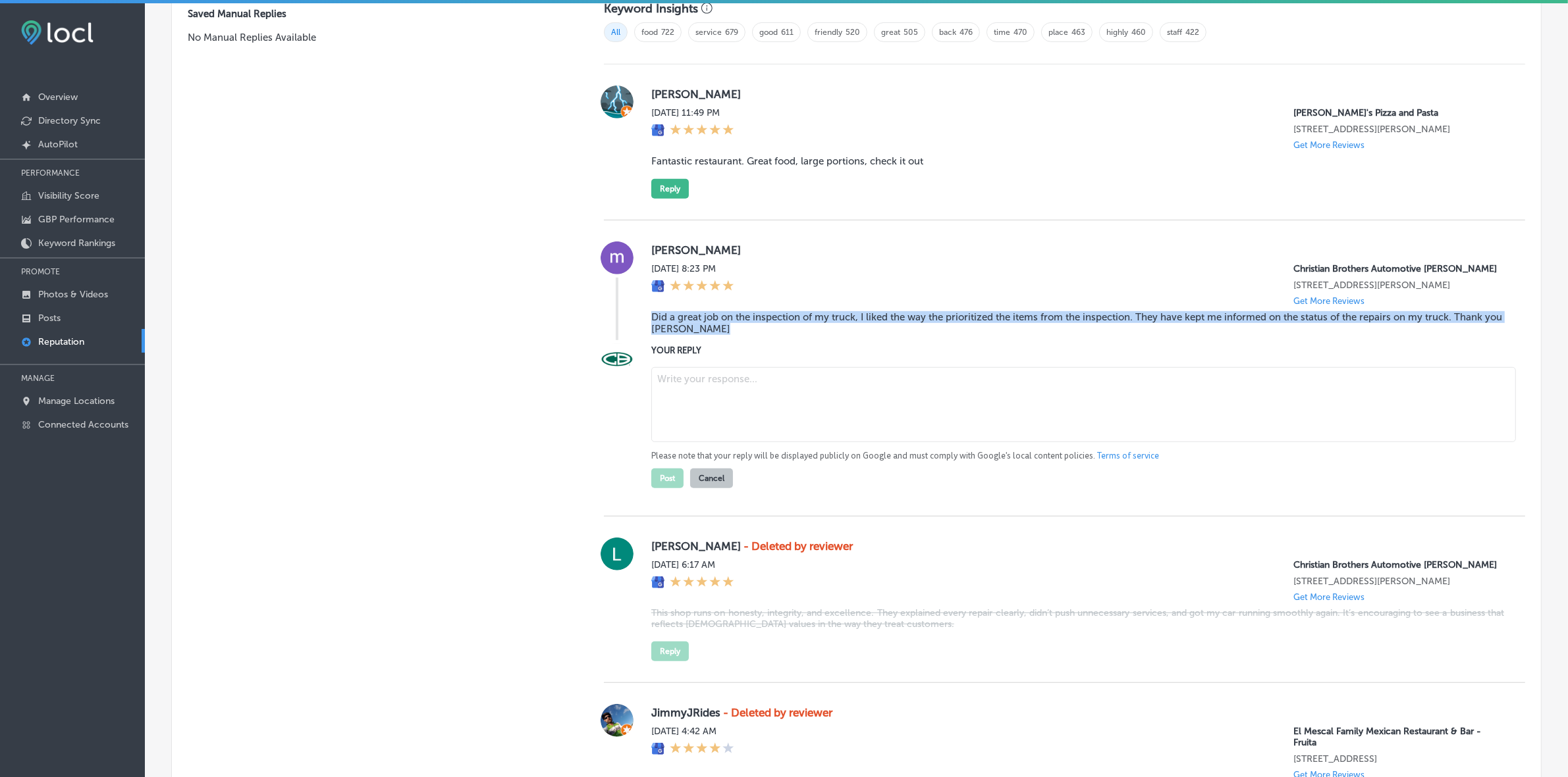
scroll to position [922, 0]
click at [802, 443] on textarea at bounding box center [1083, 406] width 865 height 75
paste textarea "ChatGPT said: Thank you for the great review, Michel! We’re glad to hear that y…"
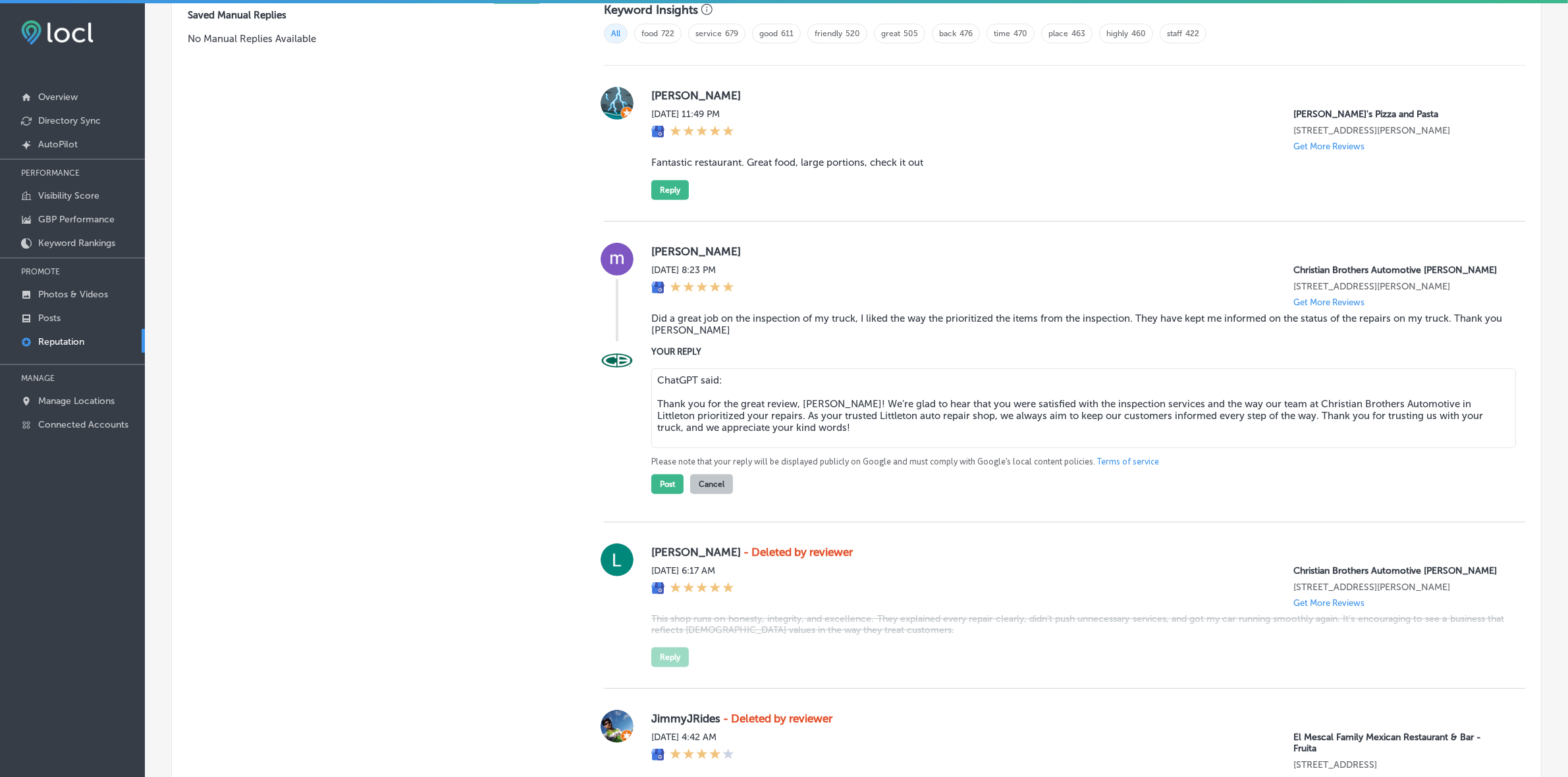
drag, startPoint x: 692, startPoint y: 403, endPoint x: 604, endPoint y: 398, distance: 88.1
click at [604, 398] on div "YOUR REPLY ChatGPT said: Thank you for the great review, Michel! We’re glad to …" at bounding box center [1064, 419] width 921 height 150
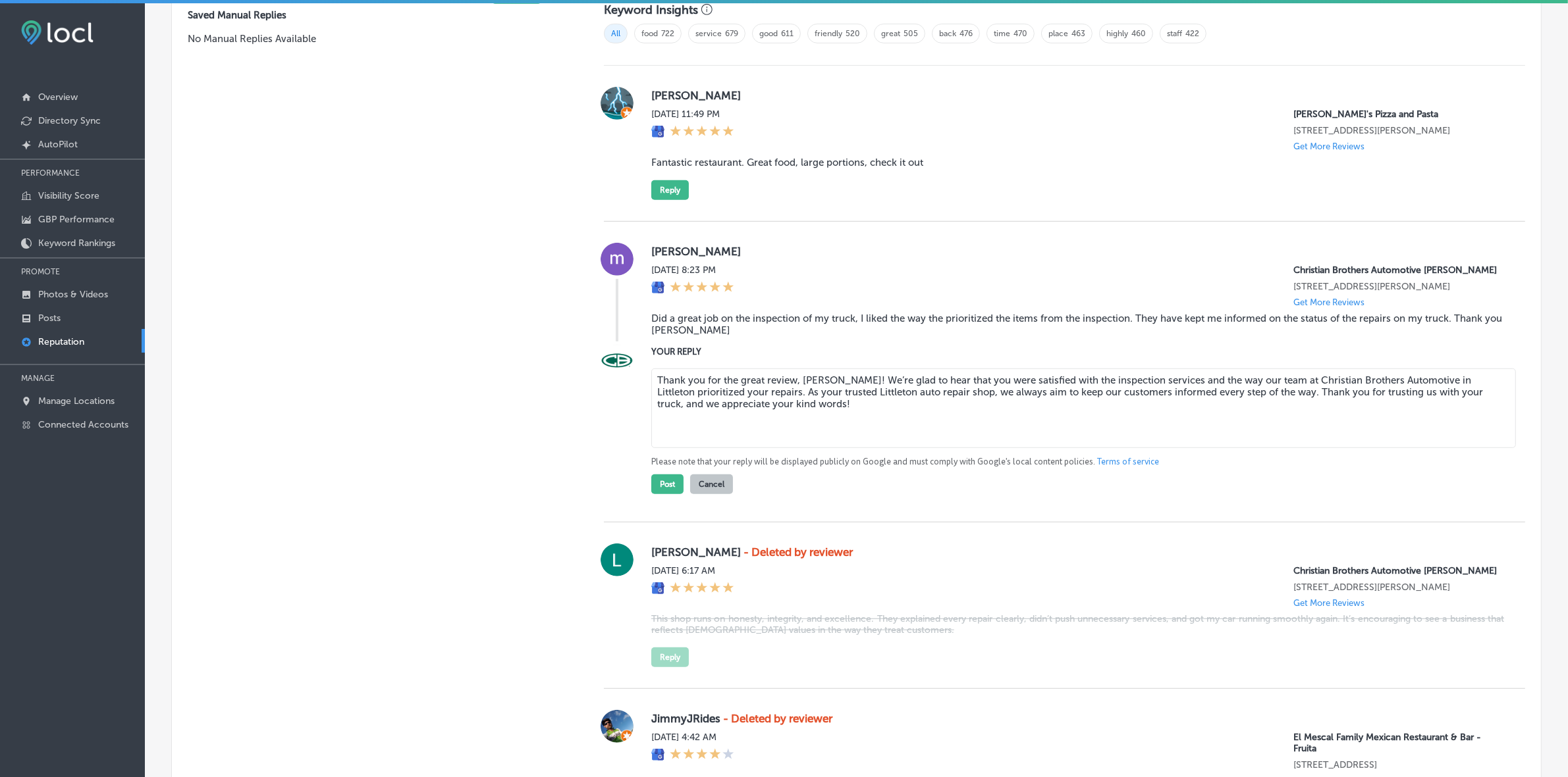
click at [654, 420] on textarea "Thank you for the great review, Michel! We’re glad to hear that you were satisf…" at bounding box center [1083, 408] width 865 height 80
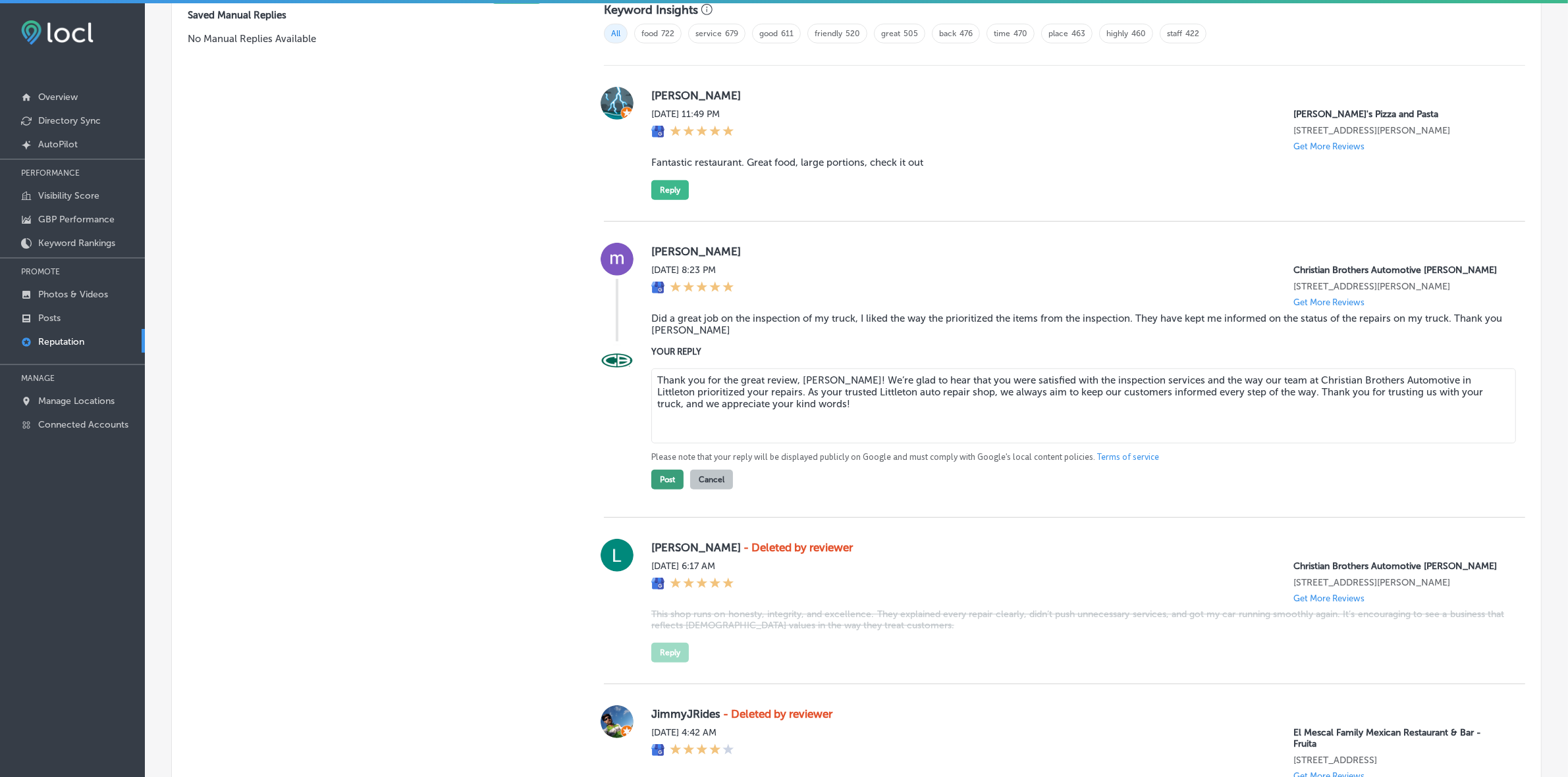
type textarea "Thank you for the great review, Michel! We’re glad to hear that you were satisf…"
click at [662, 490] on button "Post" at bounding box center [667, 479] width 32 height 20
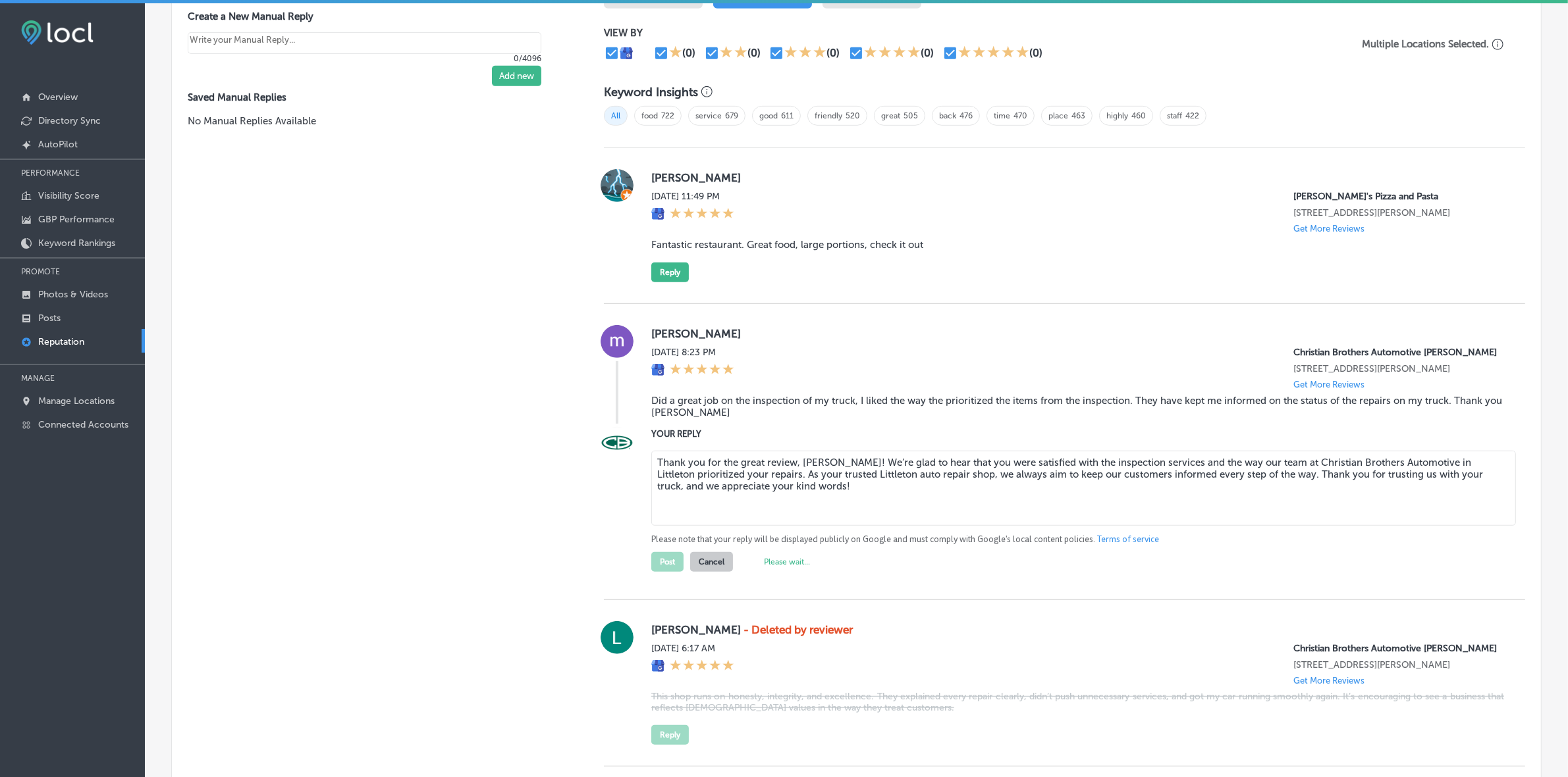
type textarea "x"
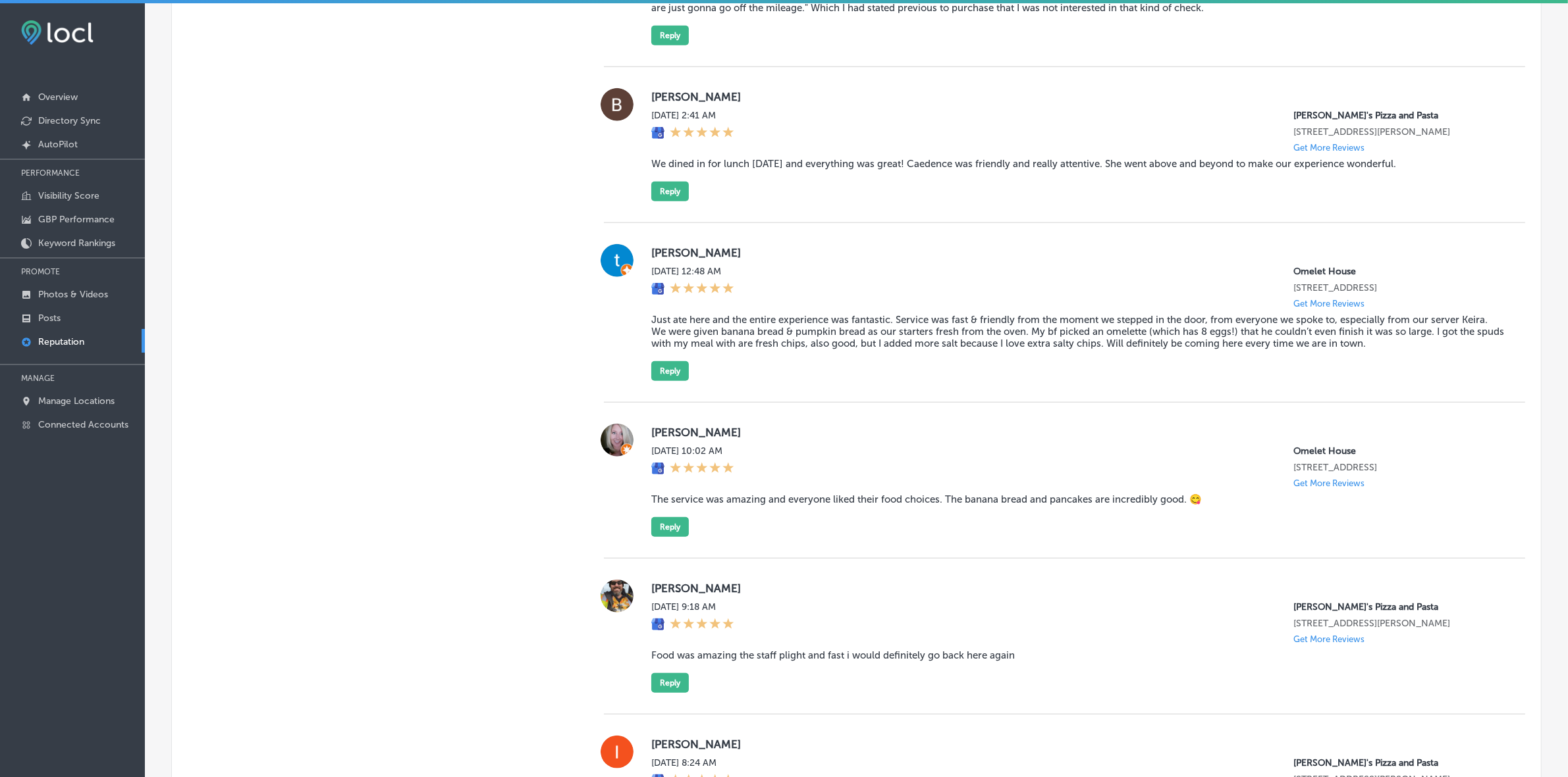
scroll to position [1662, 0]
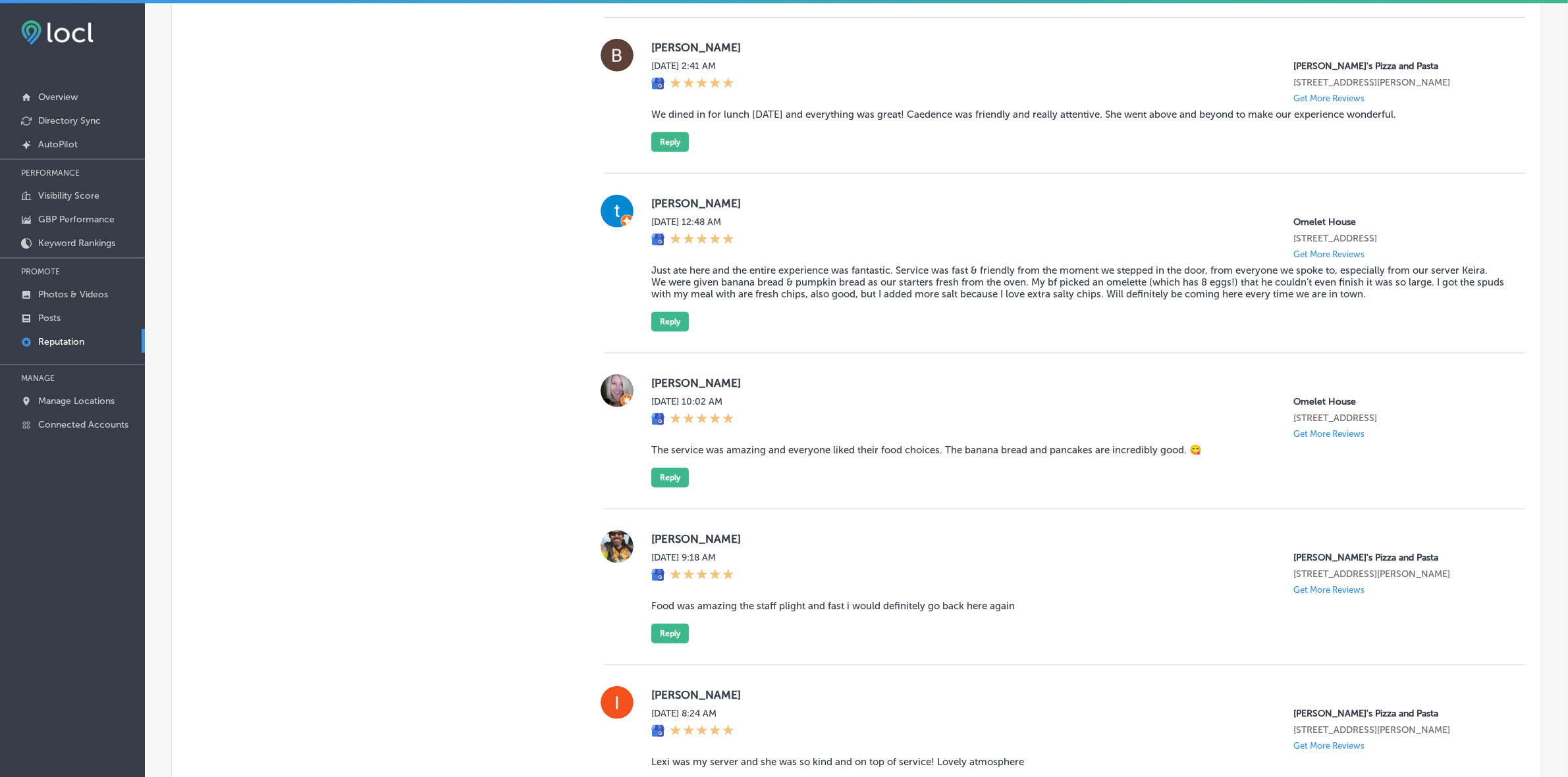
click at [669, 210] on label "tifanie meis" at bounding box center [1077, 204] width 852 height 13
copy label "tifanie"
click at [728, 300] on blockquote "Just ate here and the entire experience was fantastic. Service was fast & frien…" at bounding box center [1077, 282] width 852 height 36
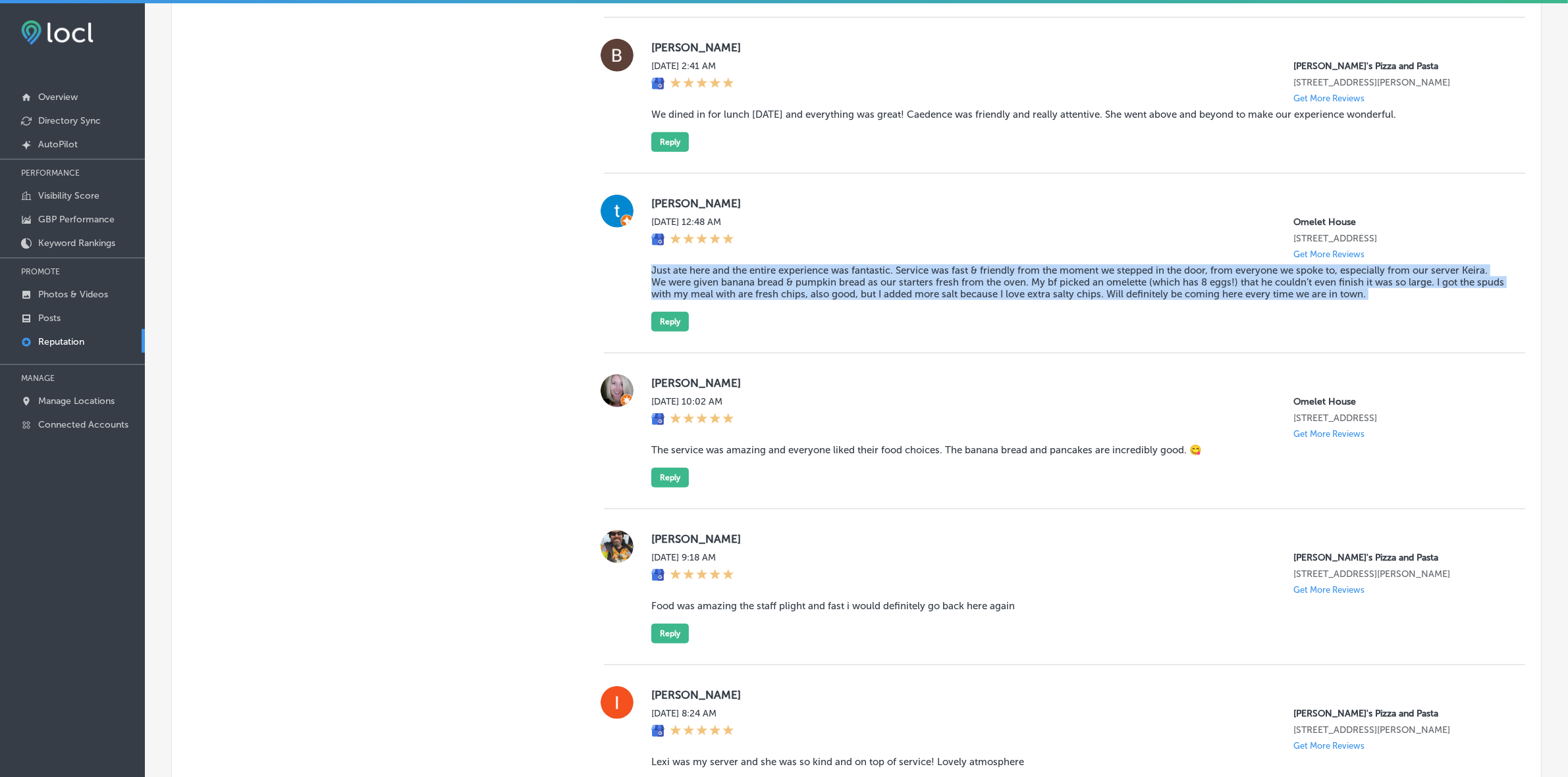
click at [728, 300] on blockquote "Just ate here and the entire experience was fantastic. Service was fast & frien…" at bounding box center [1077, 282] width 852 height 36
copy blockquote "Just ate here and the entire experience was fantastic. Service was fast & frien…"
click at [663, 353] on div "tifanie meis Wed, Aug 27, 2025 12:48 AM Omelet House 2227 North Rampart Bouleva…" at bounding box center [1064, 263] width 921 height 180
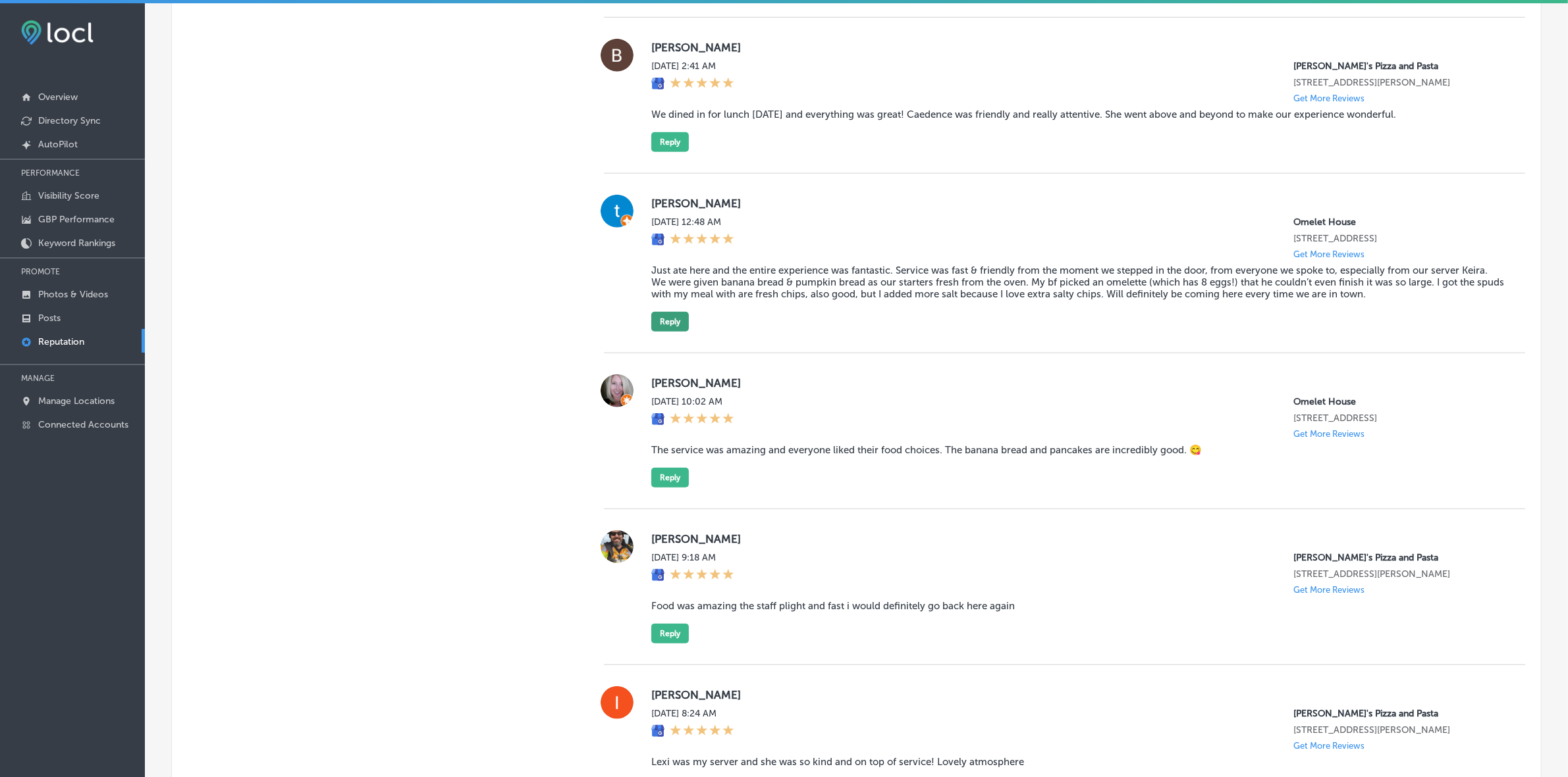
click at [665, 331] on button "Reply" at bounding box center [670, 321] width 38 height 20
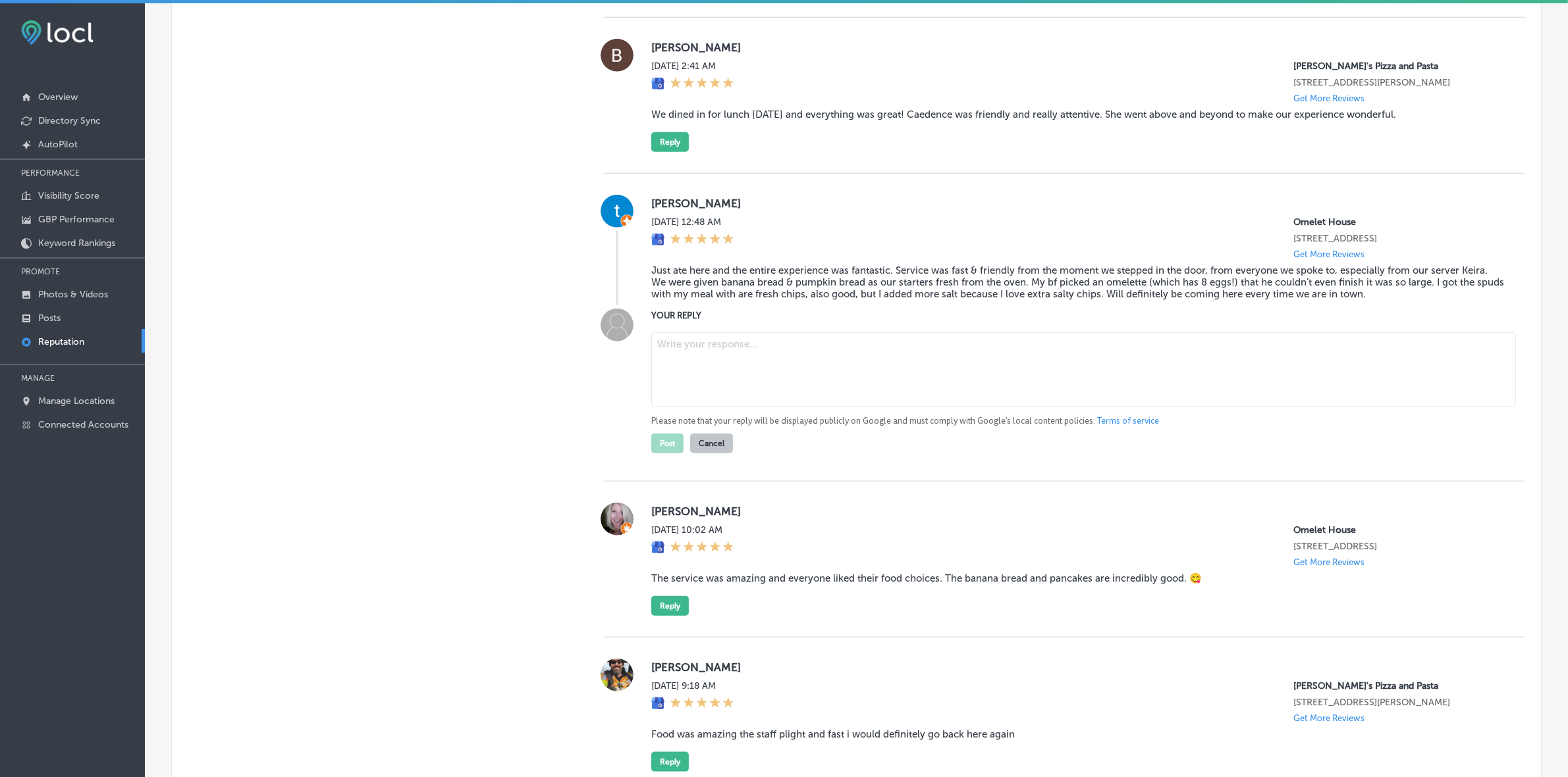
click at [731, 407] on textarea at bounding box center [1083, 369] width 865 height 75
paste textarea "ChatGPT said: Thank you for the wonderful review, Tifanie! We’re so happy to he…"
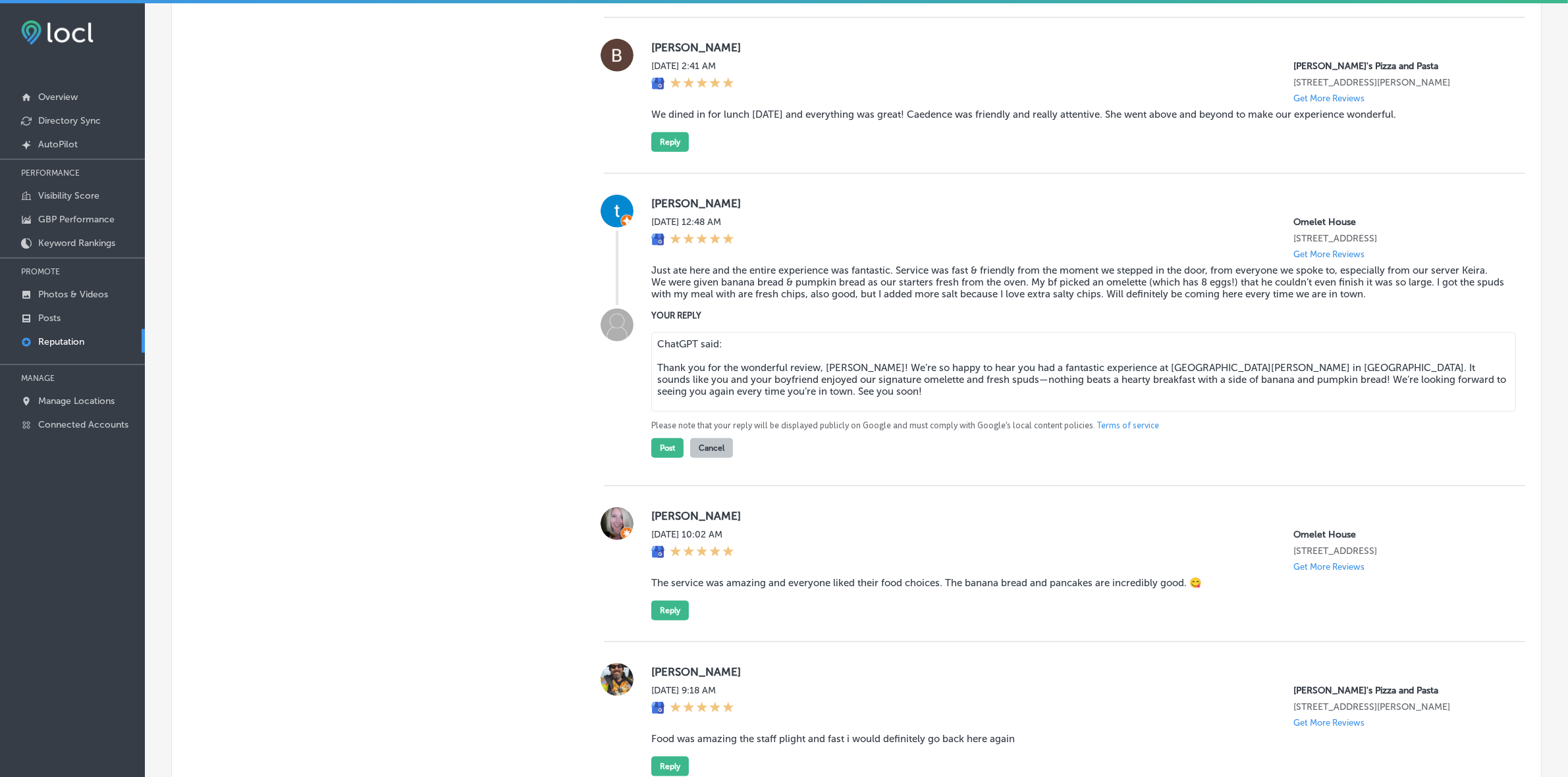
drag, startPoint x: 735, startPoint y: 398, endPoint x: 616, endPoint y: 399, distance: 119.0
click at [616, 399] on div "YOUR REPLY ChatGPT said: Thank you for the wonderful review, Tifanie! We’re so …" at bounding box center [1064, 384] width 921 height 150
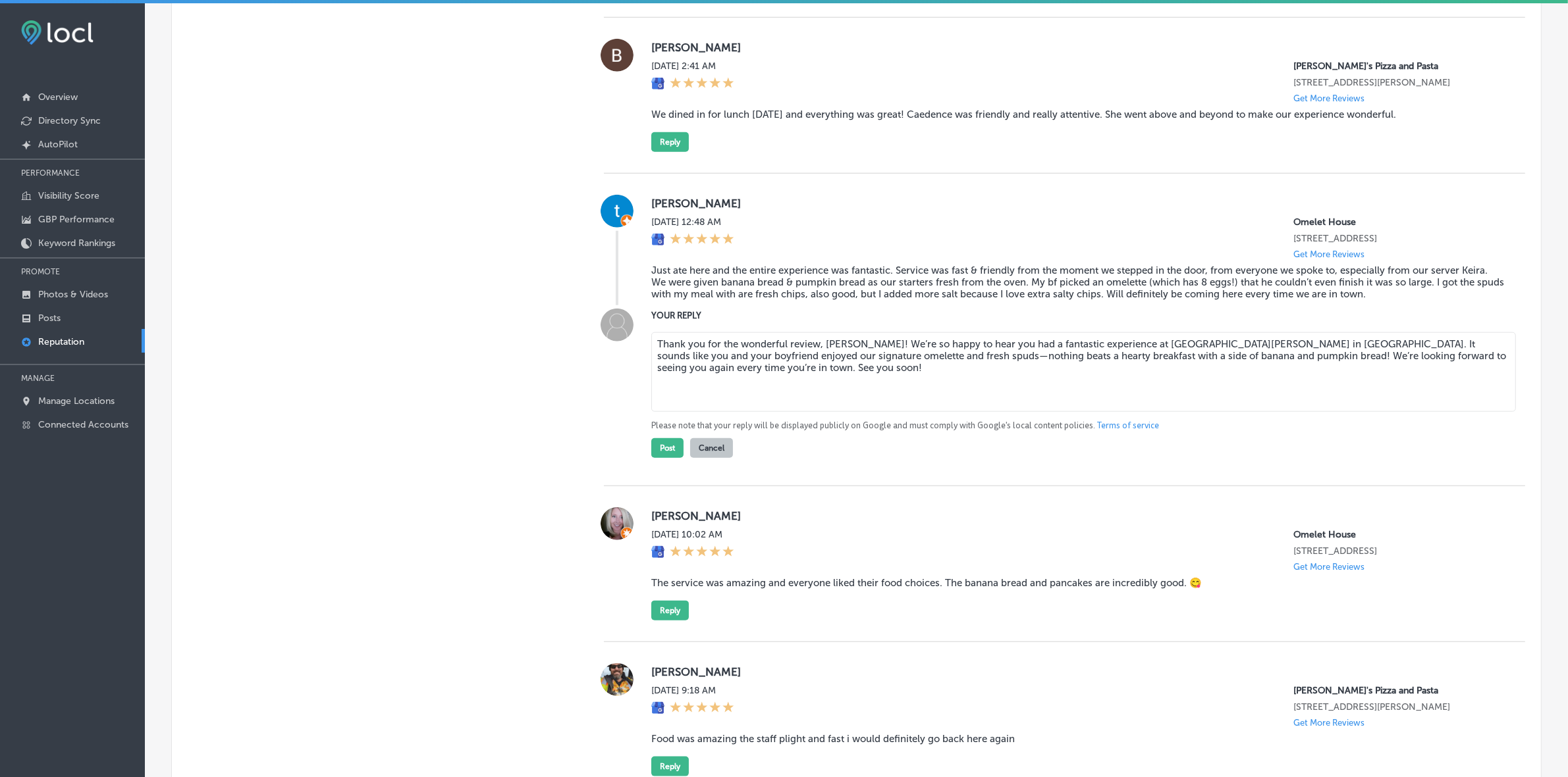
click at [655, 412] on textarea "Thank you for the wonderful review, Tifanie! We’re so happy to hear you had a f…" at bounding box center [1083, 372] width 865 height 80
type textarea "Thank you for the wonderful review, Tifanie! We’re so happy to hear you had a f…"
click at [662, 454] on button "Post" at bounding box center [667, 443] width 32 height 20
type textarea "x"
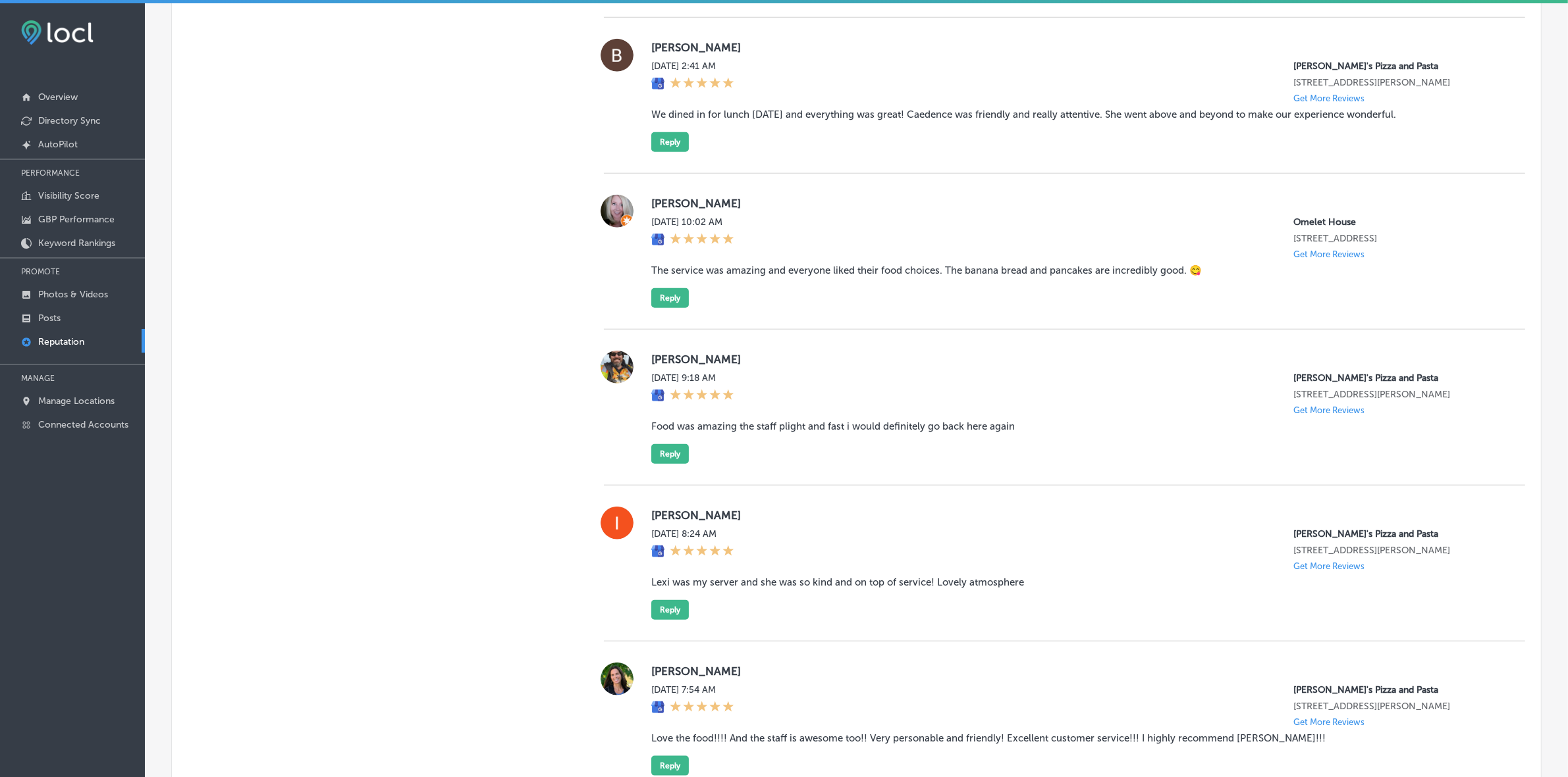
click at [666, 210] on label "Wendy K" at bounding box center [1077, 204] width 852 height 13
copy label "Wendy"
click at [823, 276] on blockquote "The service was amazing and everyone liked their food choices. The banana bread…" at bounding box center [1077, 270] width 852 height 12
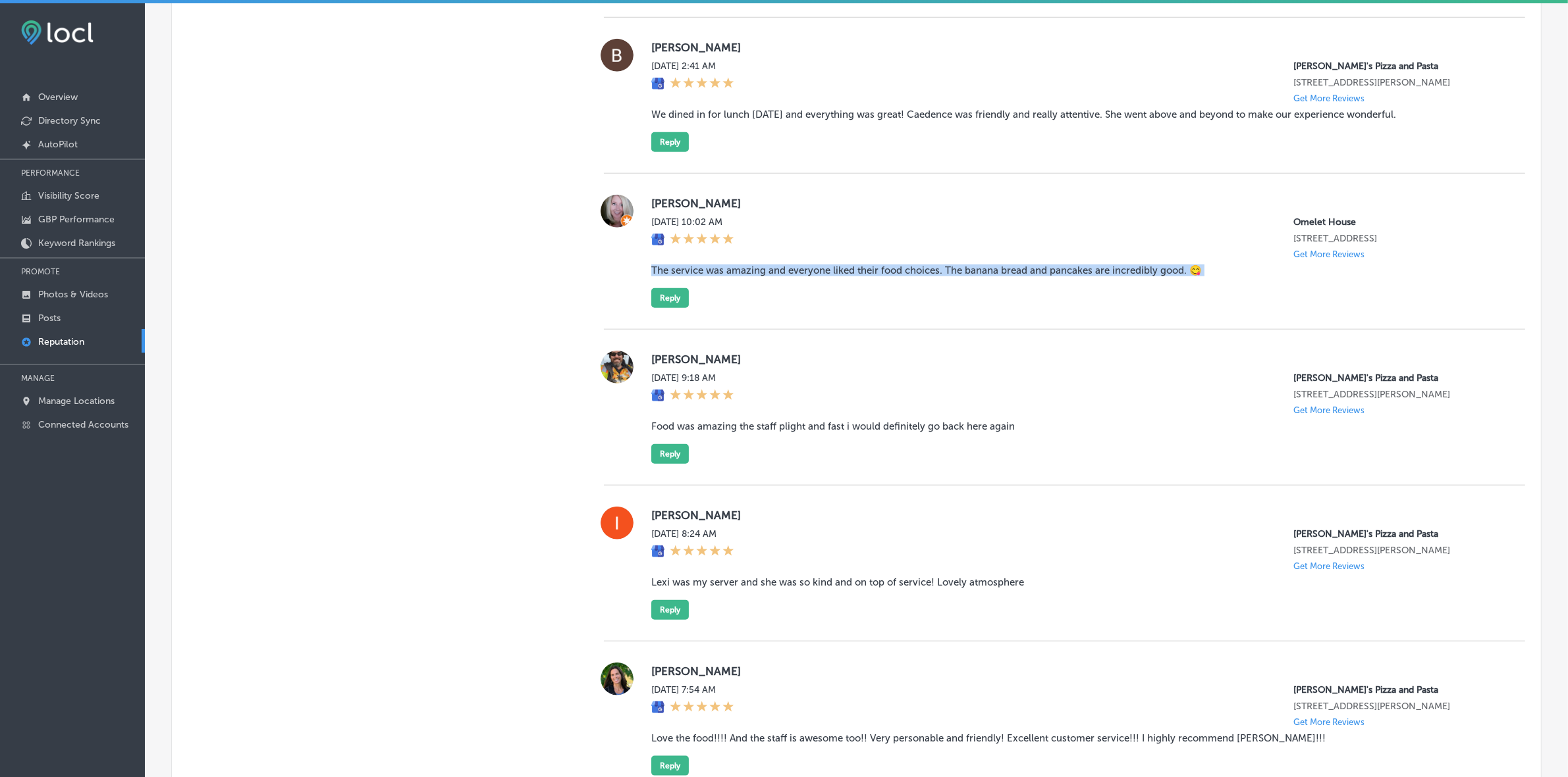
click at [823, 276] on blockquote "The service was amazing and everyone liked their food choices. The banana bread…" at bounding box center [1077, 270] width 852 height 12
copy blockquote "The service was amazing and everyone liked their food choices. The banana bread…"
click at [667, 308] on button "Reply" at bounding box center [670, 298] width 38 height 20
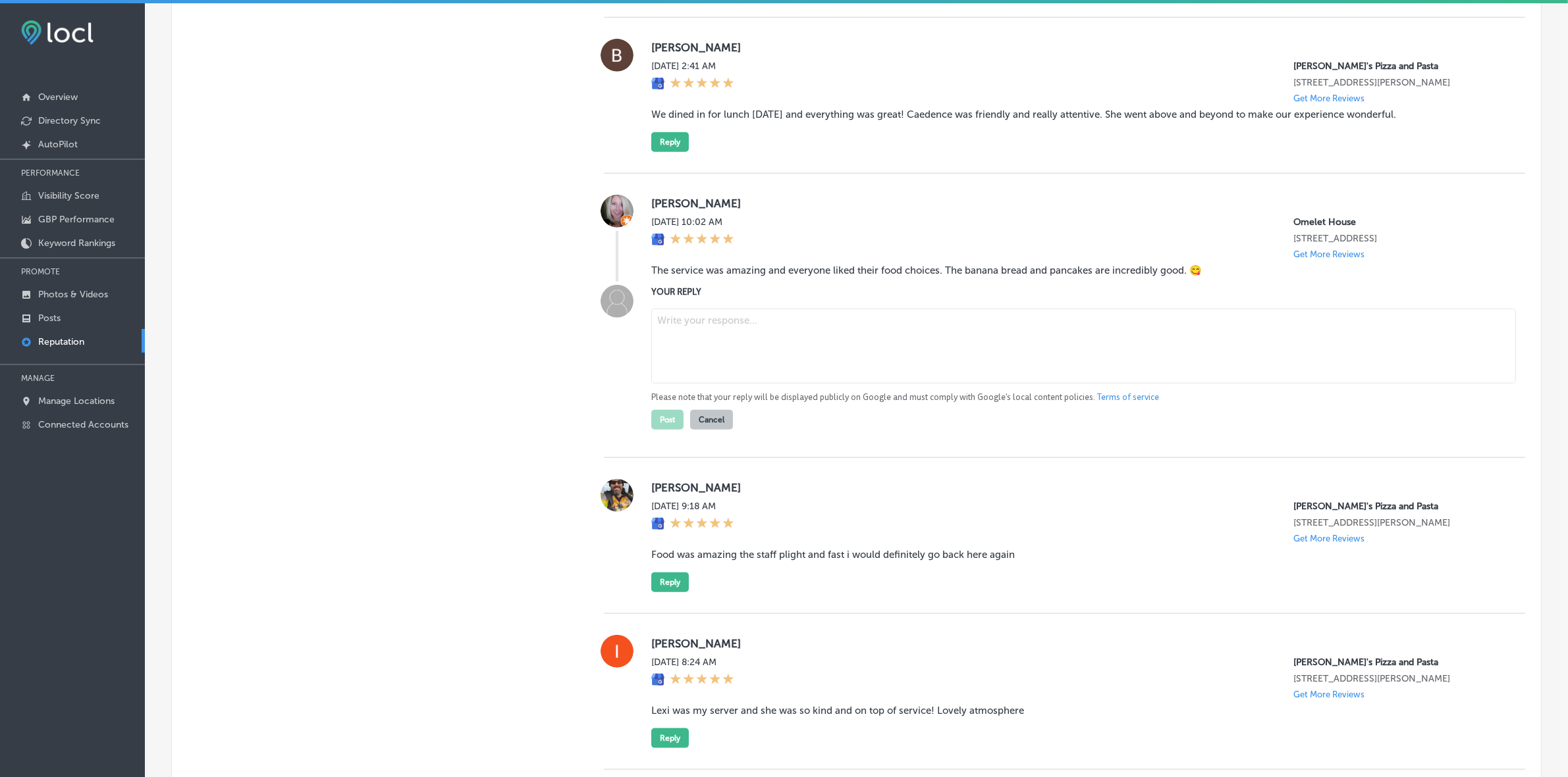
click at [744, 383] on textarea at bounding box center [1083, 346] width 865 height 75
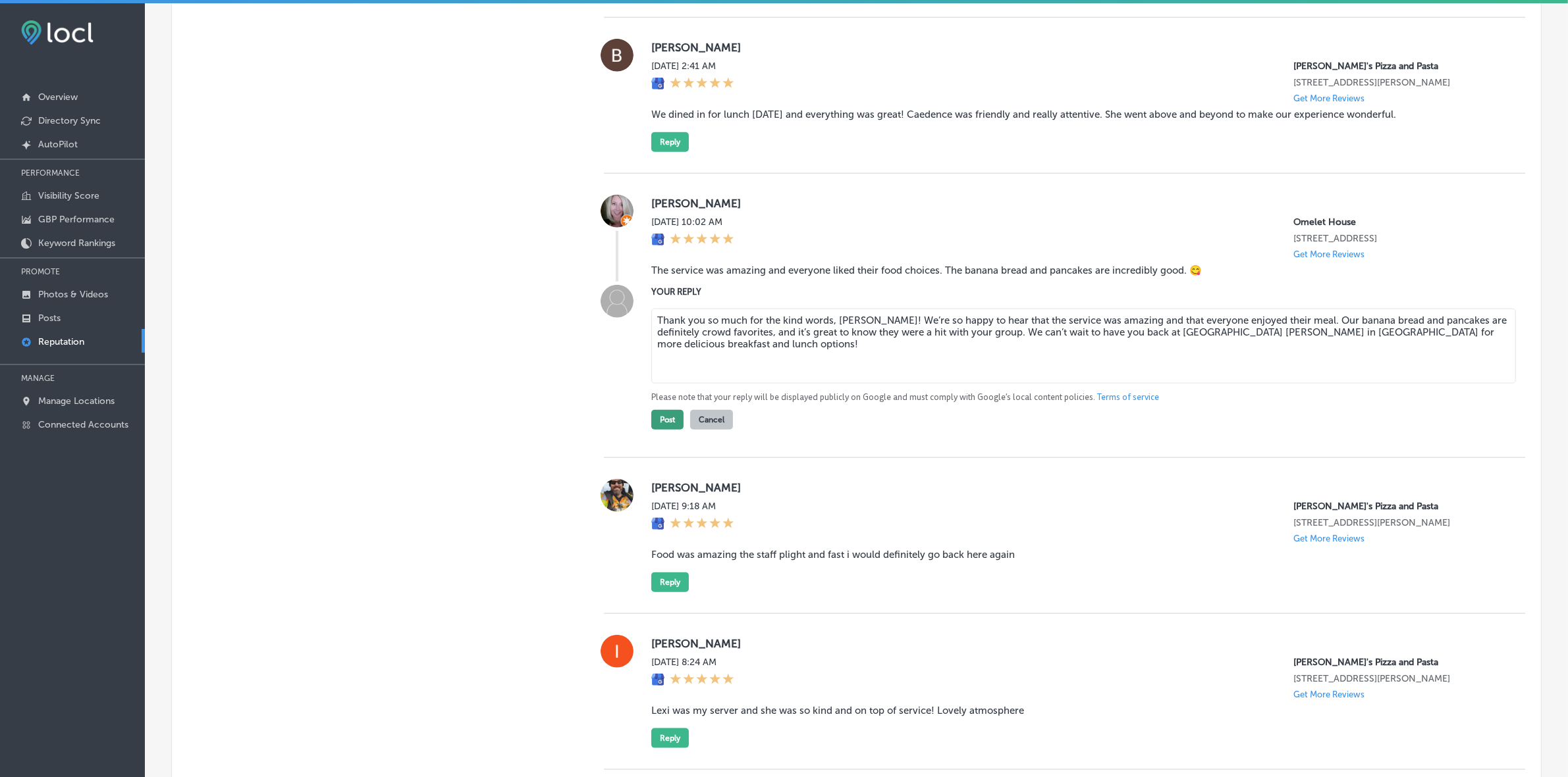
type textarea "Thank you so much for the kind words, Wendy! We’re so happy to hear that the se…"
click at [657, 430] on button "Post" at bounding box center [667, 419] width 32 height 20
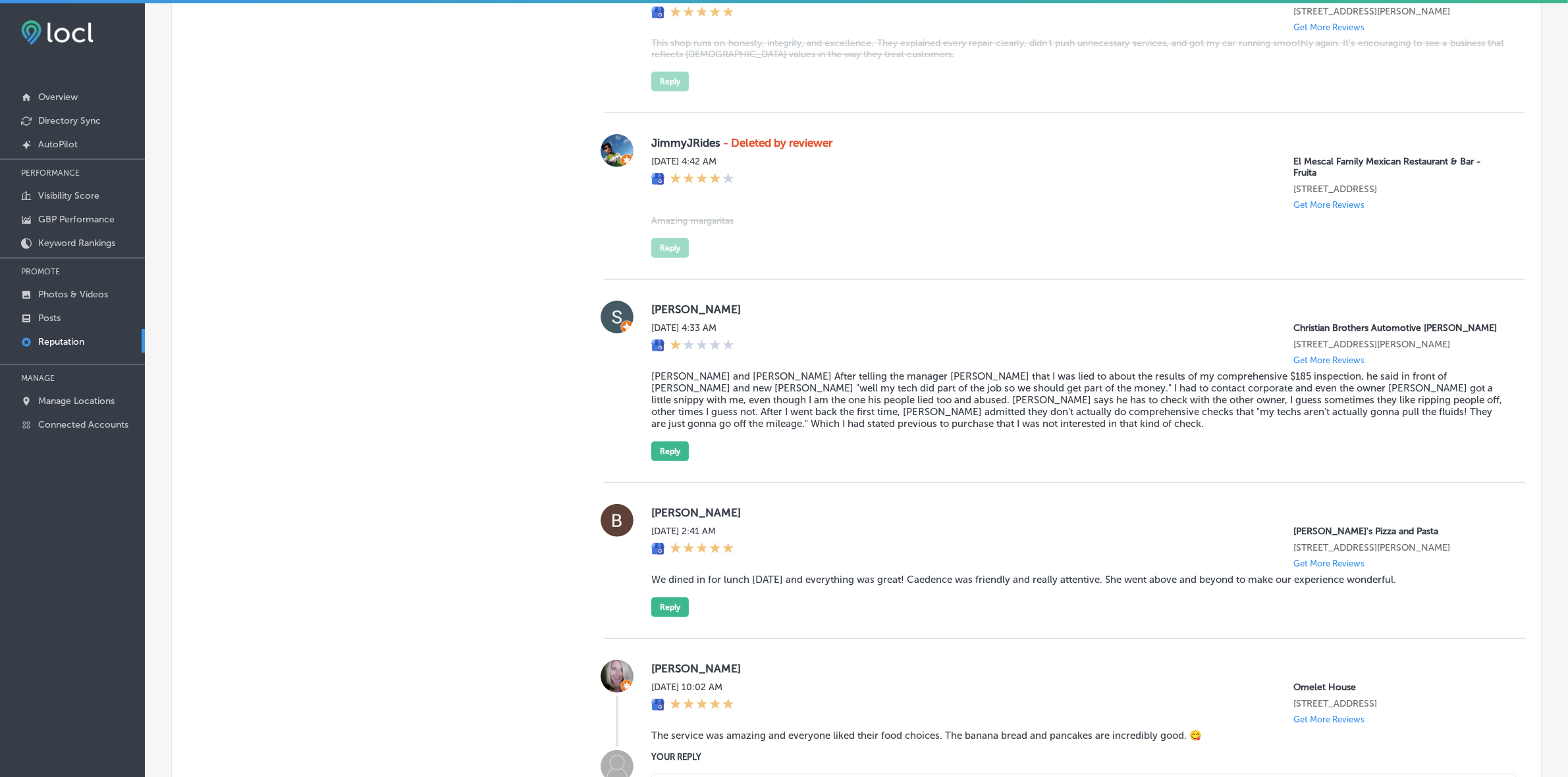
scroll to position [1168, 0]
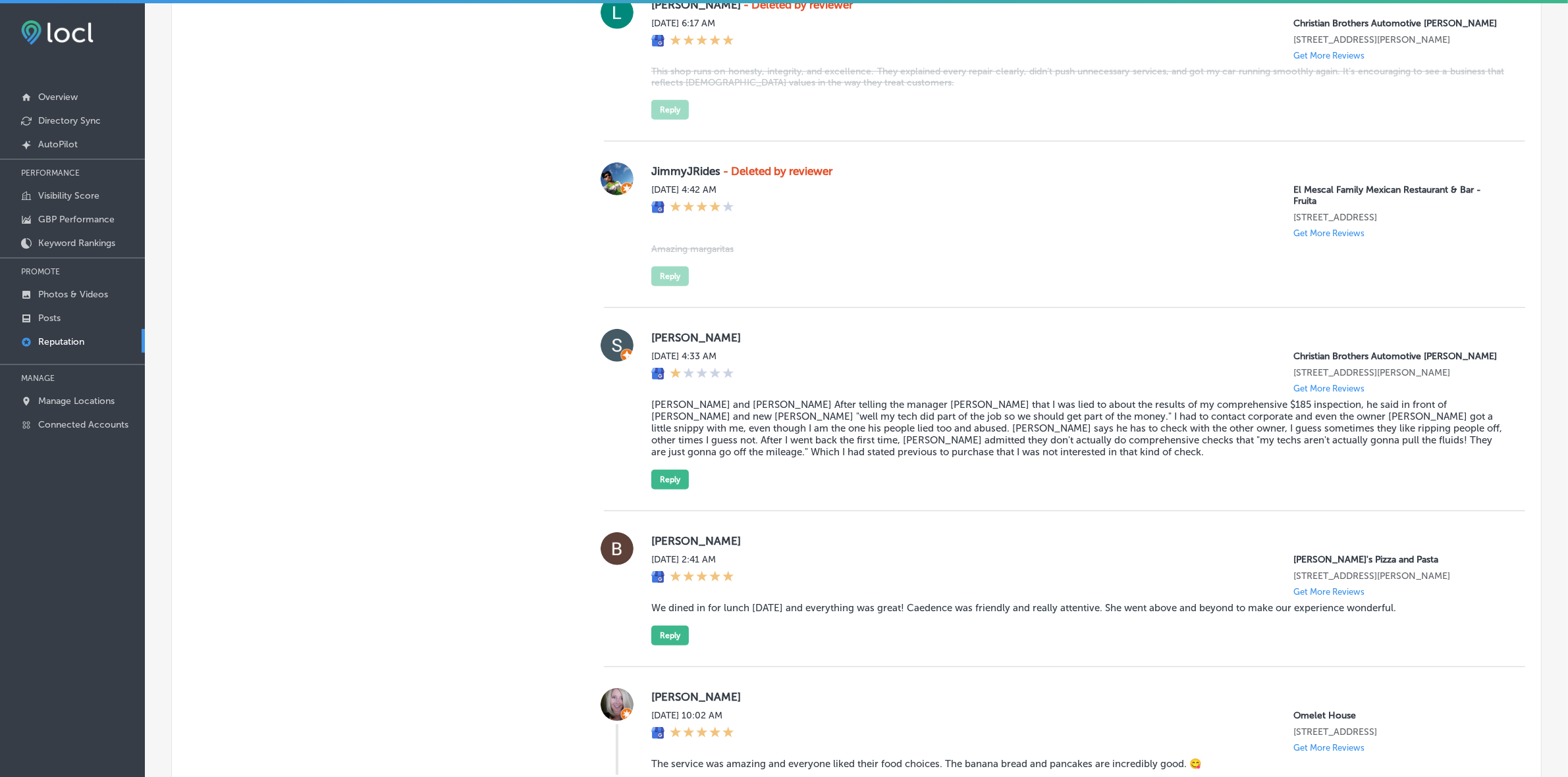
type textarea "x"
click at [673, 490] on button "Reply" at bounding box center [670, 479] width 38 height 20
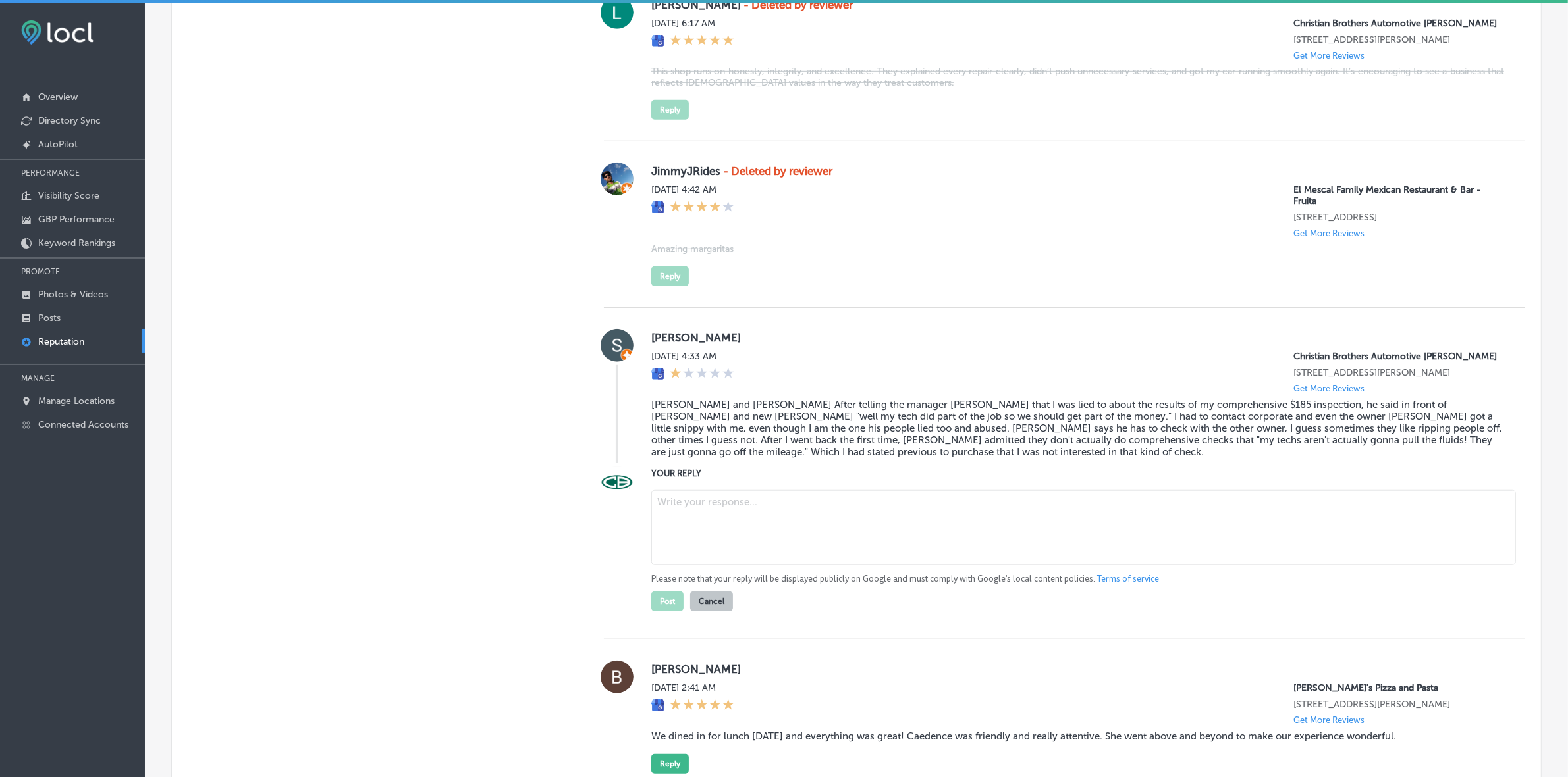
click at [764, 546] on textarea at bounding box center [1083, 528] width 865 height 75
paste textarea "Thank you for your feedback, Guy and Sara. We’ve carefully reviewed your concer…"
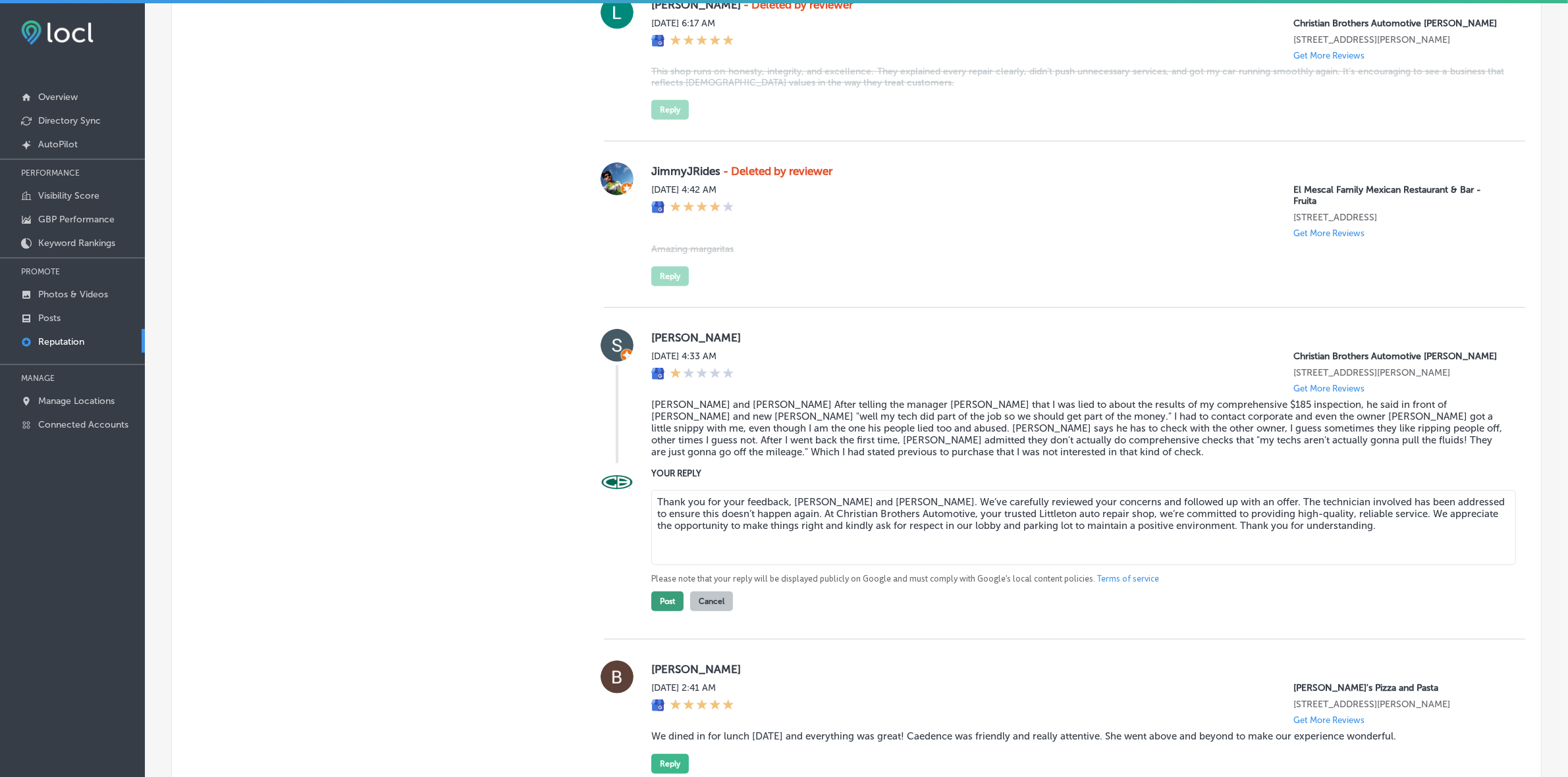
type textarea "Thank you for your feedback, Guy and Sara. We’ve carefully reviewed your concer…"
click at [665, 611] on button "Post" at bounding box center [667, 601] width 32 height 20
type textarea "x"
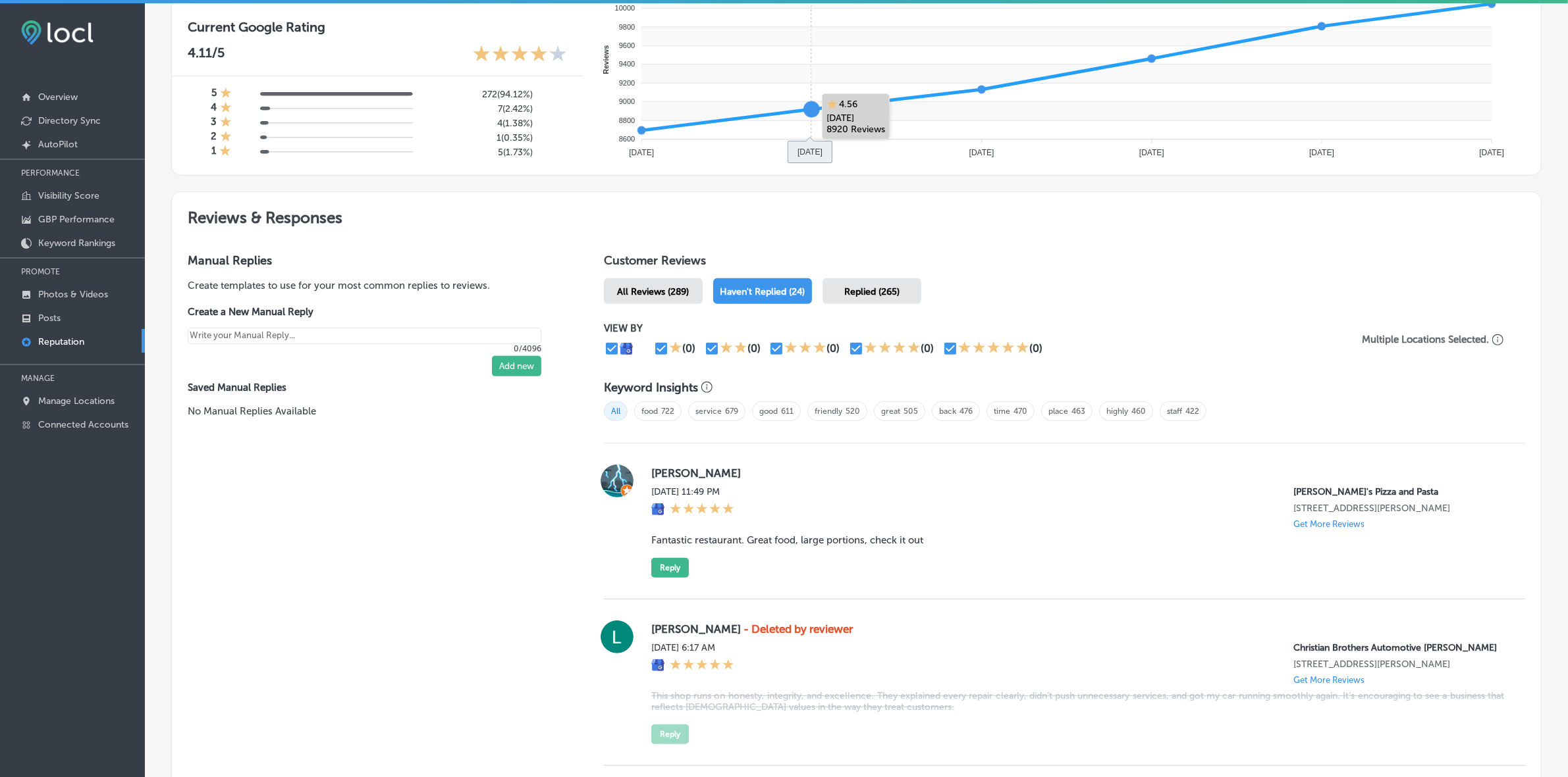
scroll to position [358, 0]
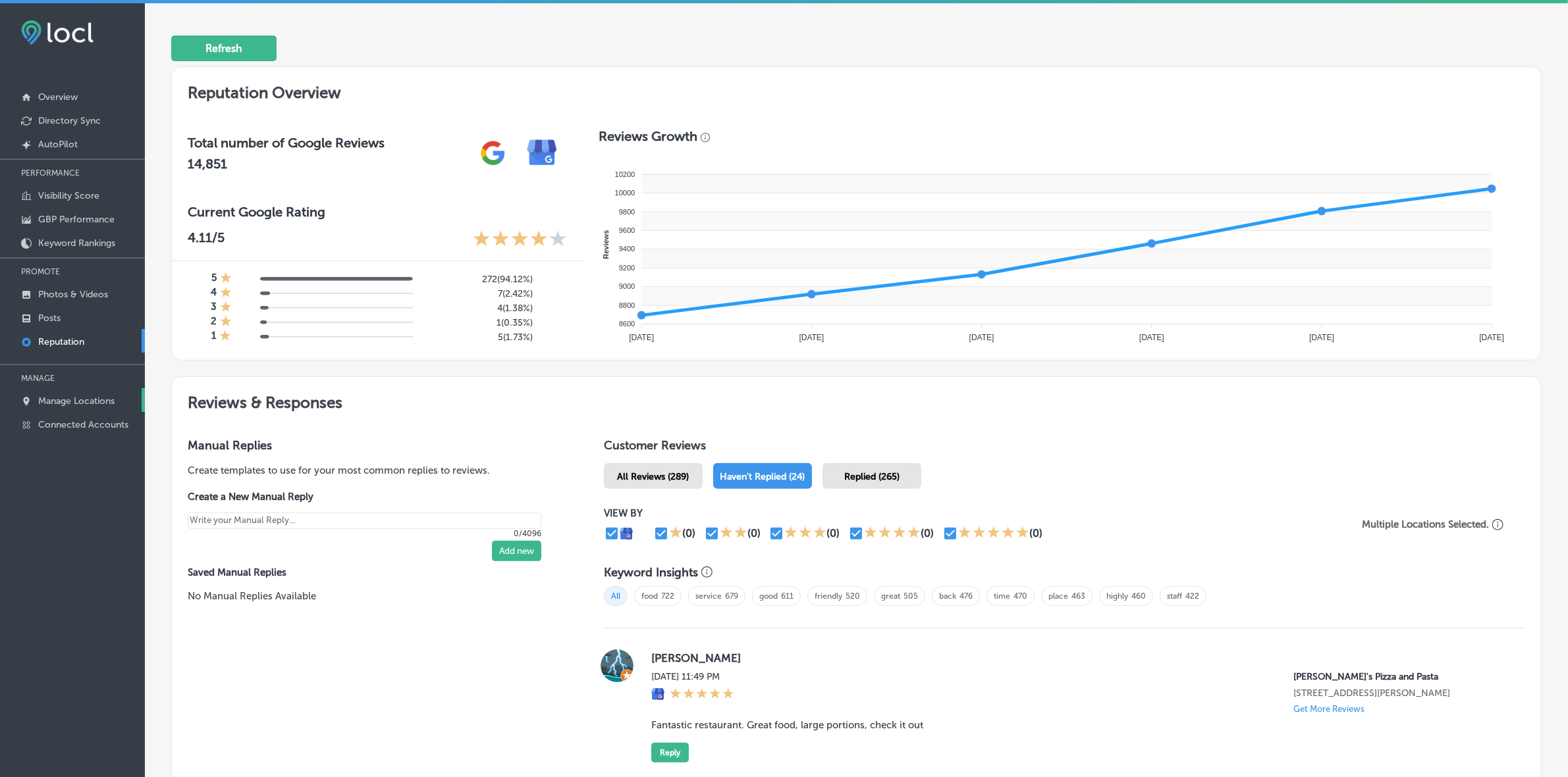
click at [80, 402] on p "Manage Locations" at bounding box center [76, 400] width 76 height 11
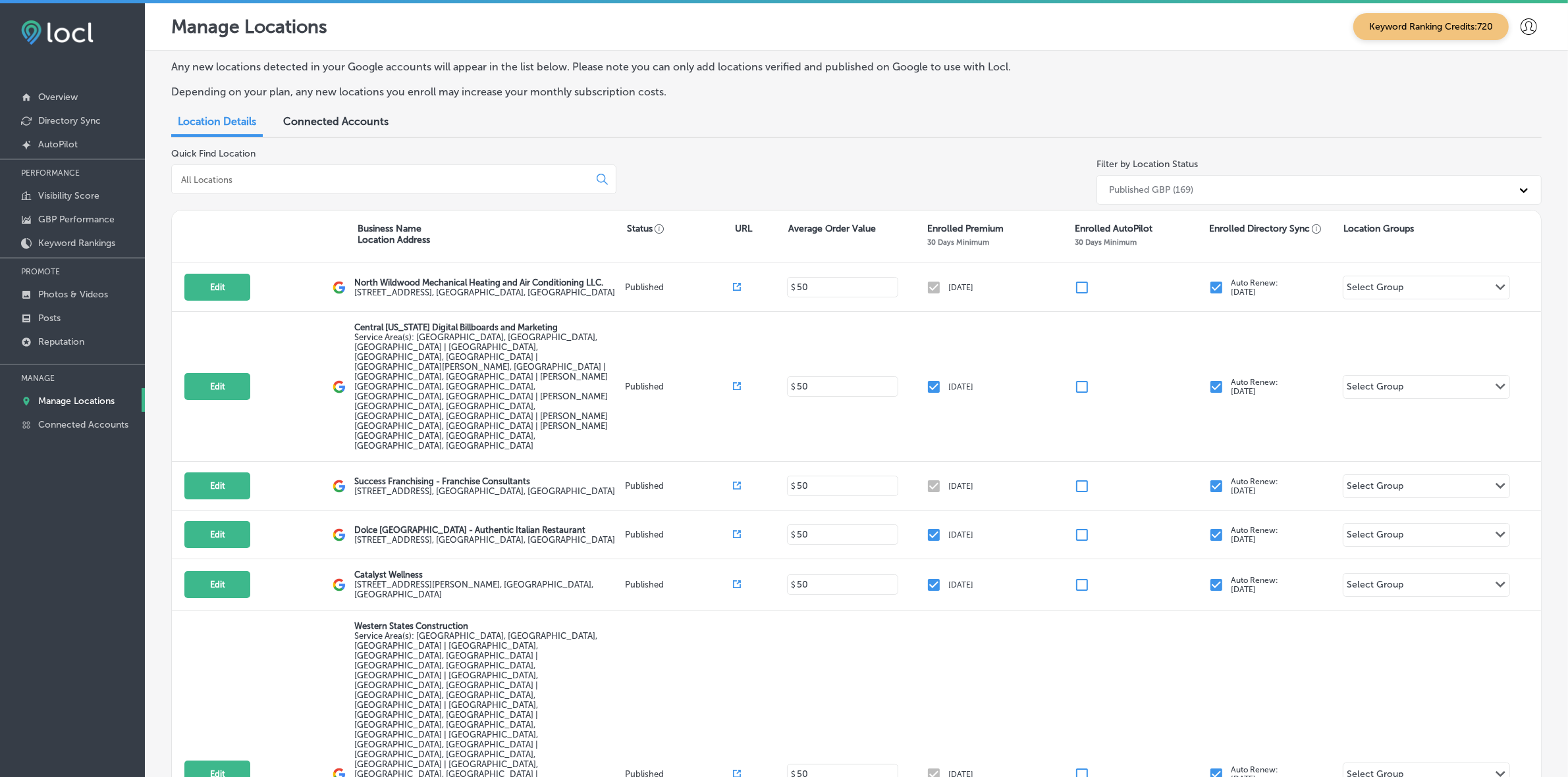
click at [397, 182] on input at bounding box center [383, 180] width 407 height 12
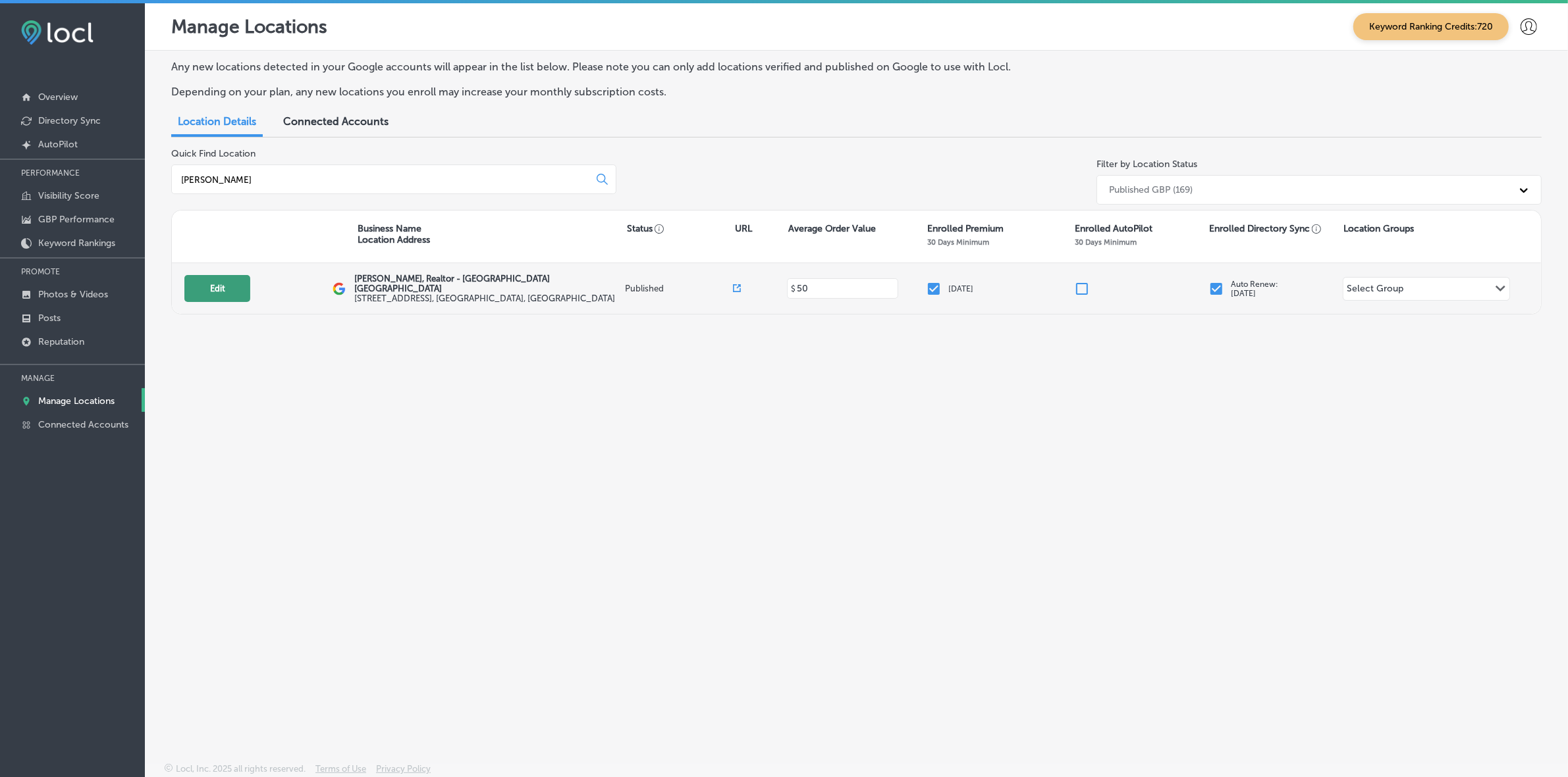
type input "zack"
click at [231, 289] on button "Edit" at bounding box center [217, 288] width 66 height 27
select select "US"
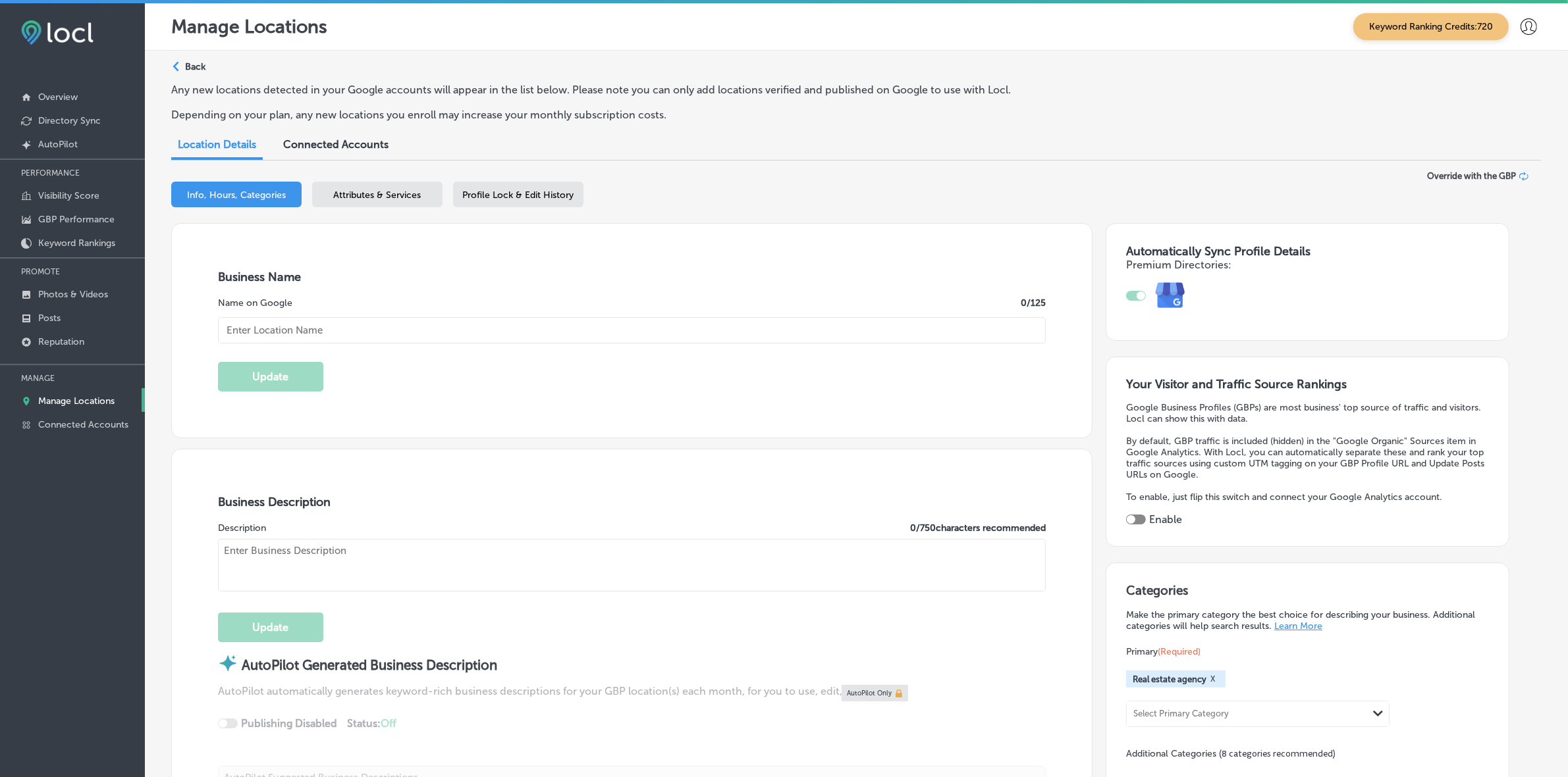
checkbox input "true"
type input "Zack Spurlock, Realtor - Satellite Beach Indian Harbor Beach"
type input "719 Pine Tree Dr"
type input "Indian Harbour Beac"
type input "32937"
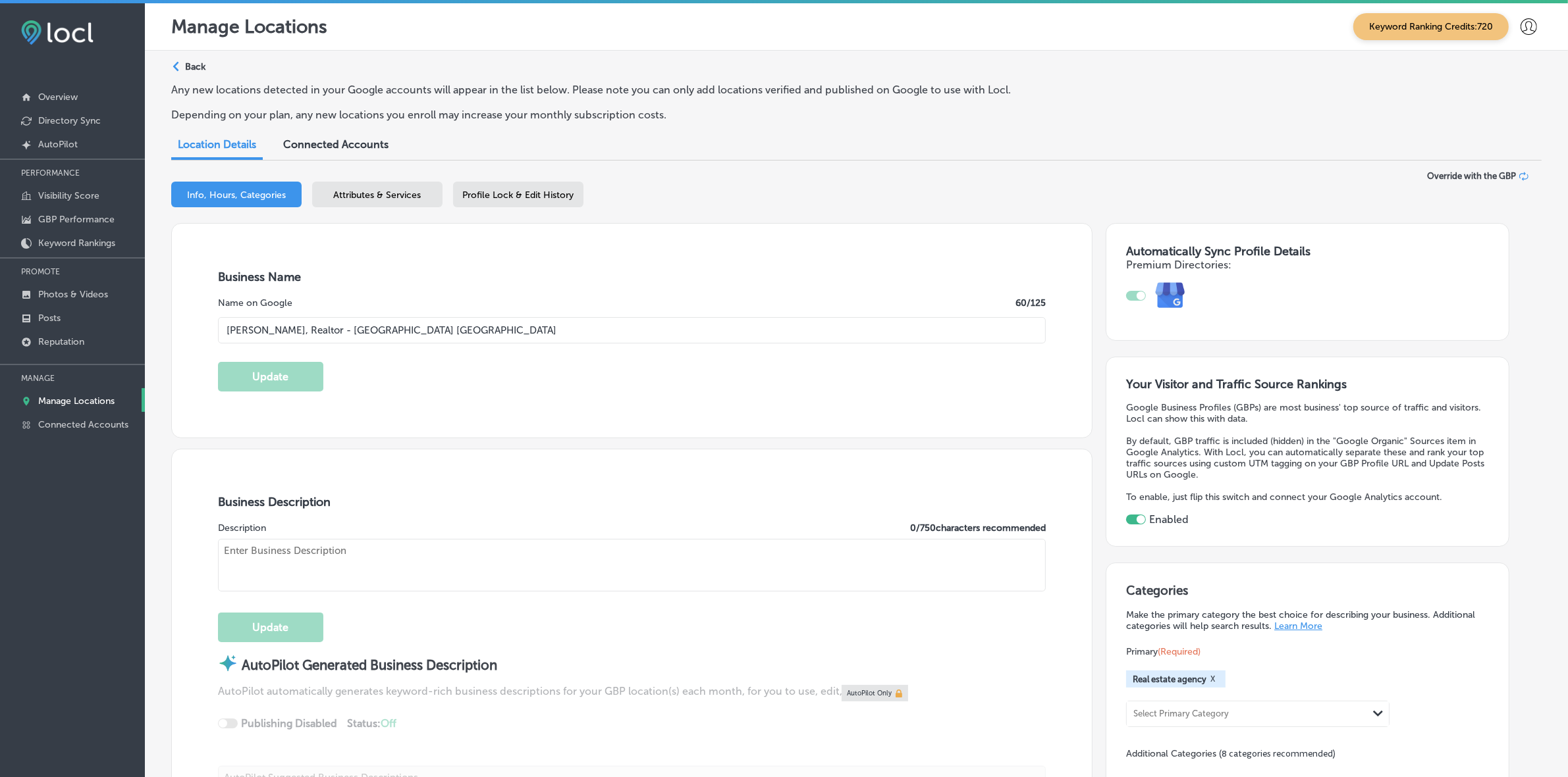
type input "US"
type input "https://www.zack-spurlock.com/"
type textarea "Zack Spurlock is about as close as you can get to a Brevard County native. From…"
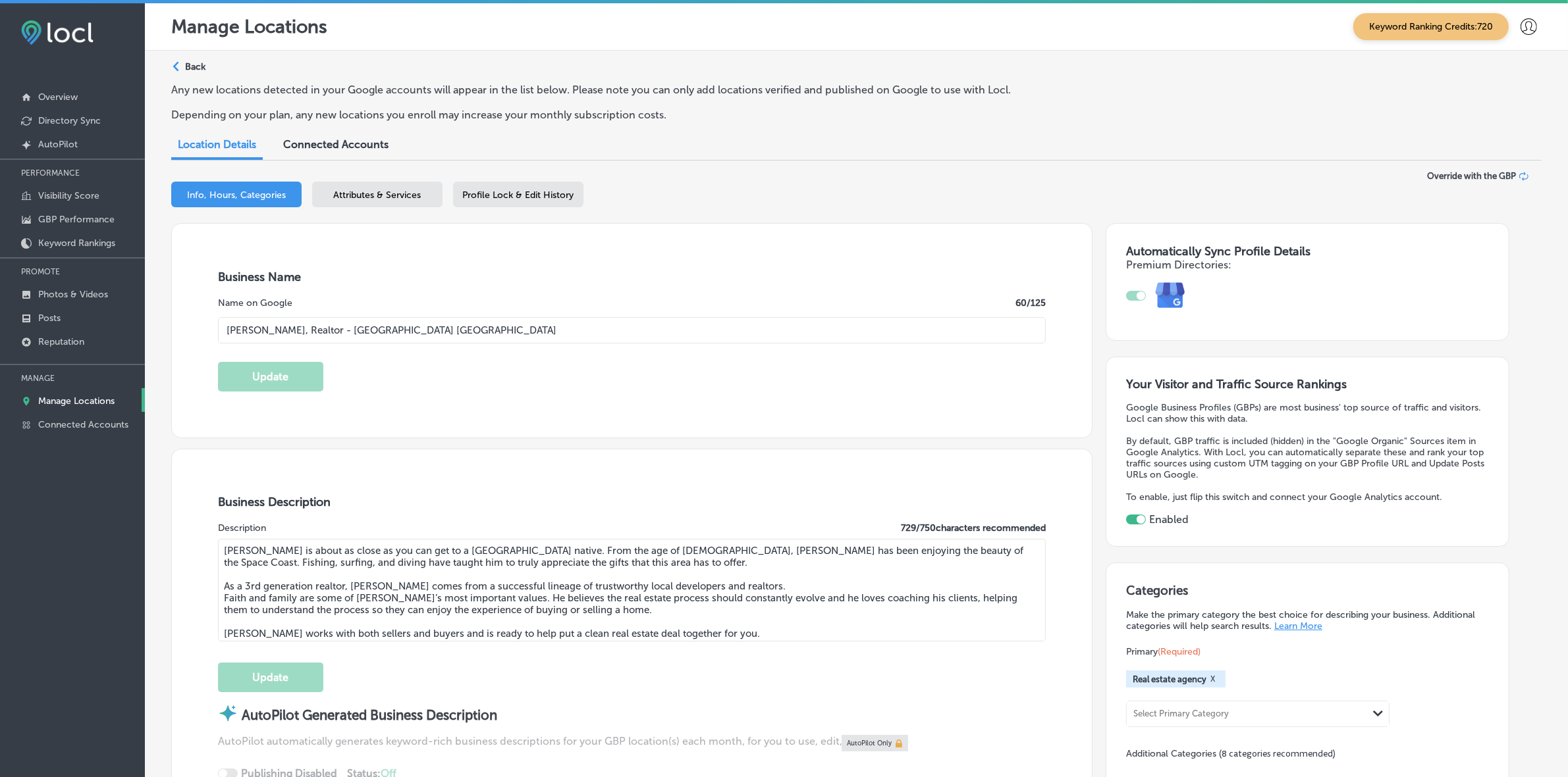
type input "+1 321 544 9237"
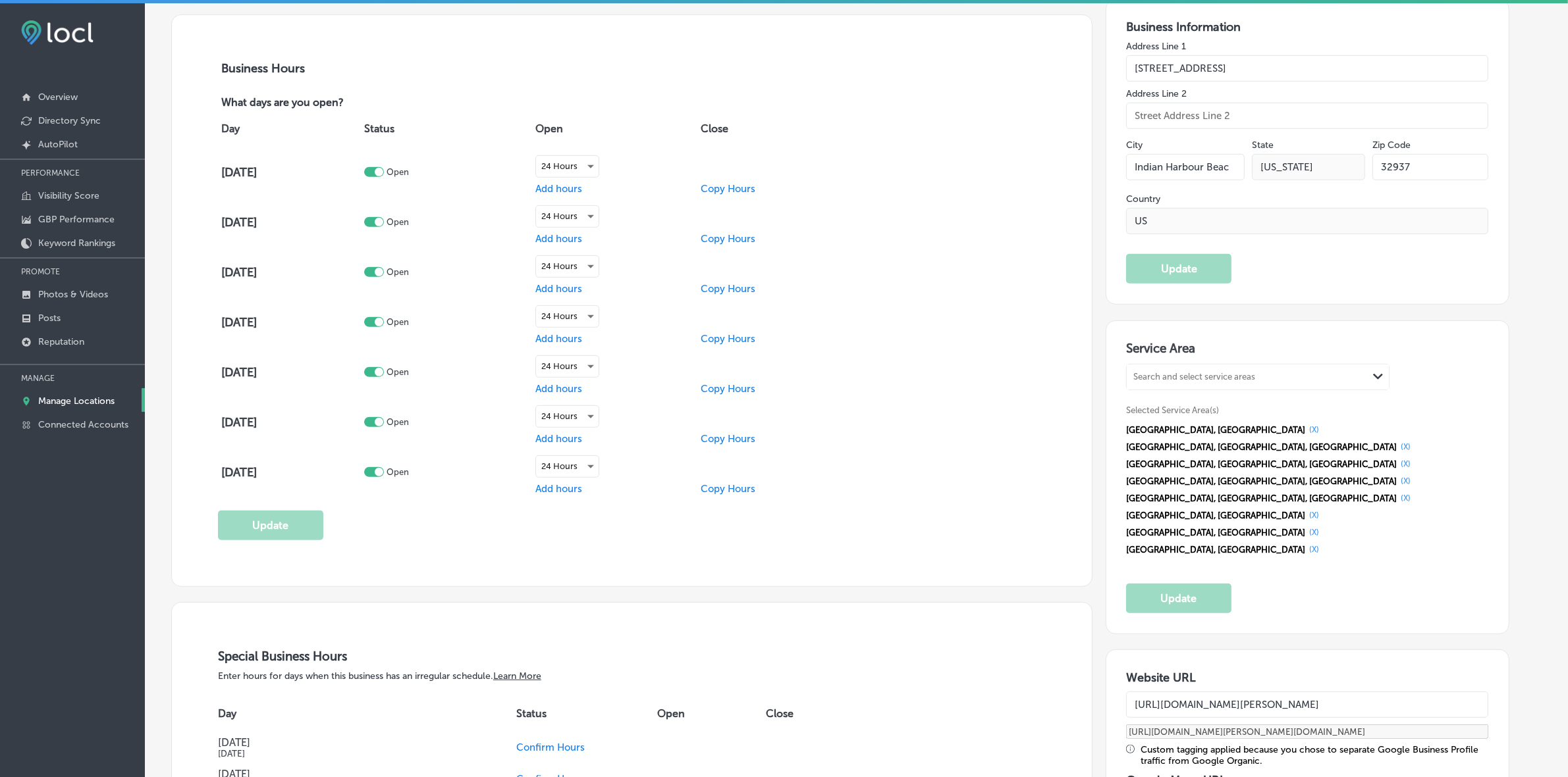
scroll to position [1316, 0]
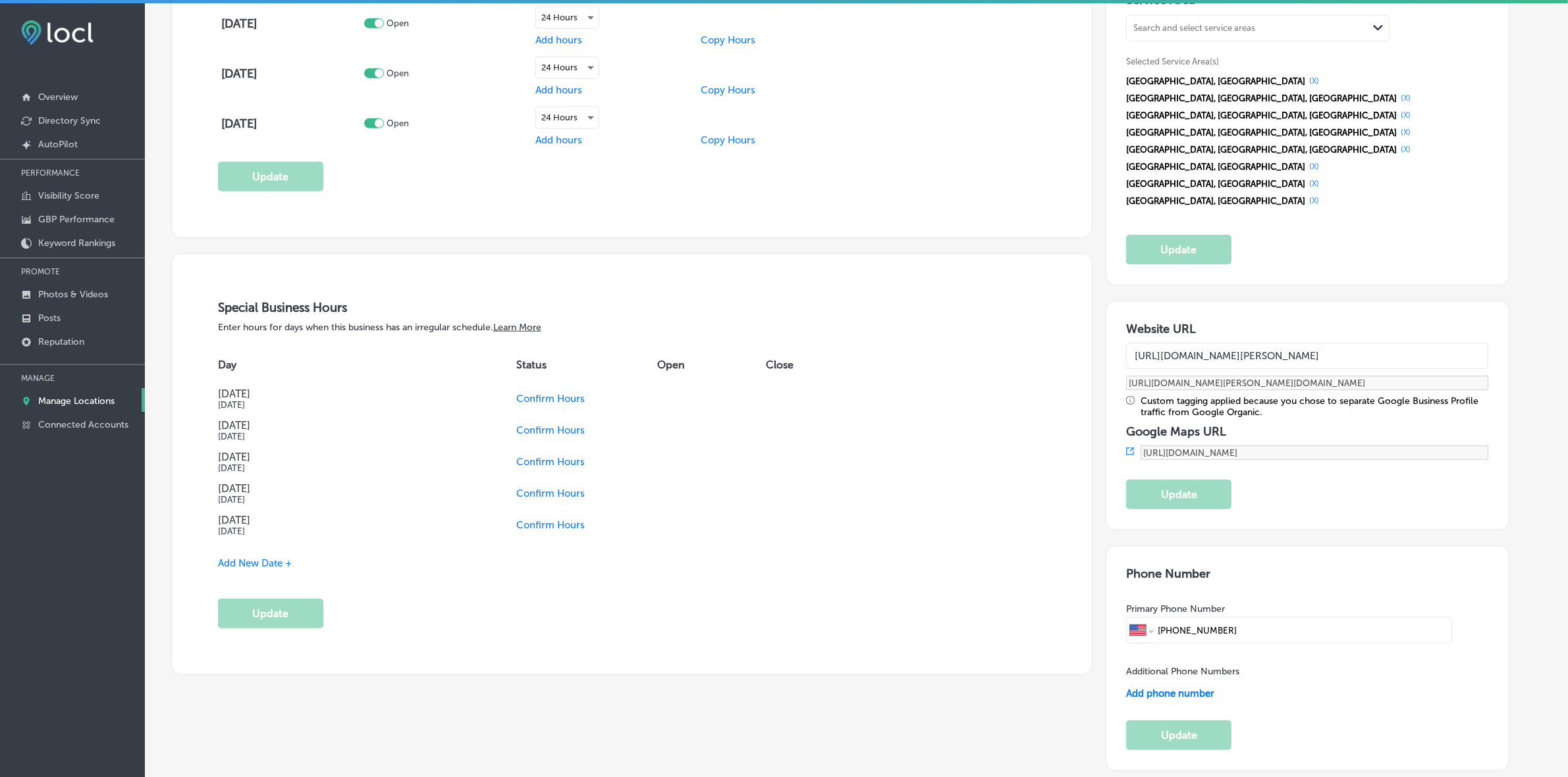
click at [1295, 343] on input "https://www.zack-spurlock.com/" at bounding box center [1307, 356] width 362 height 26
click at [1259, 343] on input "https://www.zack-spurlock.com/" at bounding box center [1307, 356] width 362 height 26
paste input "team"
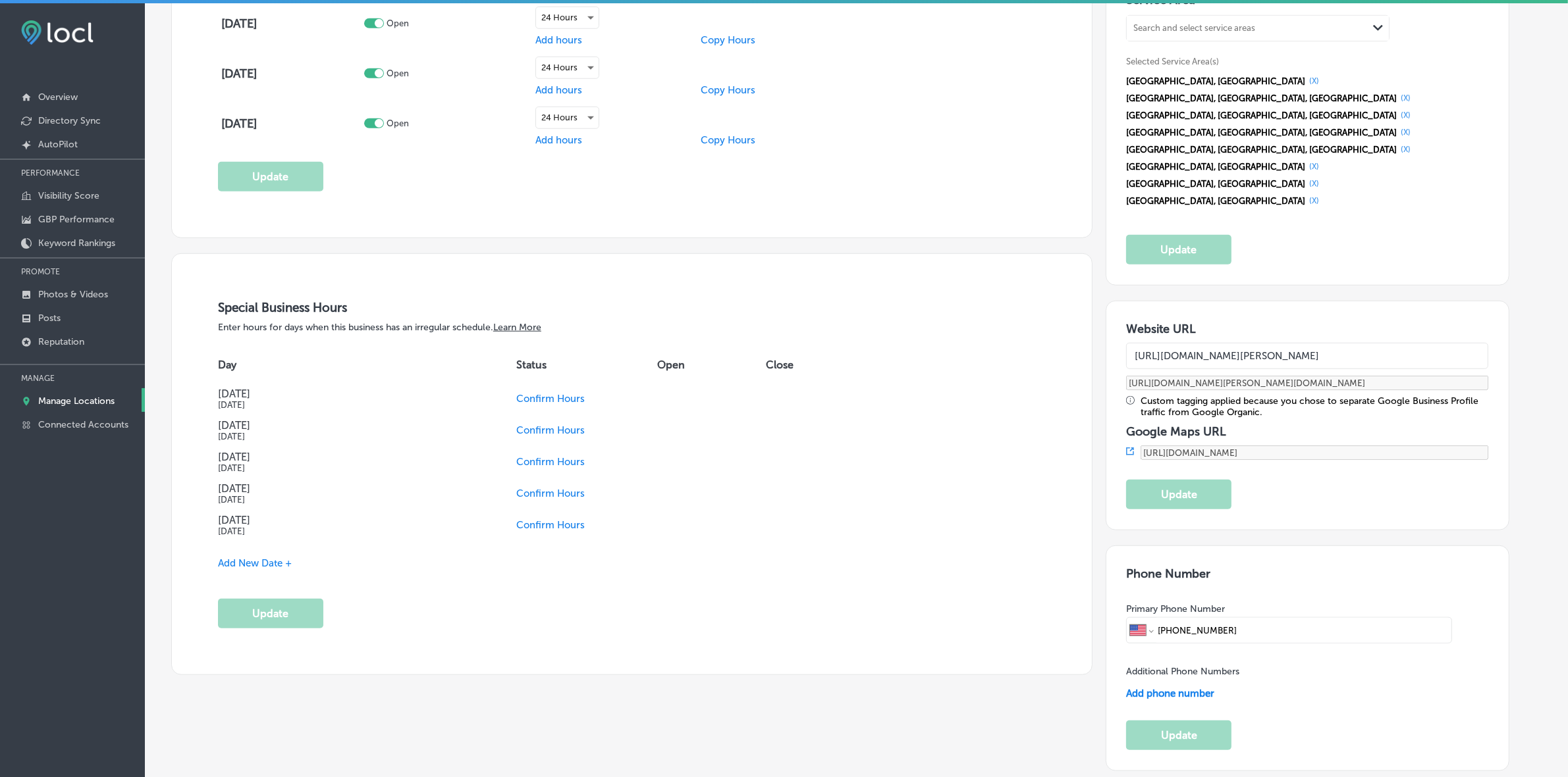
type input "https://teamspurlock.com/"
type input "https://teamspurlock.com/?utm_source=google-gmb-maps&utm_medium=gmb-website-but…"
type input "https://teamspurlock.com/"
click at [1215, 480] on button "Update" at bounding box center [1178, 494] width 105 height 30
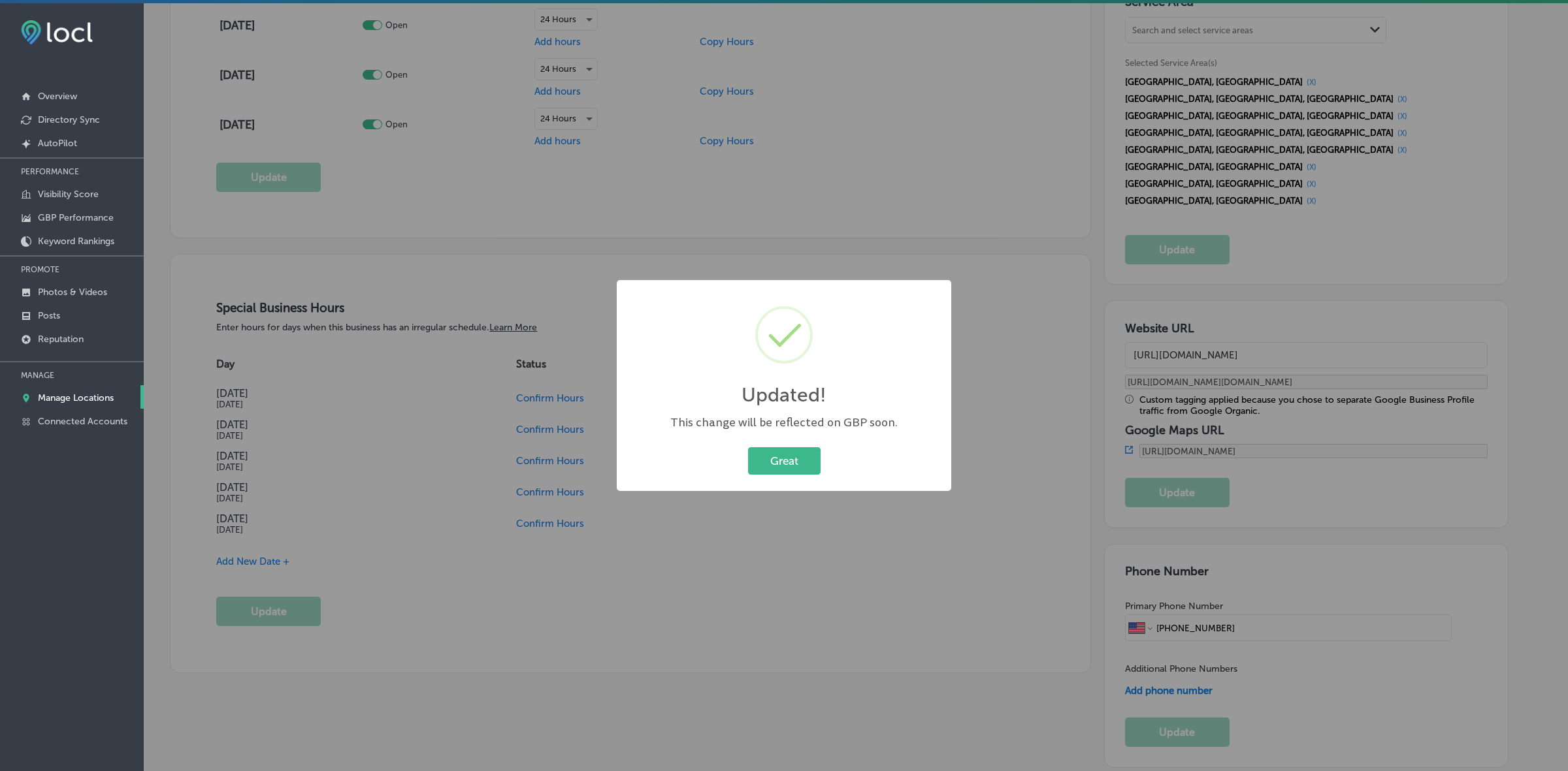
type input "https://teamspurlock.com/?utm_source=google-gmb-maps&utm_medium=gmb-website-but…"
click at [789, 452] on button "Great" at bounding box center [784, 460] width 72 height 27
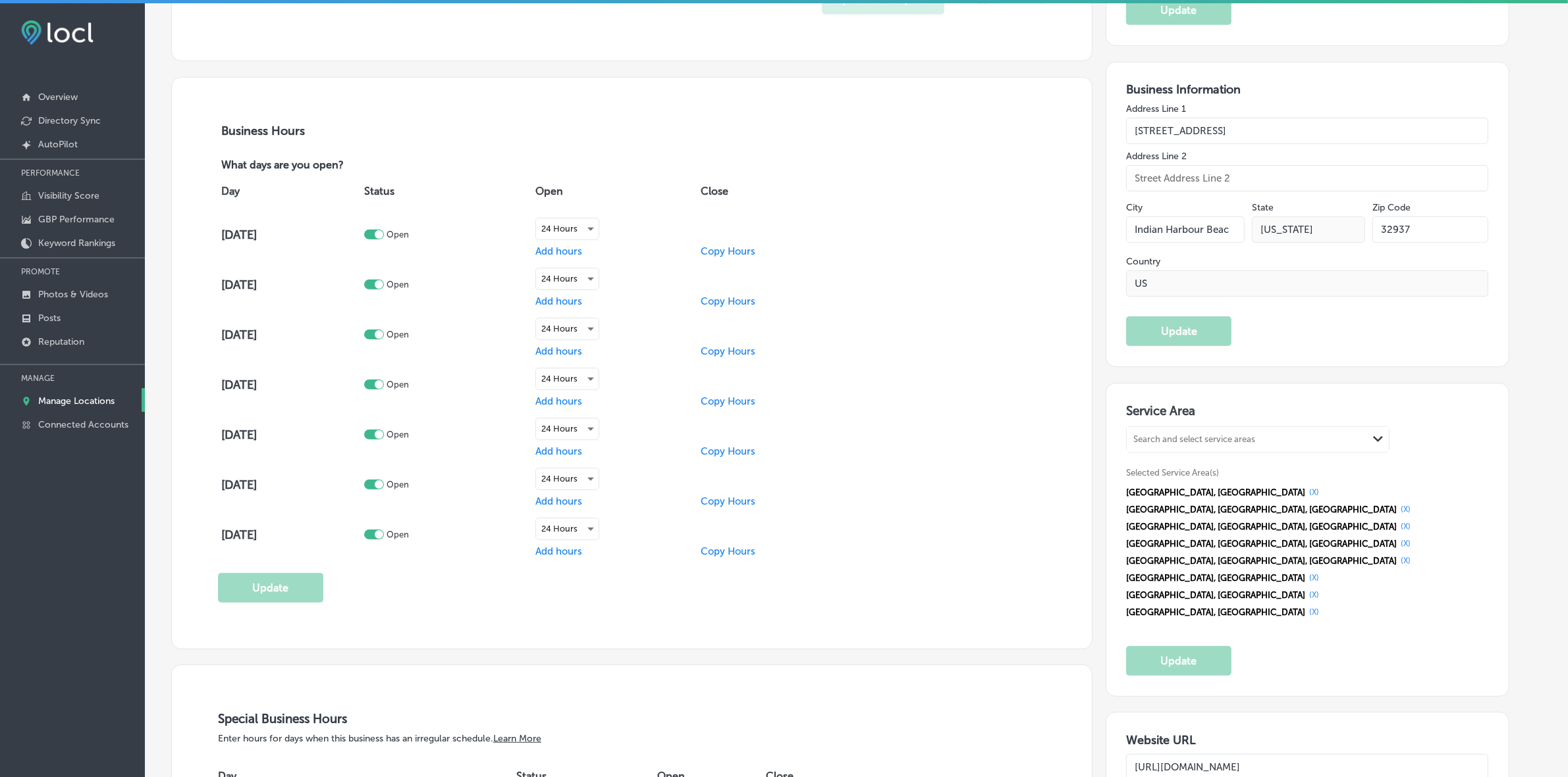
scroll to position [576, 0]
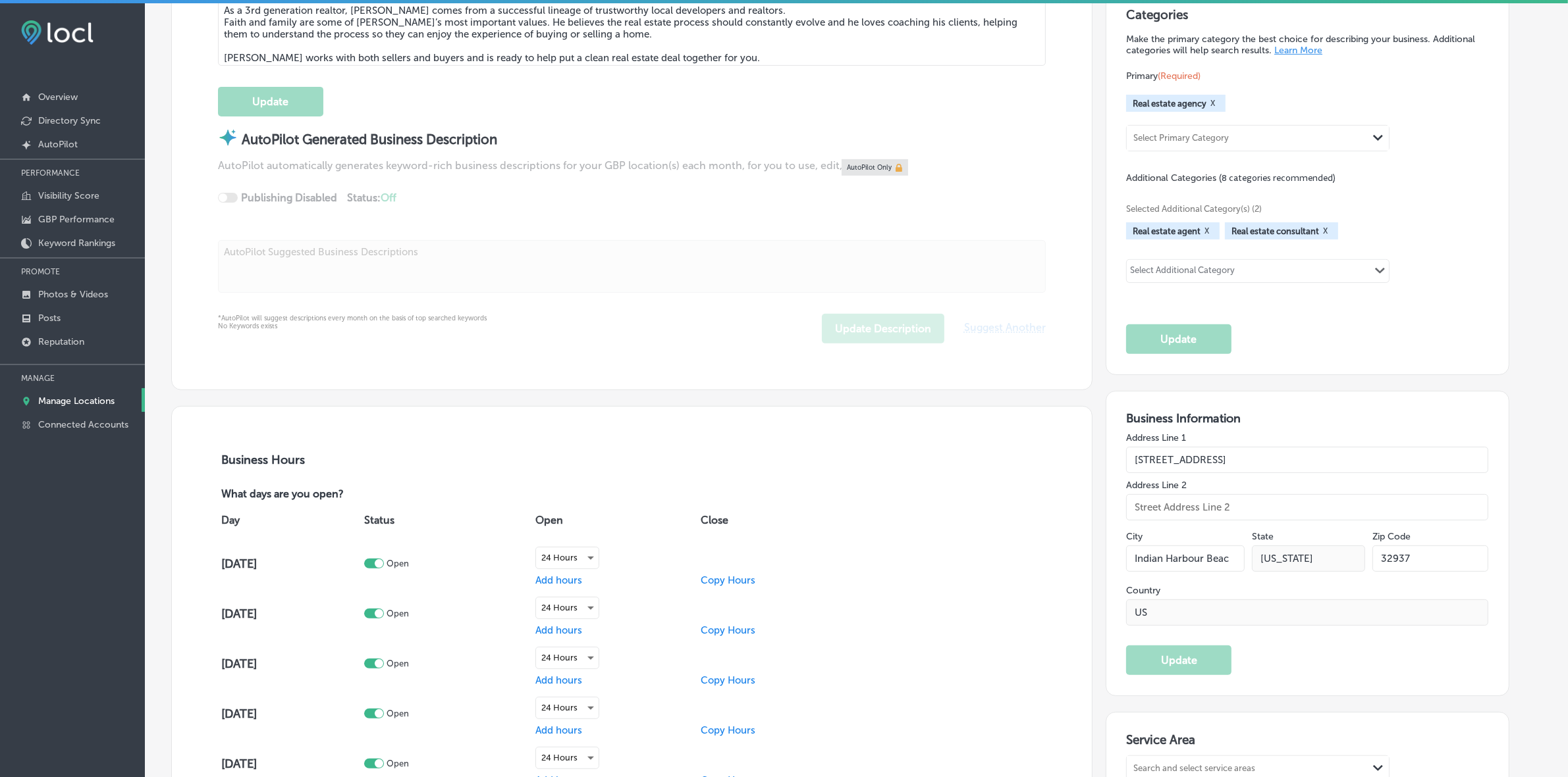
click at [78, 403] on p "Manage Locations" at bounding box center [76, 400] width 76 height 11
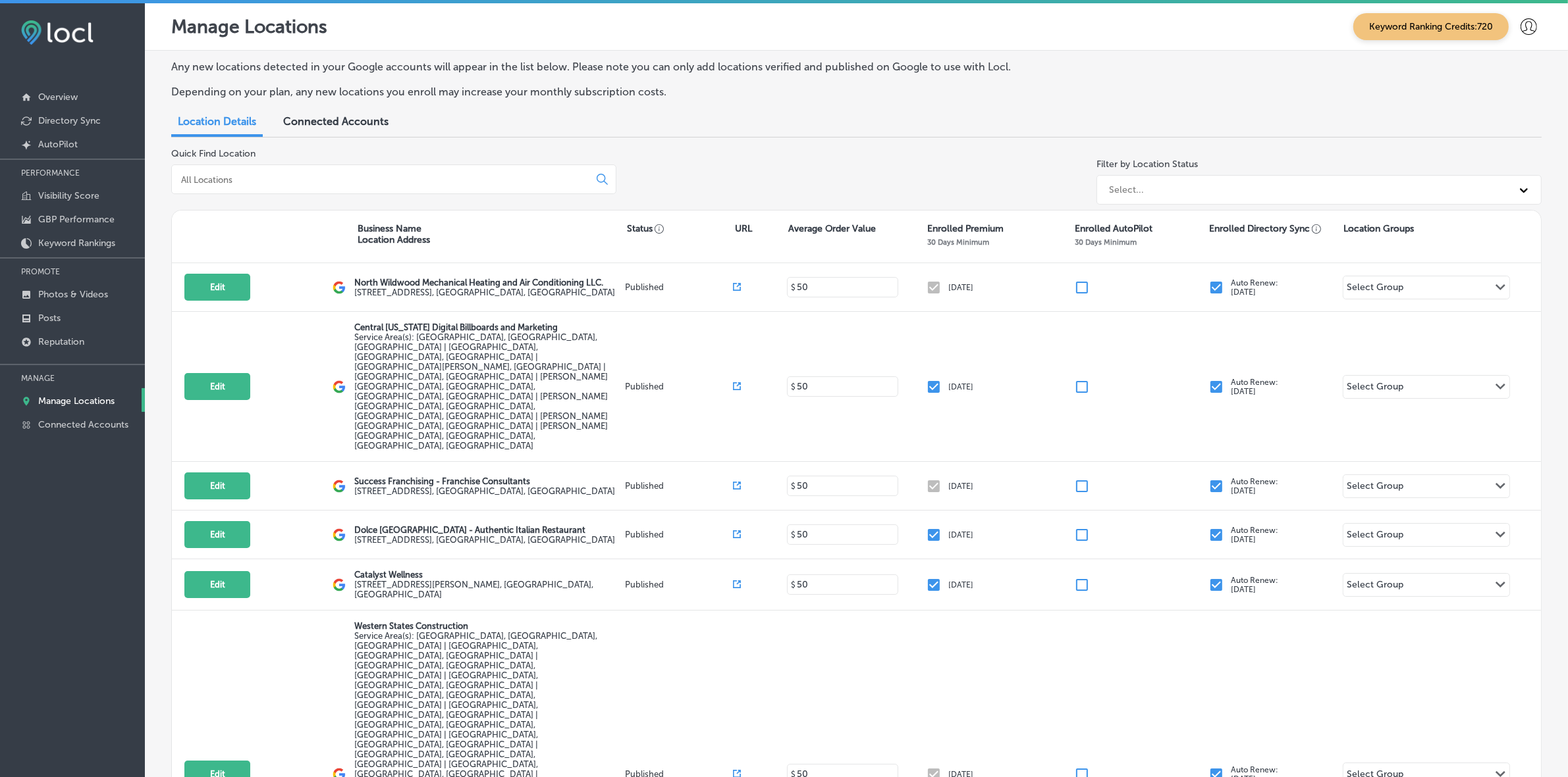
click at [425, 188] on div at bounding box center [393, 179] width 445 height 30
click at [415, 182] on input at bounding box center [383, 180] width 407 height 12
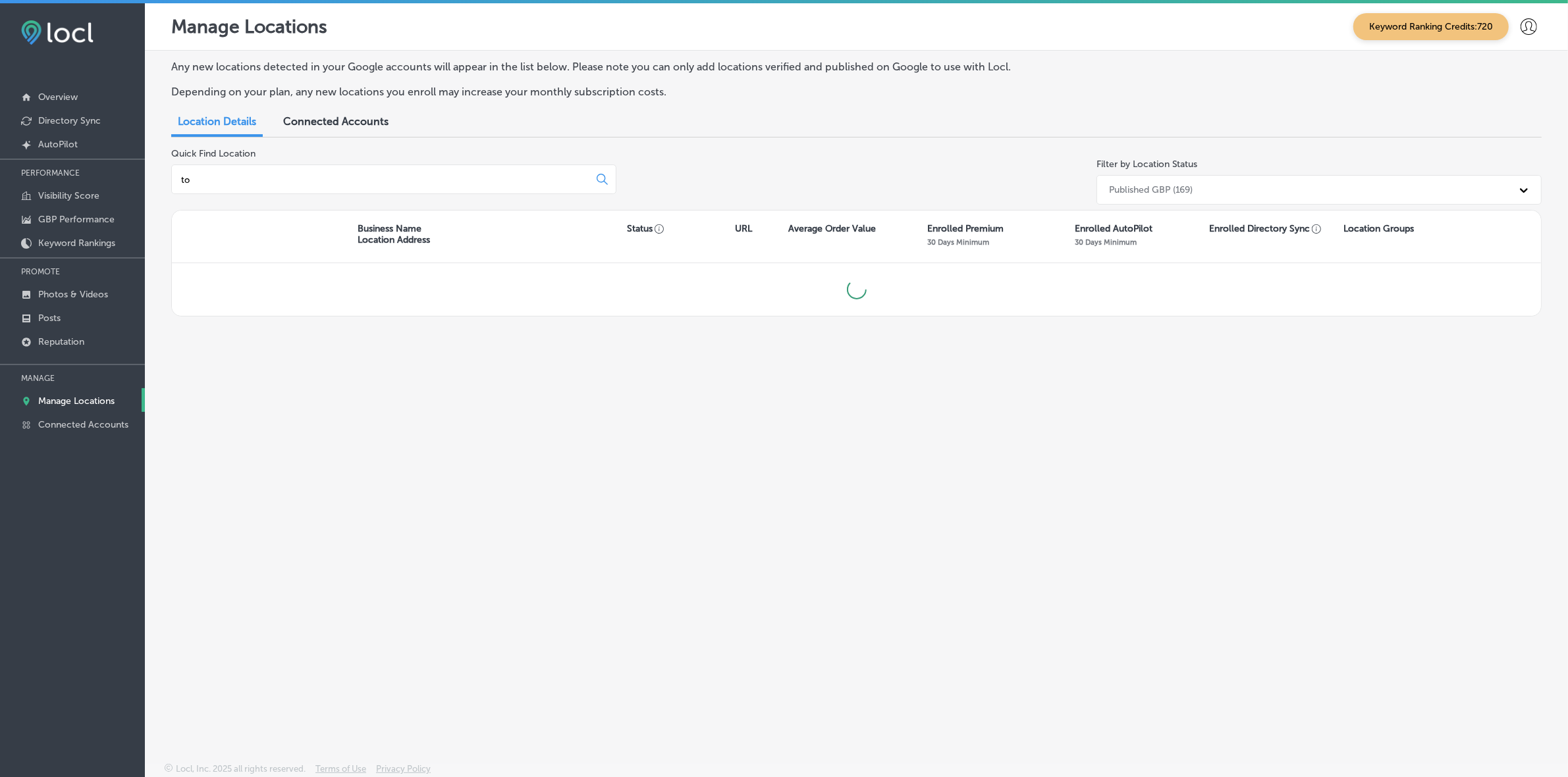
type input "t"
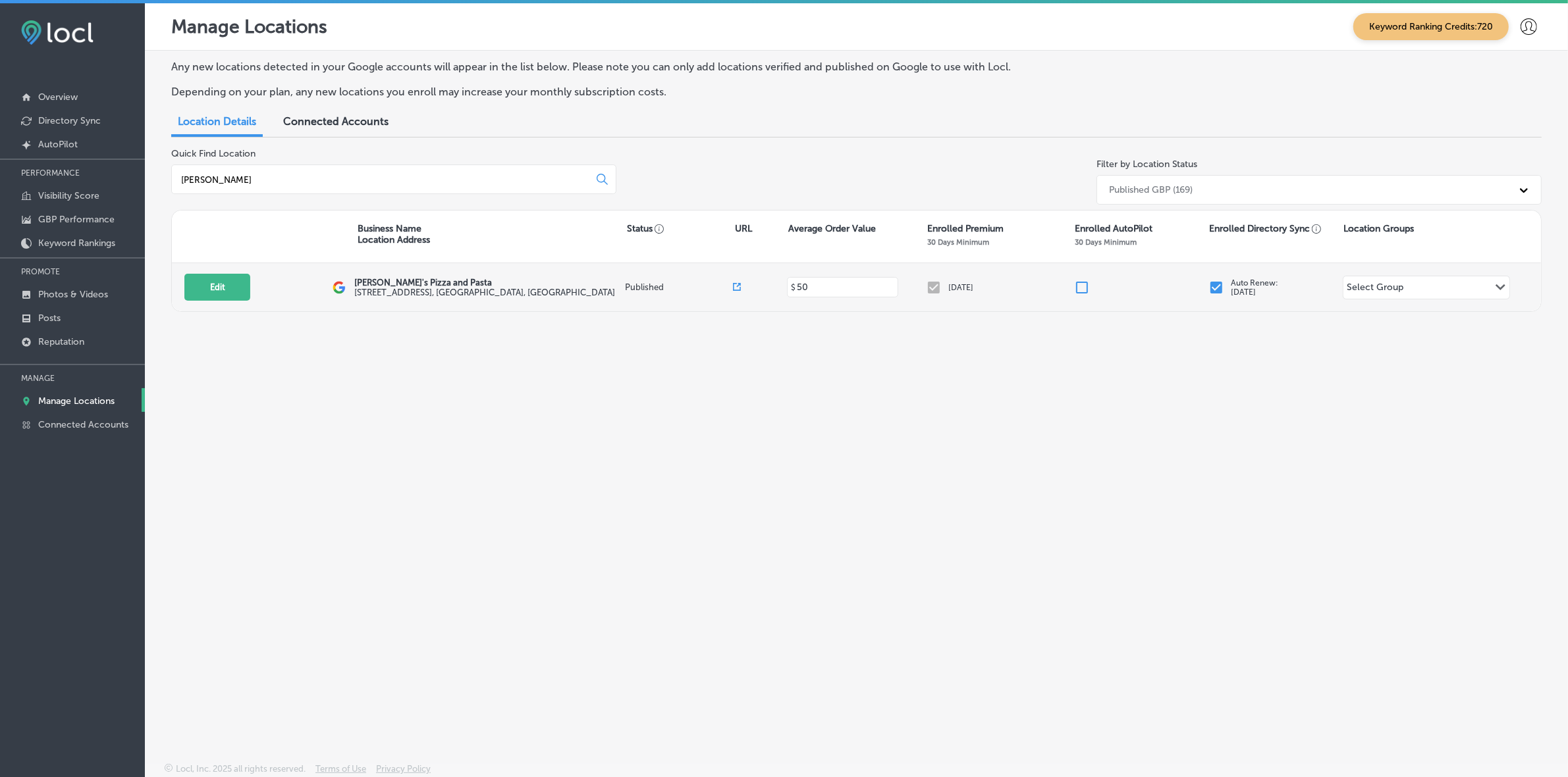
type input "ronna"
click at [185, 306] on div "Edit This location is not published yet. Ronnally's Pizza and Pasta 1560 Woodla…" at bounding box center [856, 287] width 1369 height 48
click at [203, 289] on button "Edit" at bounding box center [217, 287] width 66 height 27
select select "US"
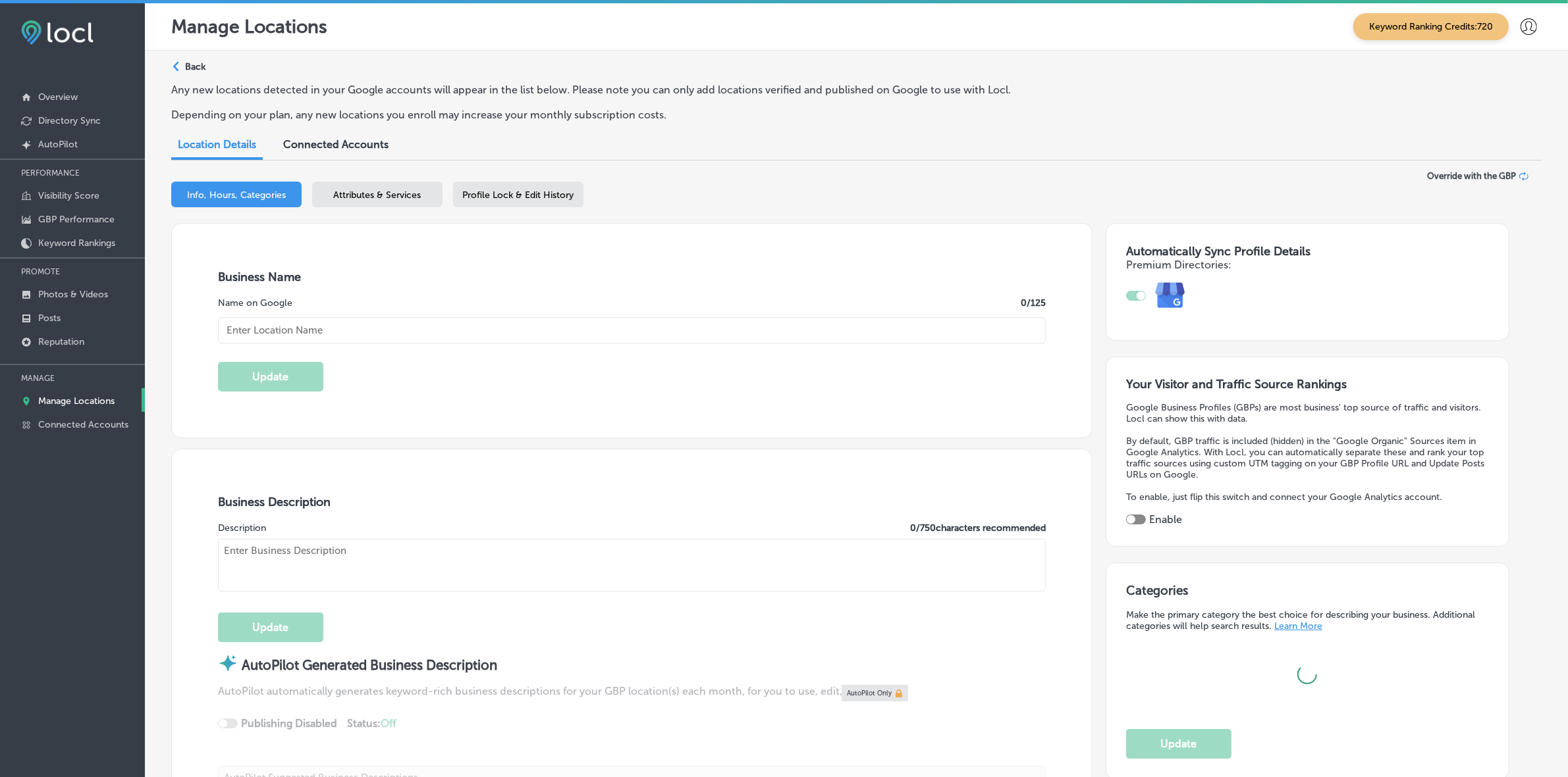
checkbox input "true"
type input "Ronnally's Pizza and Pasta"
type input "1560 Woodlane Dr"
type input "Woodbury"
type input "55125"
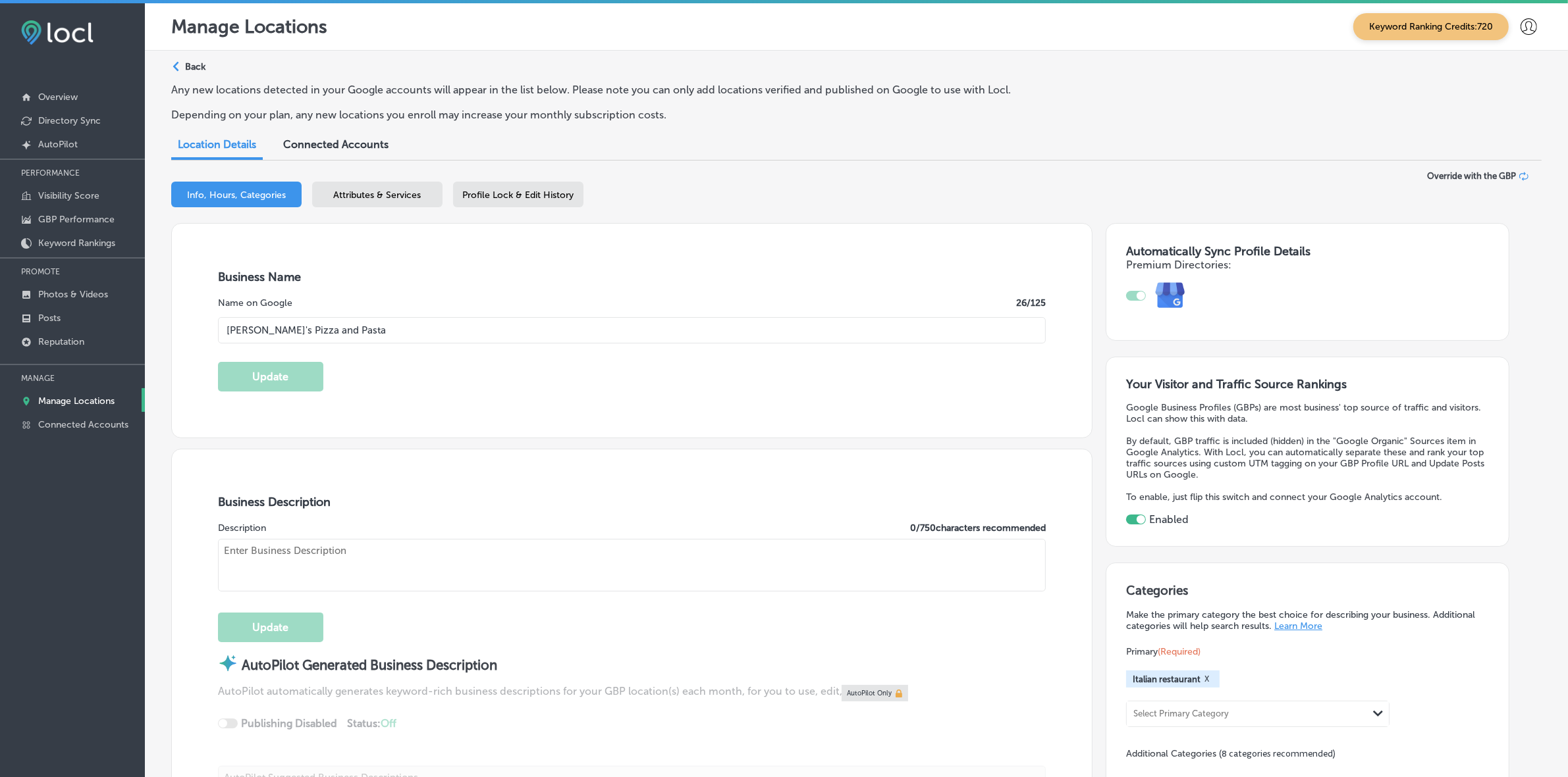
type input "US"
type input "https://ronnallys.com/"
type textarea "As the oldest restaurant in town, Ronnally's Pizza and Pasta takes pride in our…"
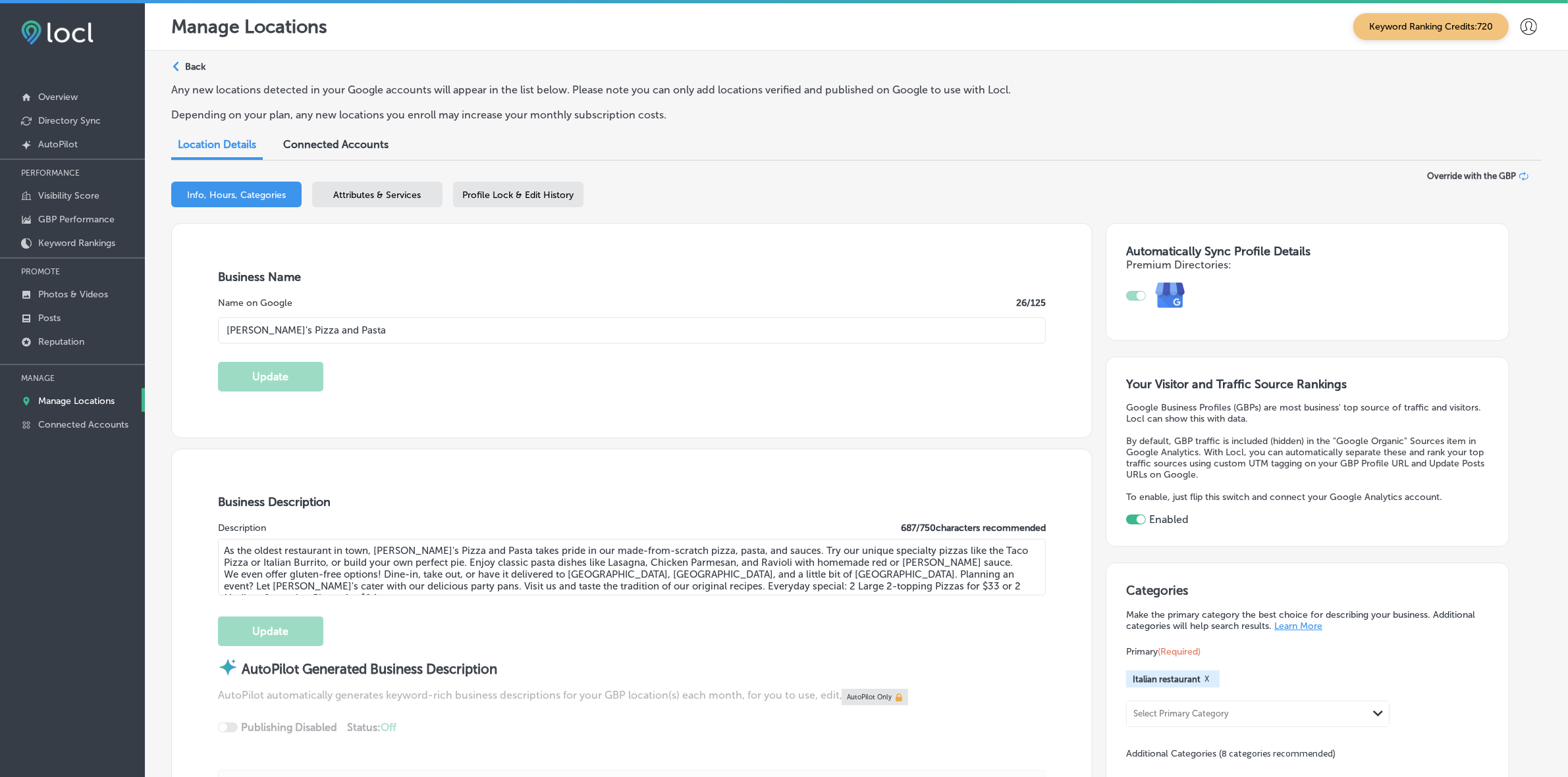
type input "+1 651 739 3823"
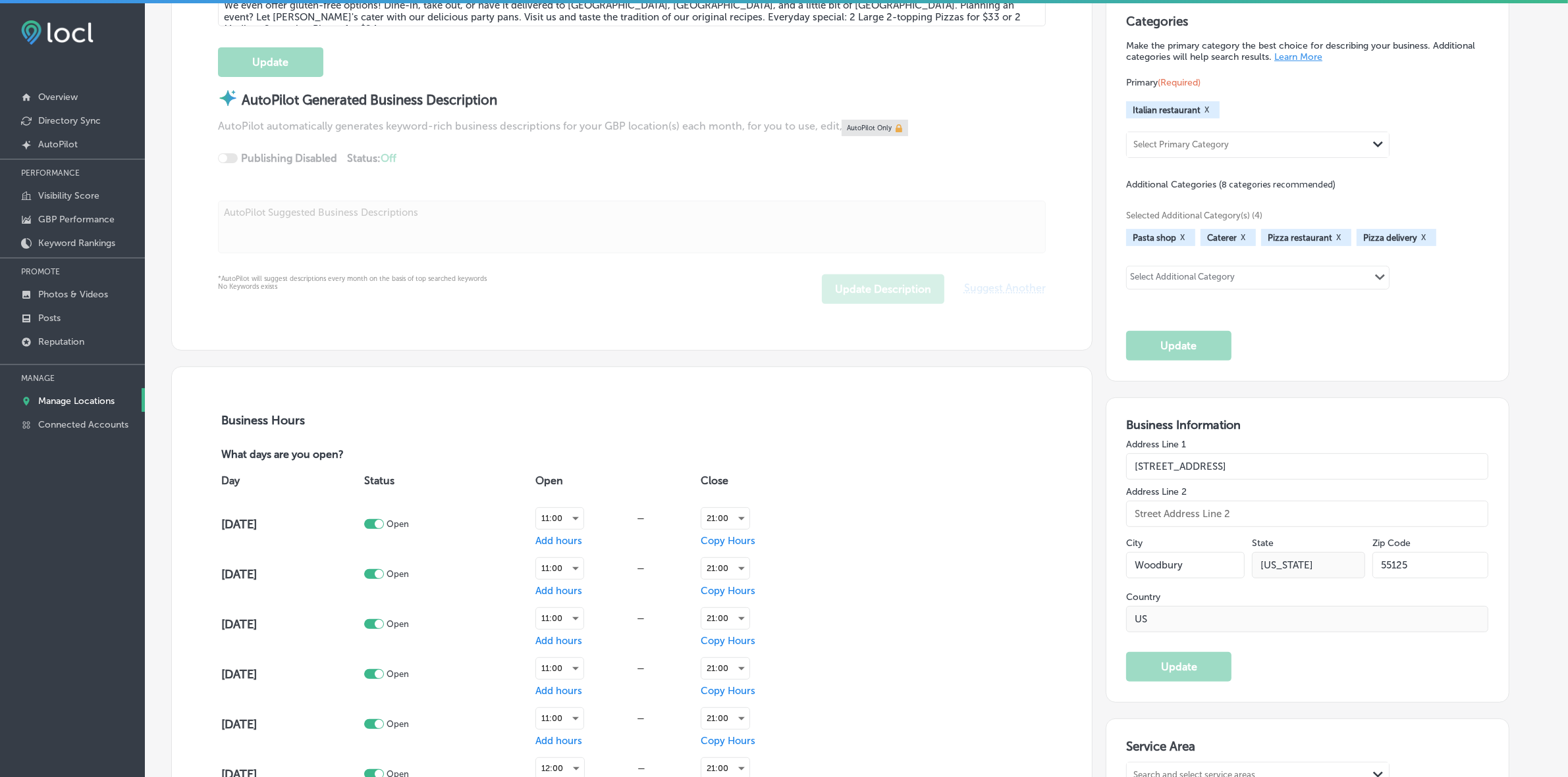
scroll to position [576, 0]
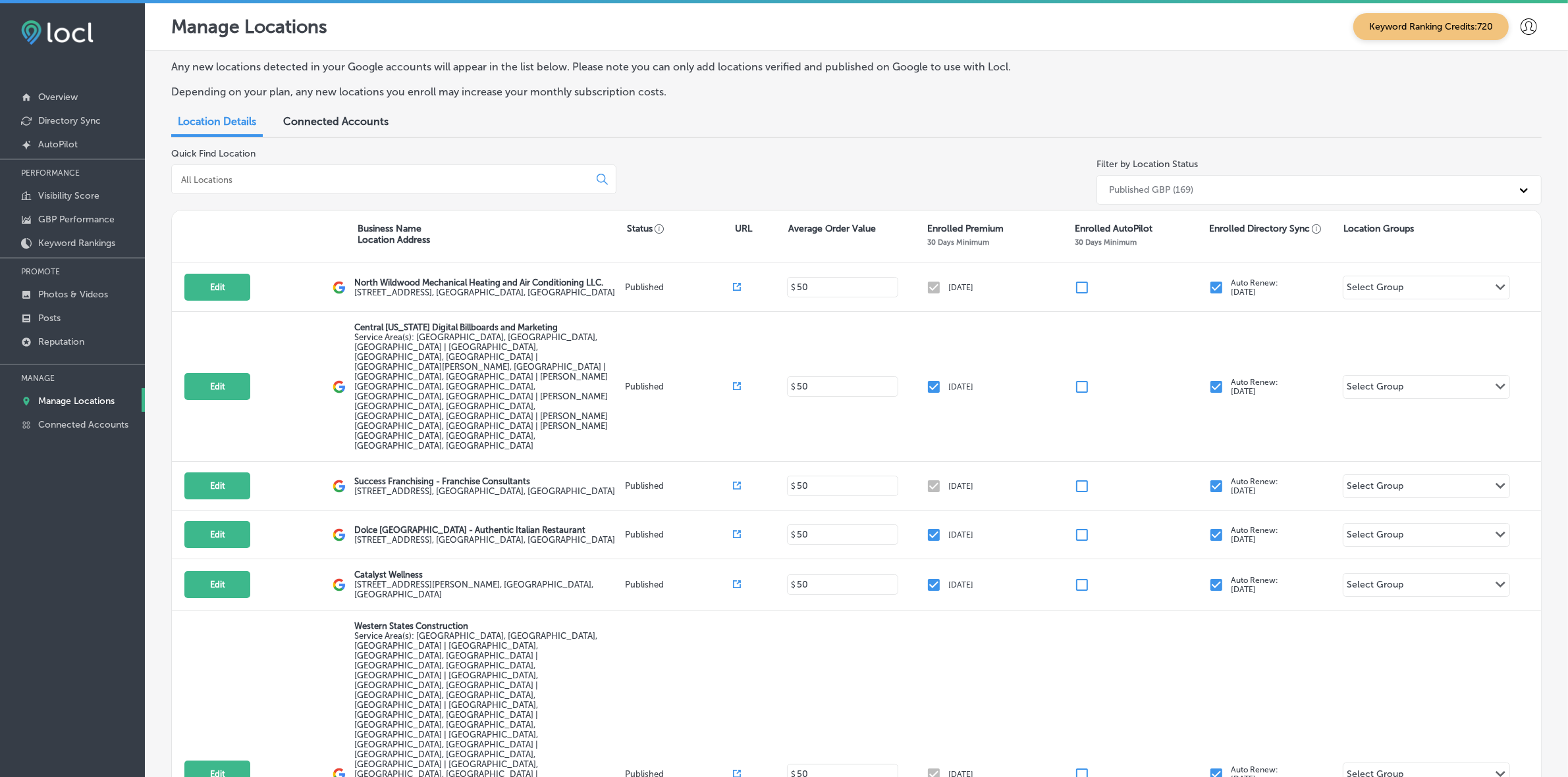
click at [271, 181] on input at bounding box center [383, 180] width 407 height 12
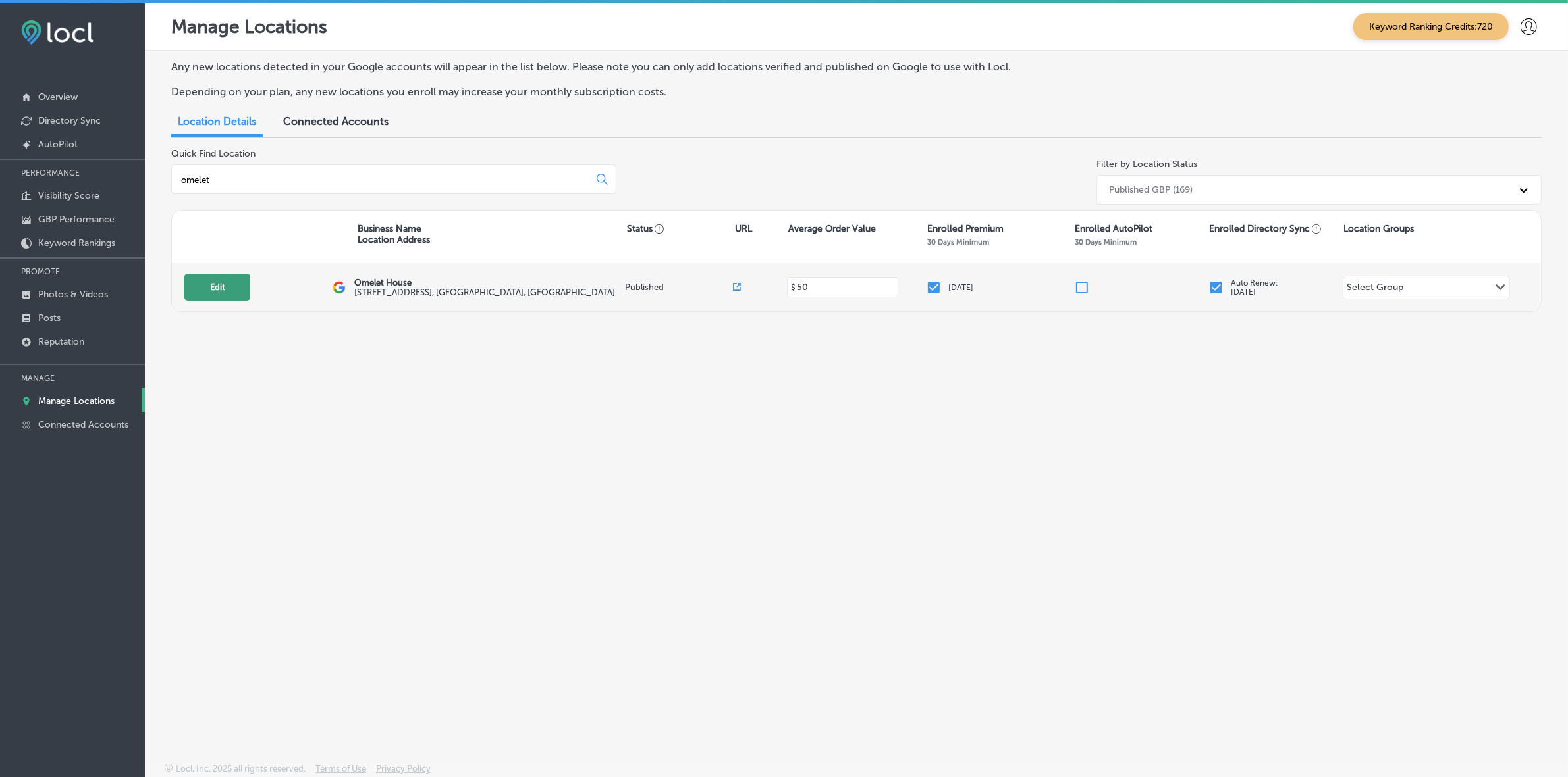
type input "omelet"
click at [225, 283] on button "Edit" at bounding box center [217, 287] width 66 height 27
select select "US"
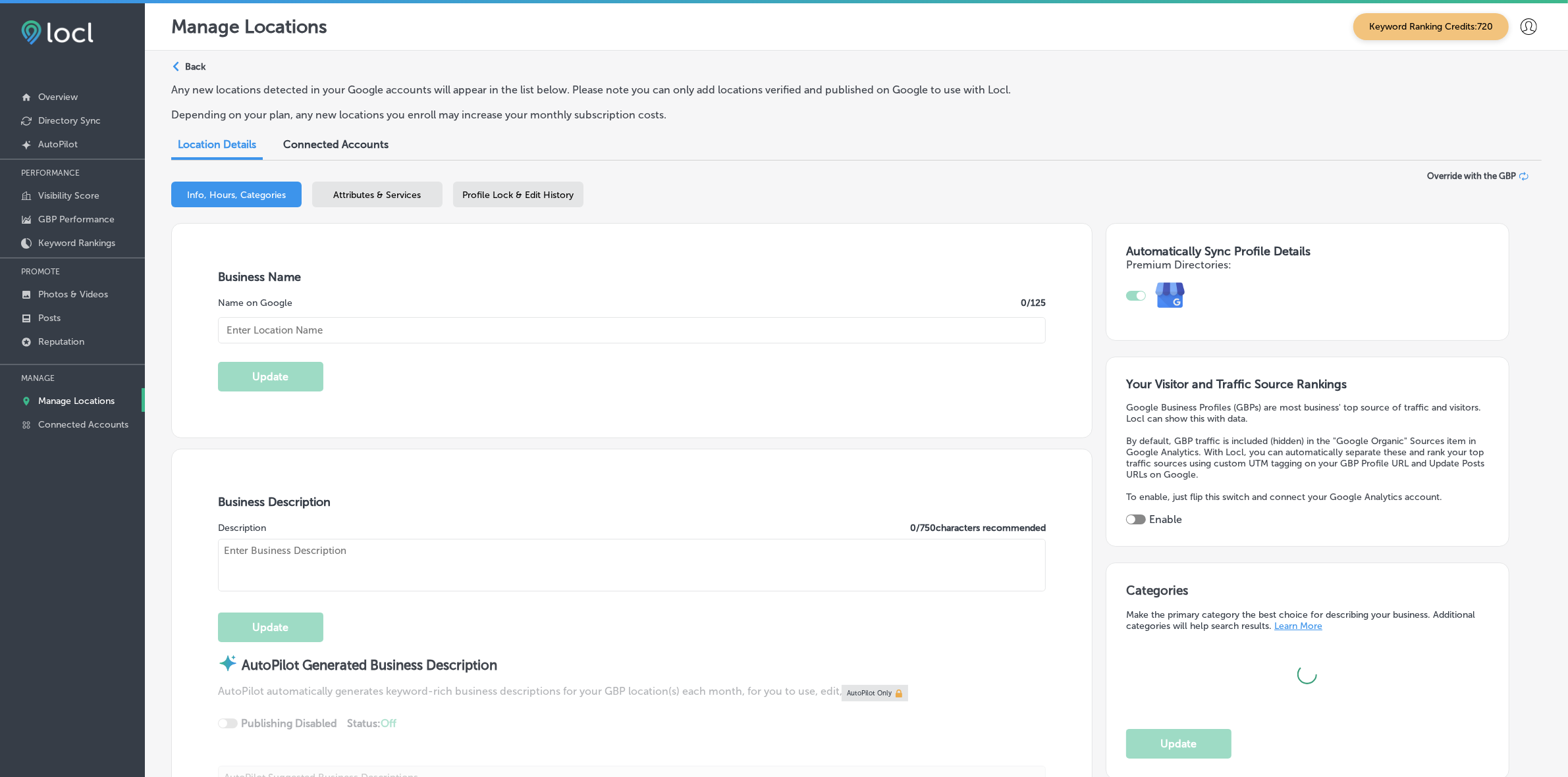
type input "Omelet House"
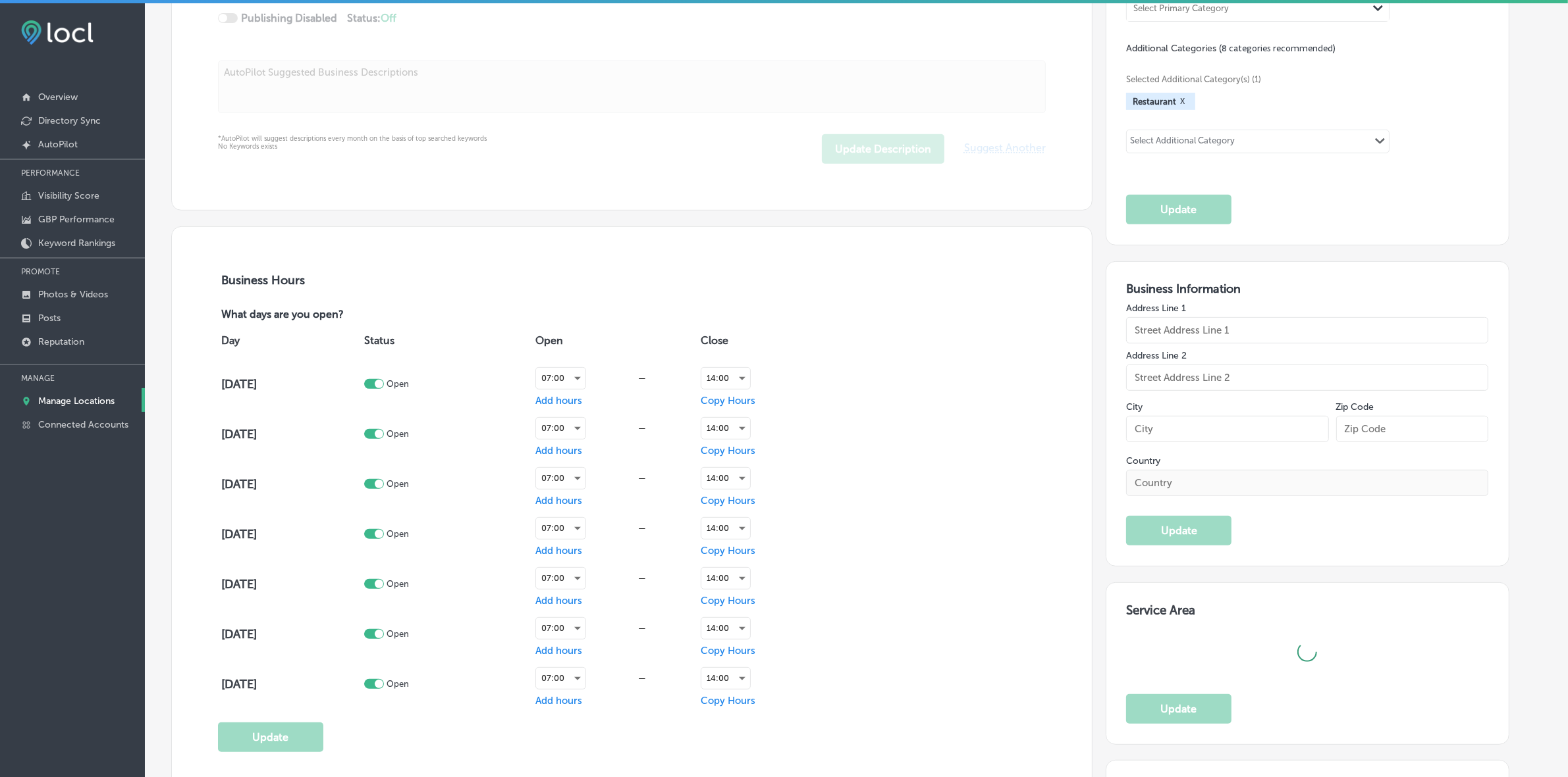
scroll to position [741, 0]
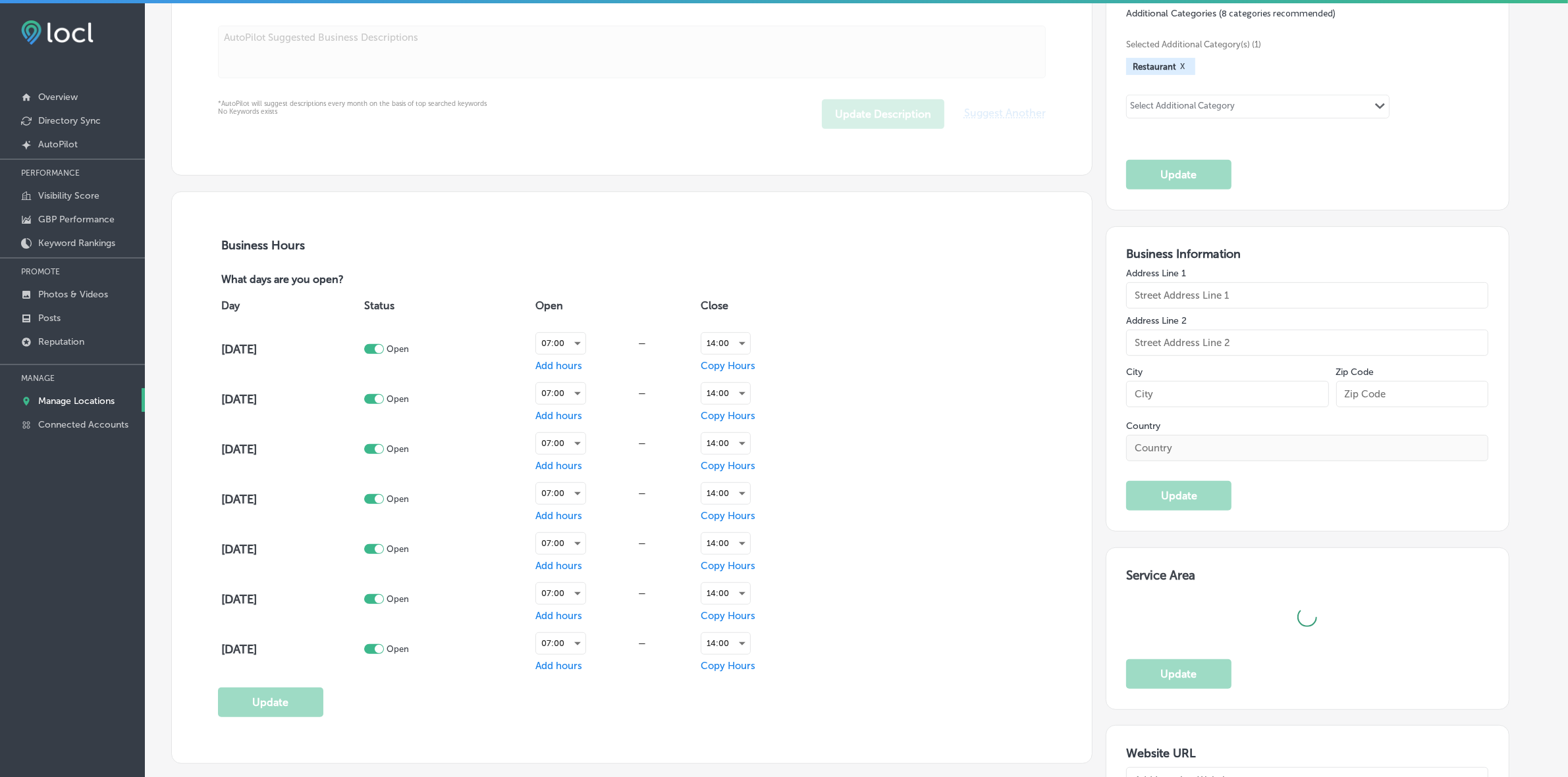
type input "2227 North Rampart Boulevard"
type input "Las Vegas"
type input "89128"
type input "US"
type input "https://omelethousesummerlin.com/"
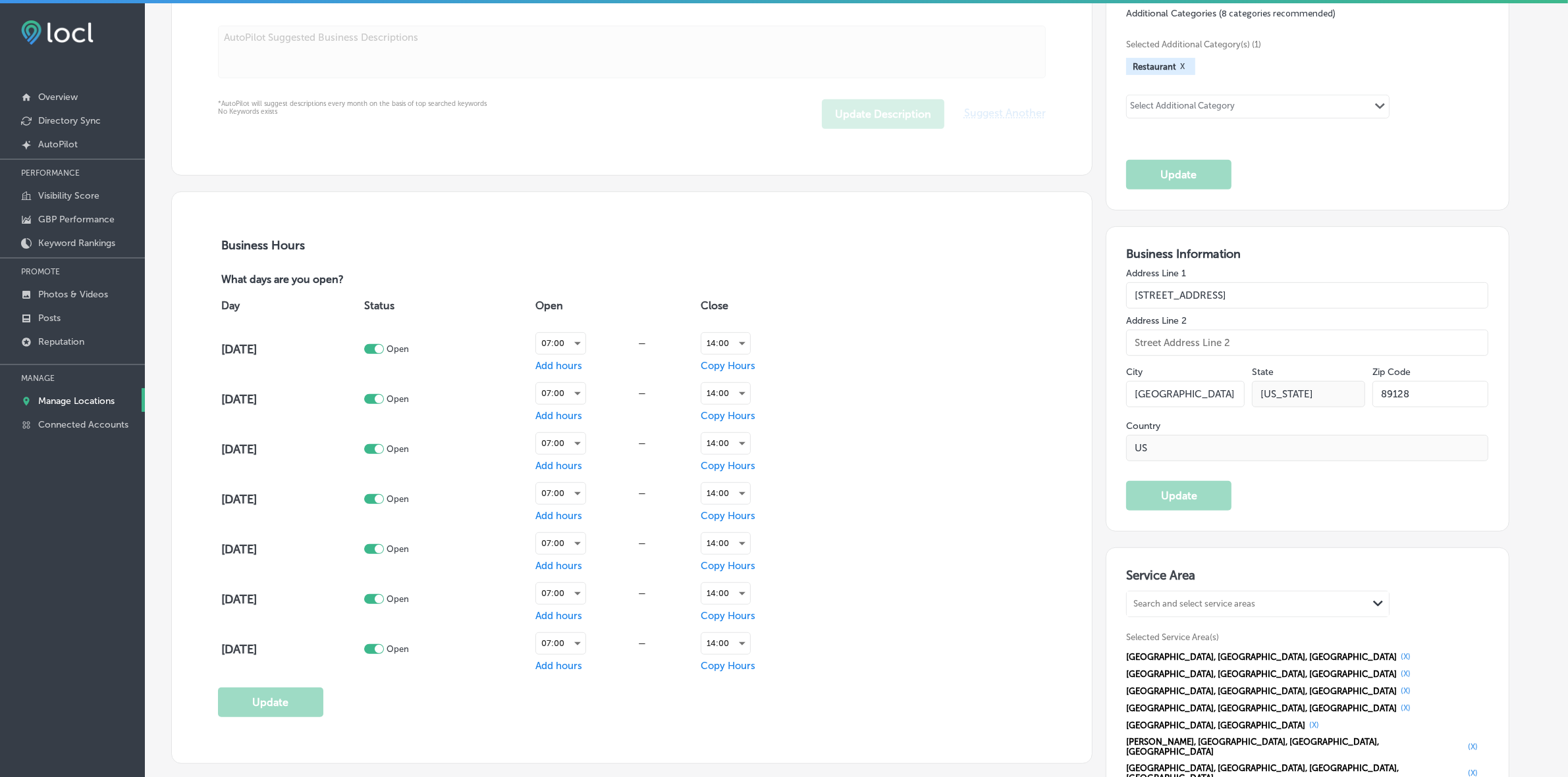
checkbox input "true"
type textarea "Omelet House is a family-owned traditional American restaurant located in Summe…"
type input "+1 702 315 2828"
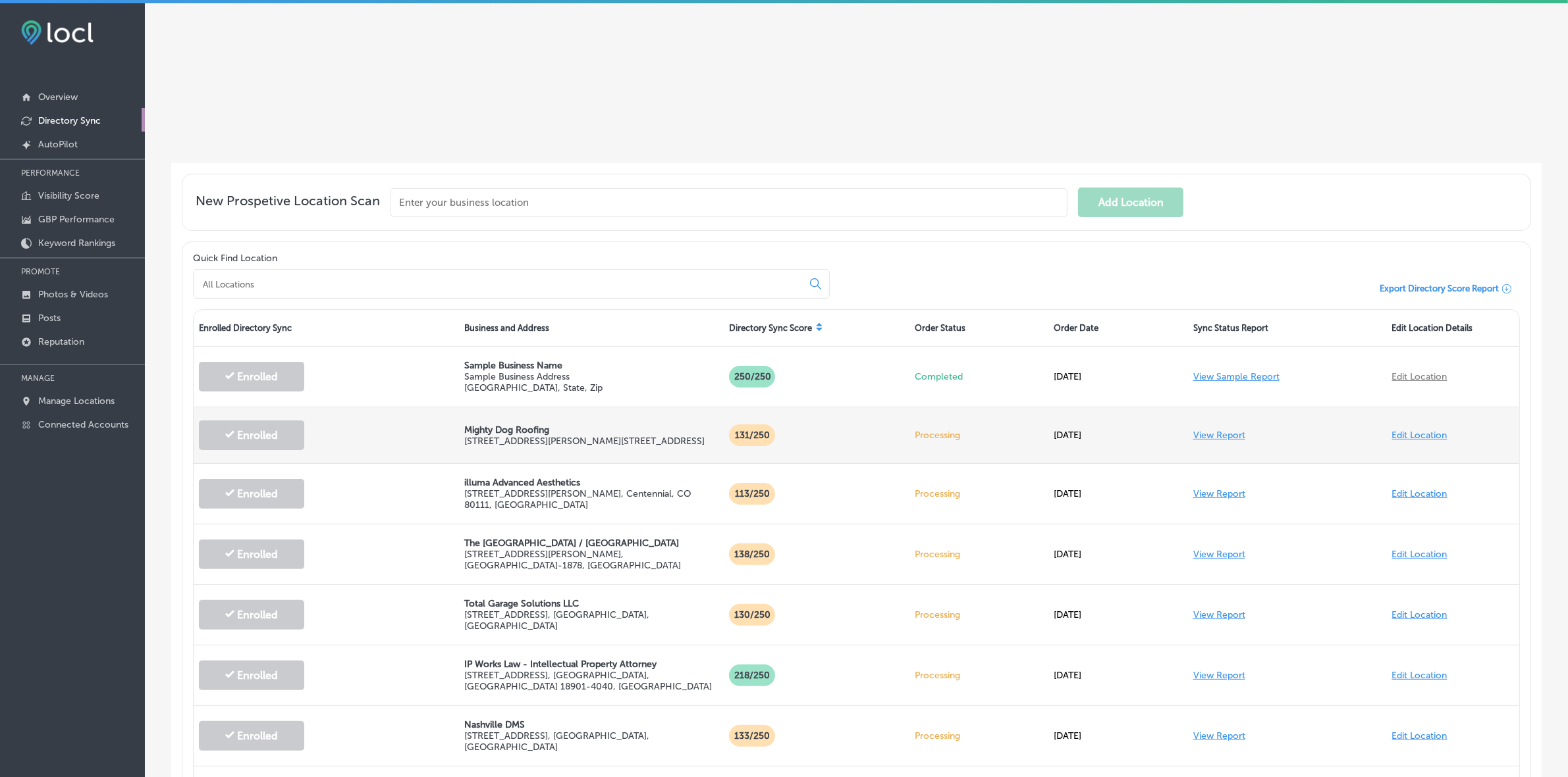
scroll to position [329, 0]
